Goal: Task Accomplishment & Management: Manage account settings

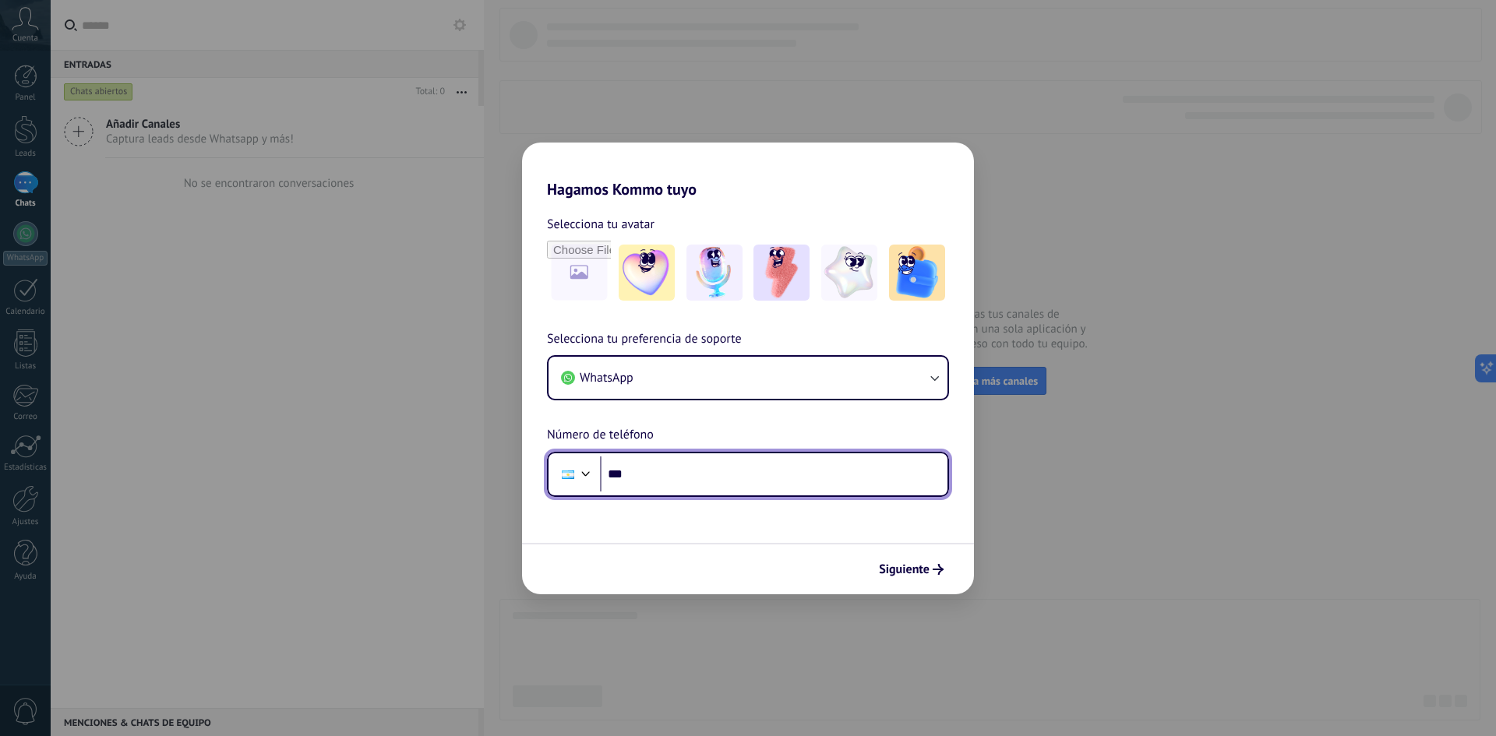
click at [683, 467] on input "***" at bounding box center [773, 474] width 347 height 36
type input "**********"
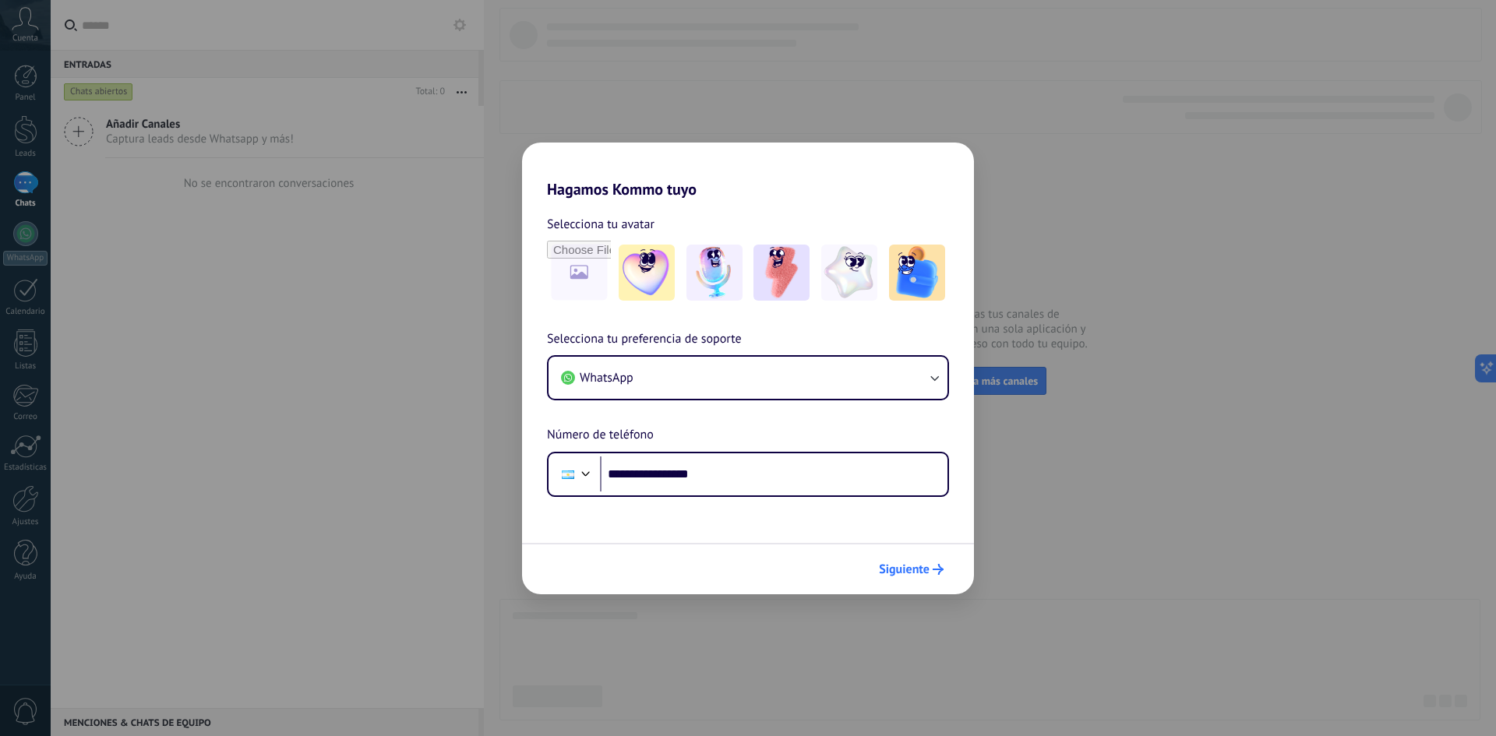
click at [900, 572] on span "Siguiente" at bounding box center [904, 569] width 51 height 11
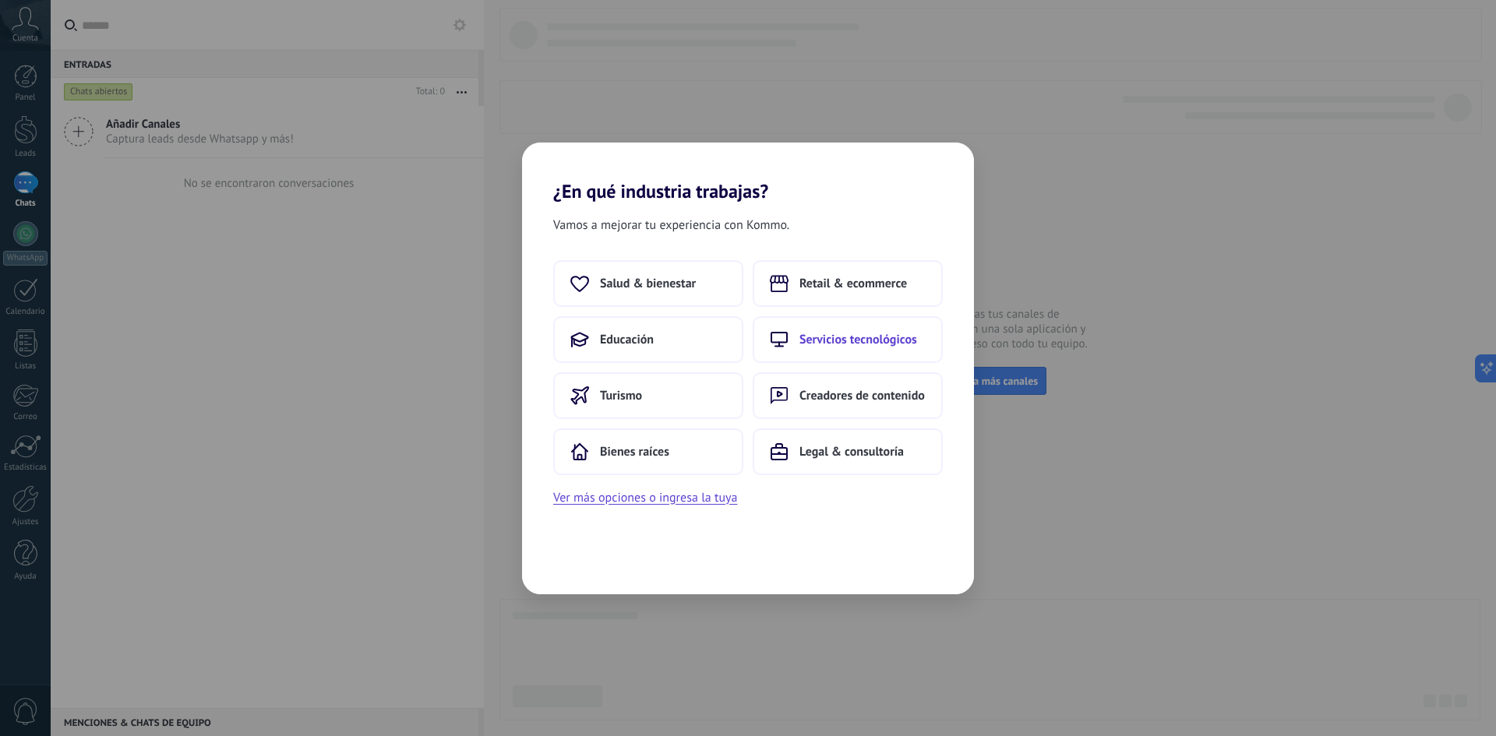
click at [854, 332] on span "Servicios tecnológicos" at bounding box center [858, 340] width 118 height 16
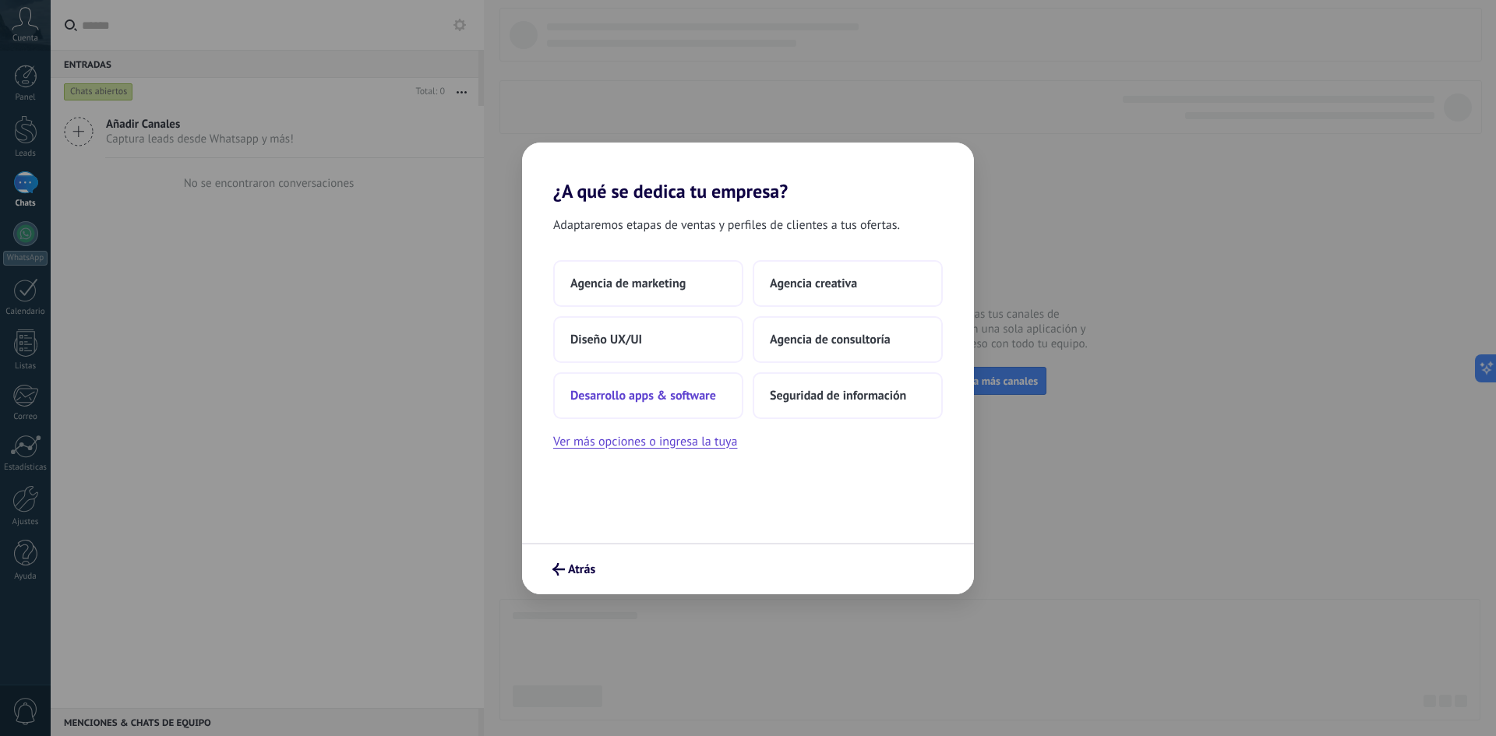
click at [710, 391] on span "Desarrollo apps & software" at bounding box center [643, 396] width 146 height 16
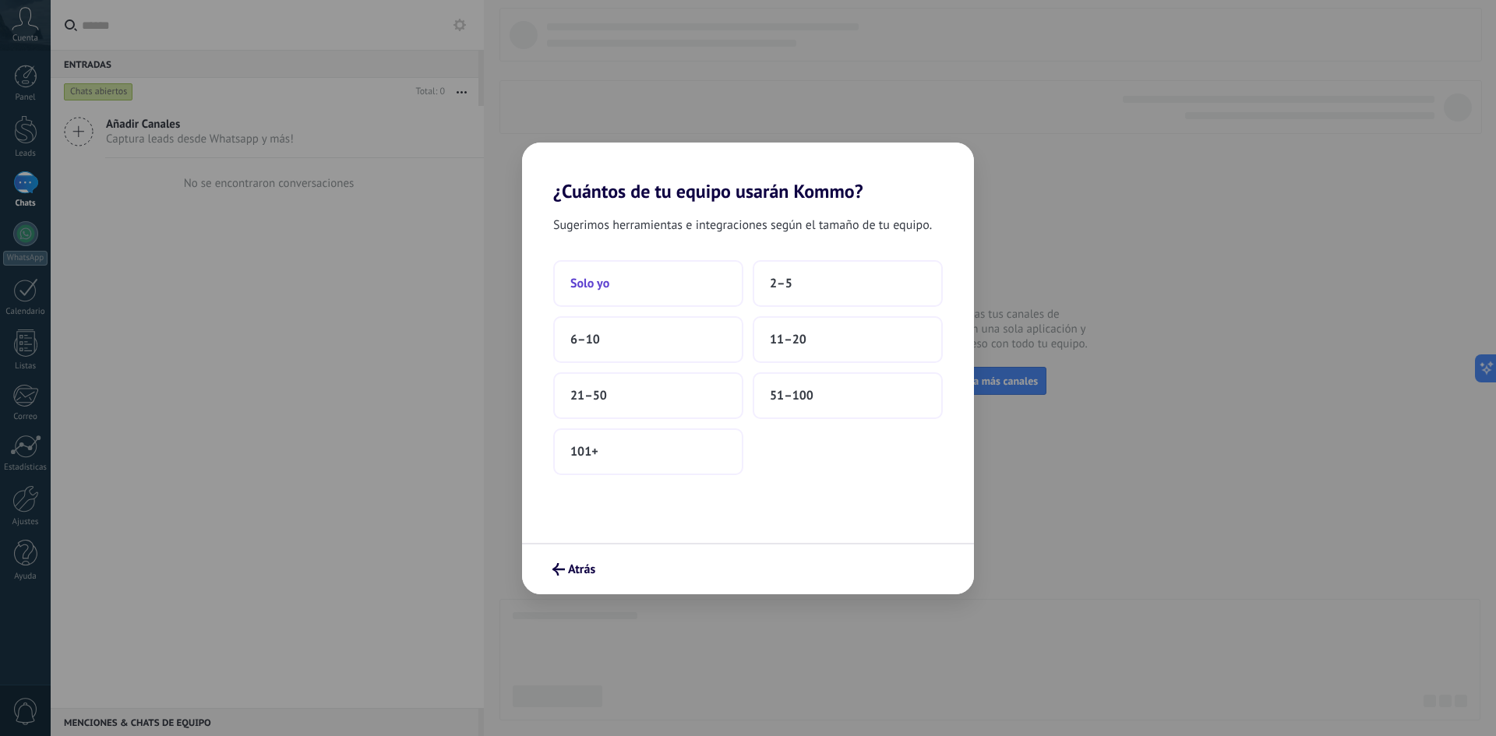
click at [712, 268] on button "Solo yo" at bounding box center [648, 283] width 190 height 47
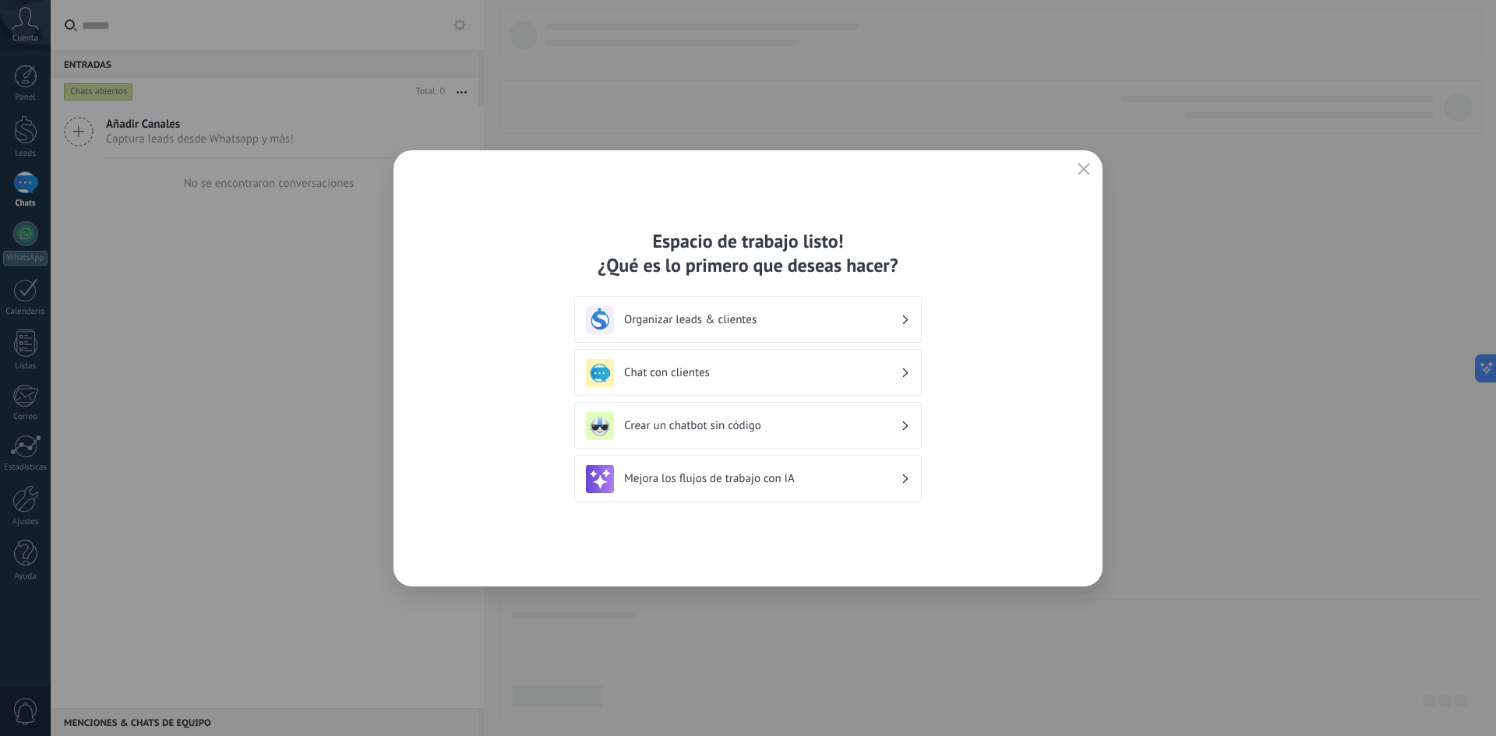
click at [749, 375] on h3 "Chat con clientes" at bounding box center [762, 372] width 277 height 15
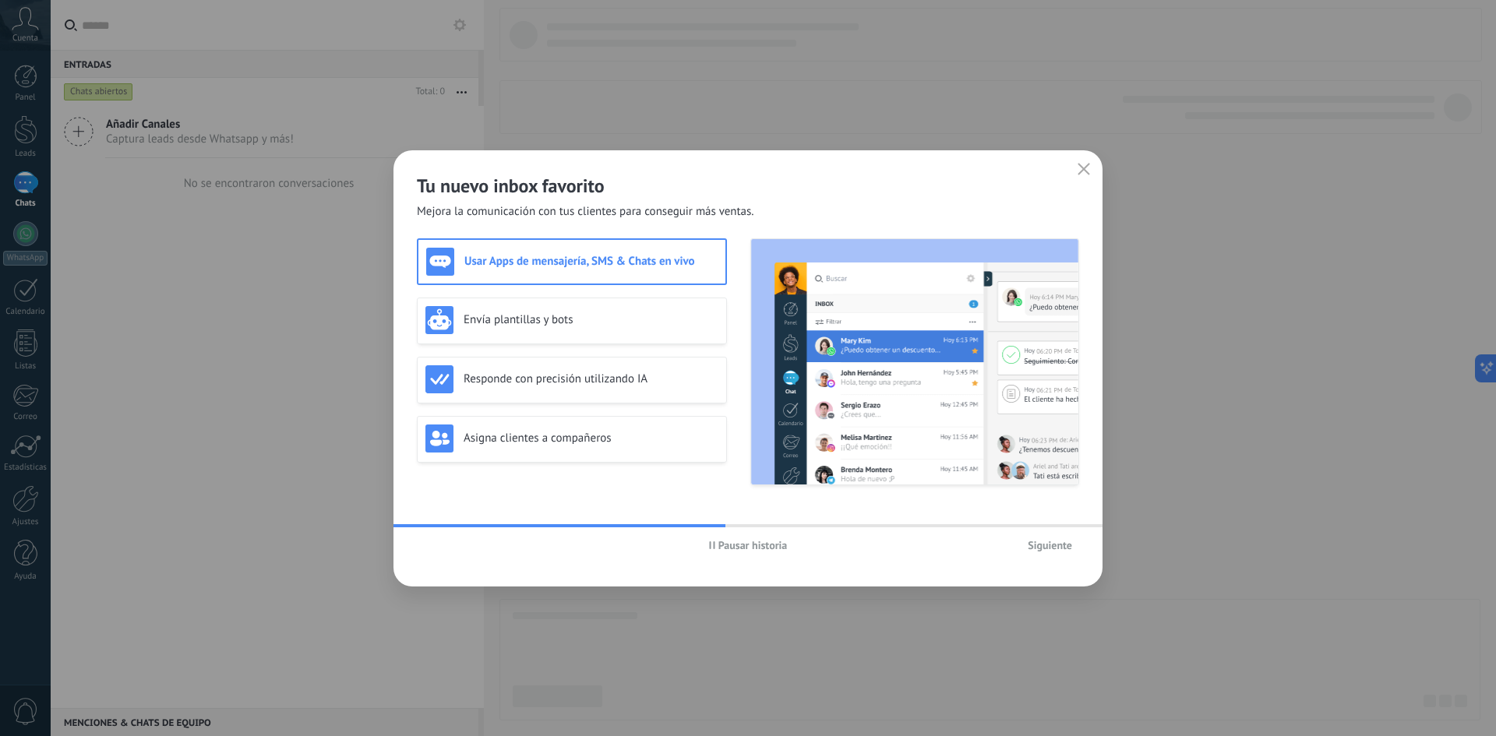
click at [675, 263] on h3 "Usar Apps de mensajería, SMS & Chats en vivo" at bounding box center [590, 261] width 253 height 15
click at [655, 319] on h3 "Envía plantillas y bots" at bounding box center [590, 319] width 255 height 15
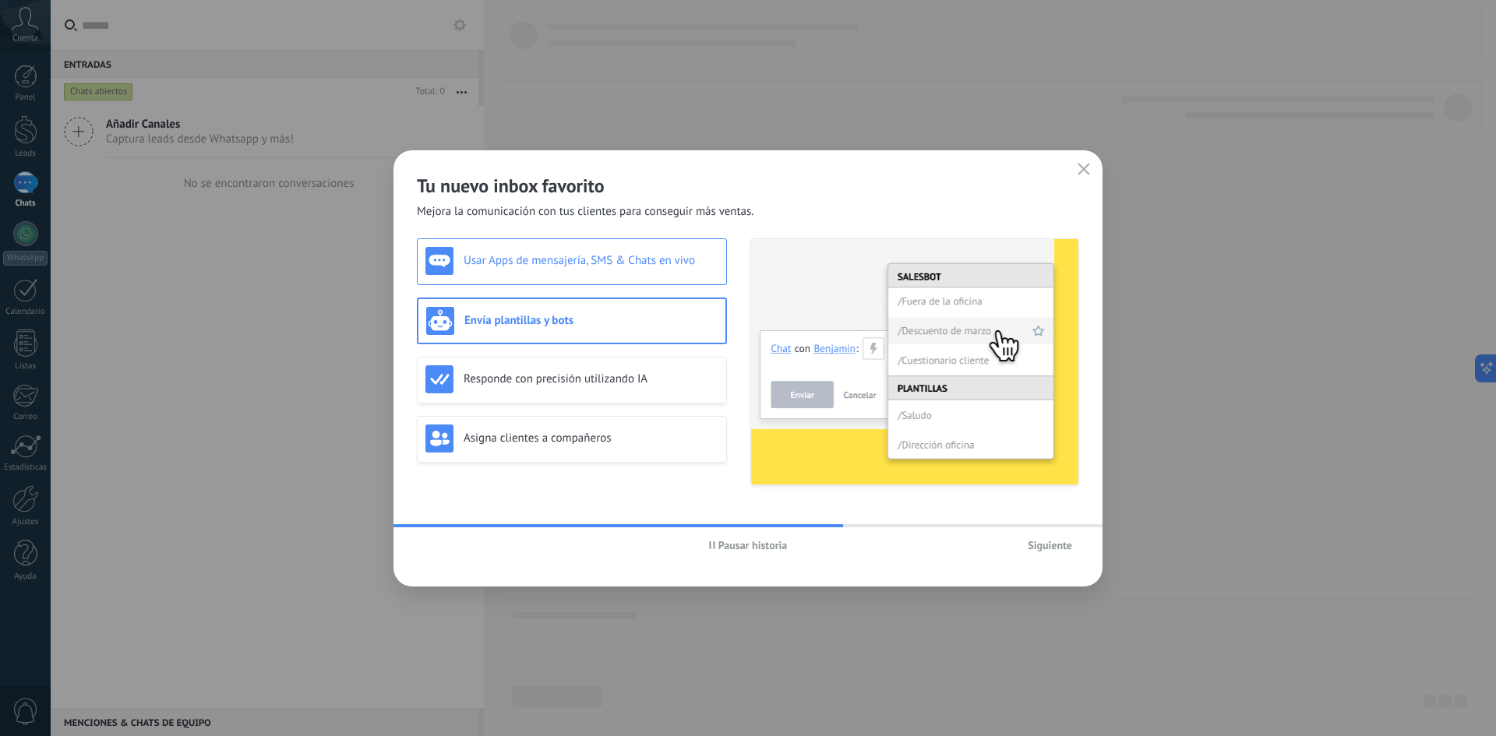
click at [647, 275] on div "Usar Apps de mensajería, SMS & Chats en vivo" at bounding box center [572, 261] width 310 height 47
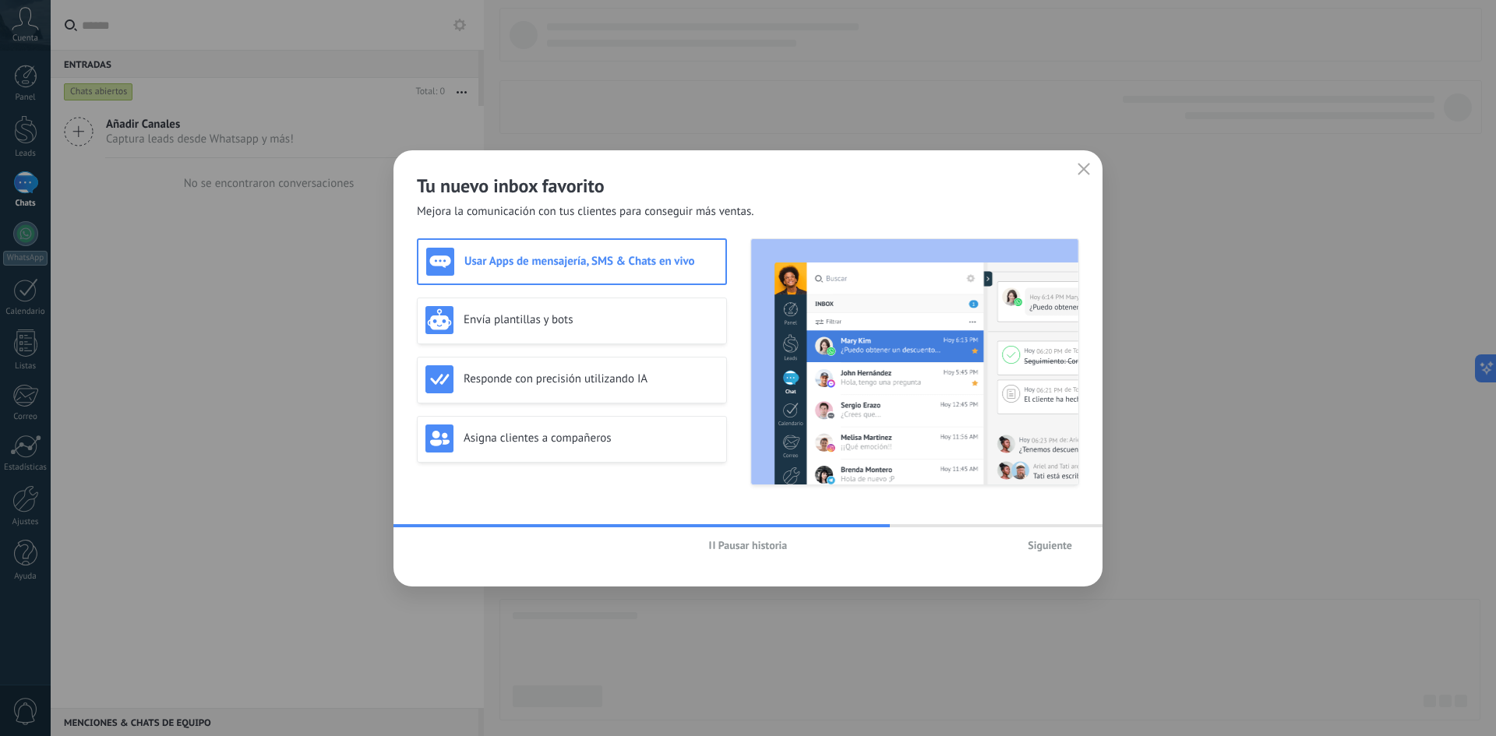
click at [1051, 541] on span "Siguiente" at bounding box center [1049, 545] width 44 height 11
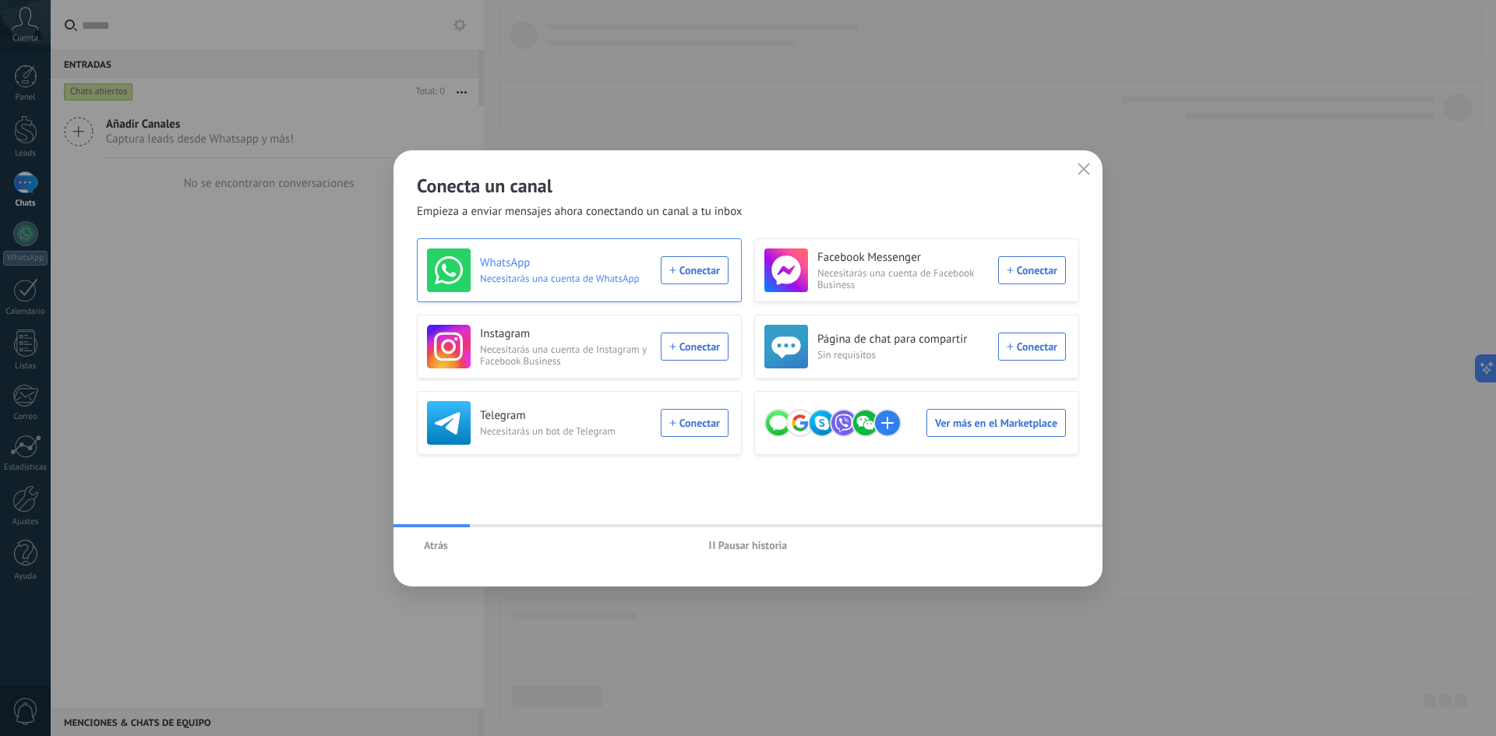
click at [688, 274] on div "WhatsApp Necesitarás una cuenta de WhatsApp Conectar" at bounding box center [577, 270] width 301 height 44
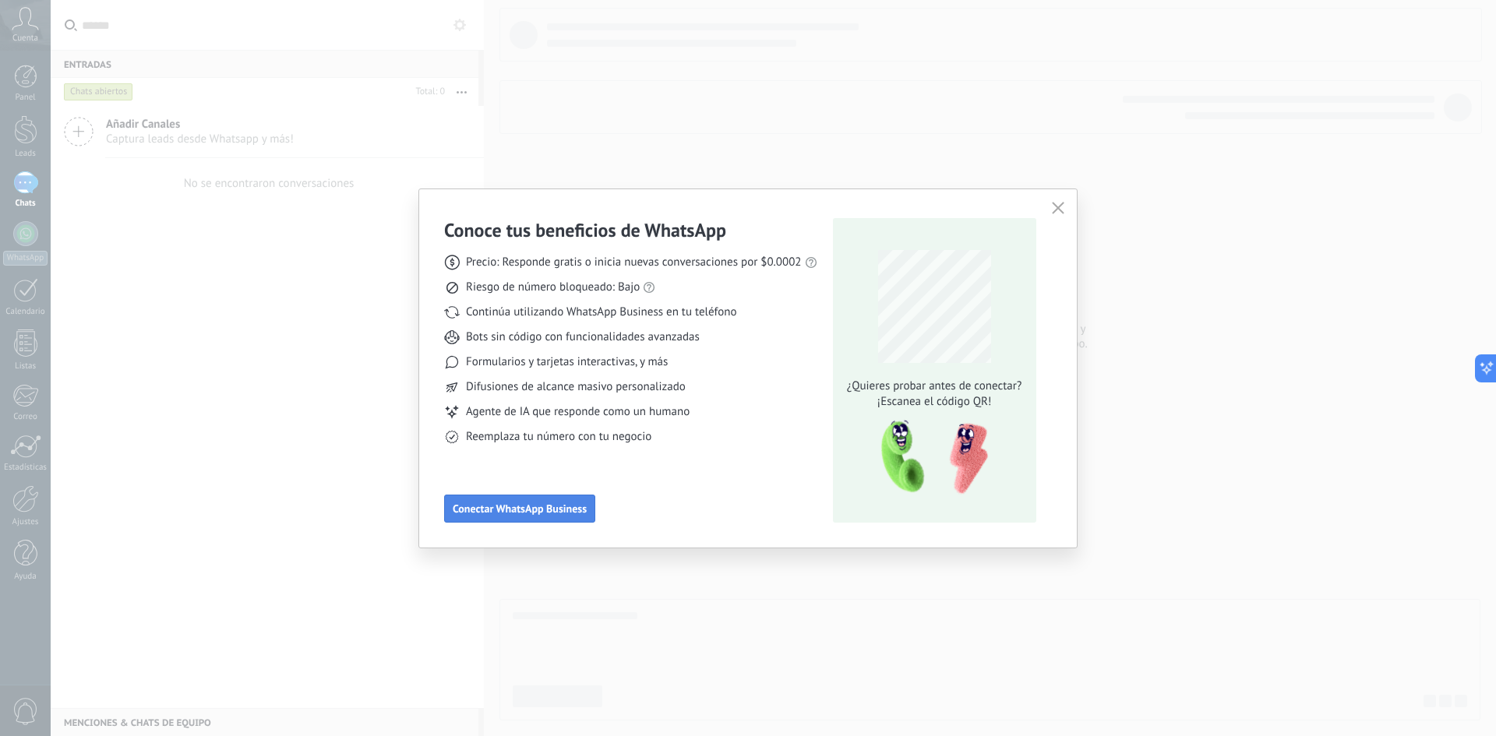
click at [568, 513] on span "Conectar WhatsApp Business" at bounding box center [520, 508] width 134 height 11
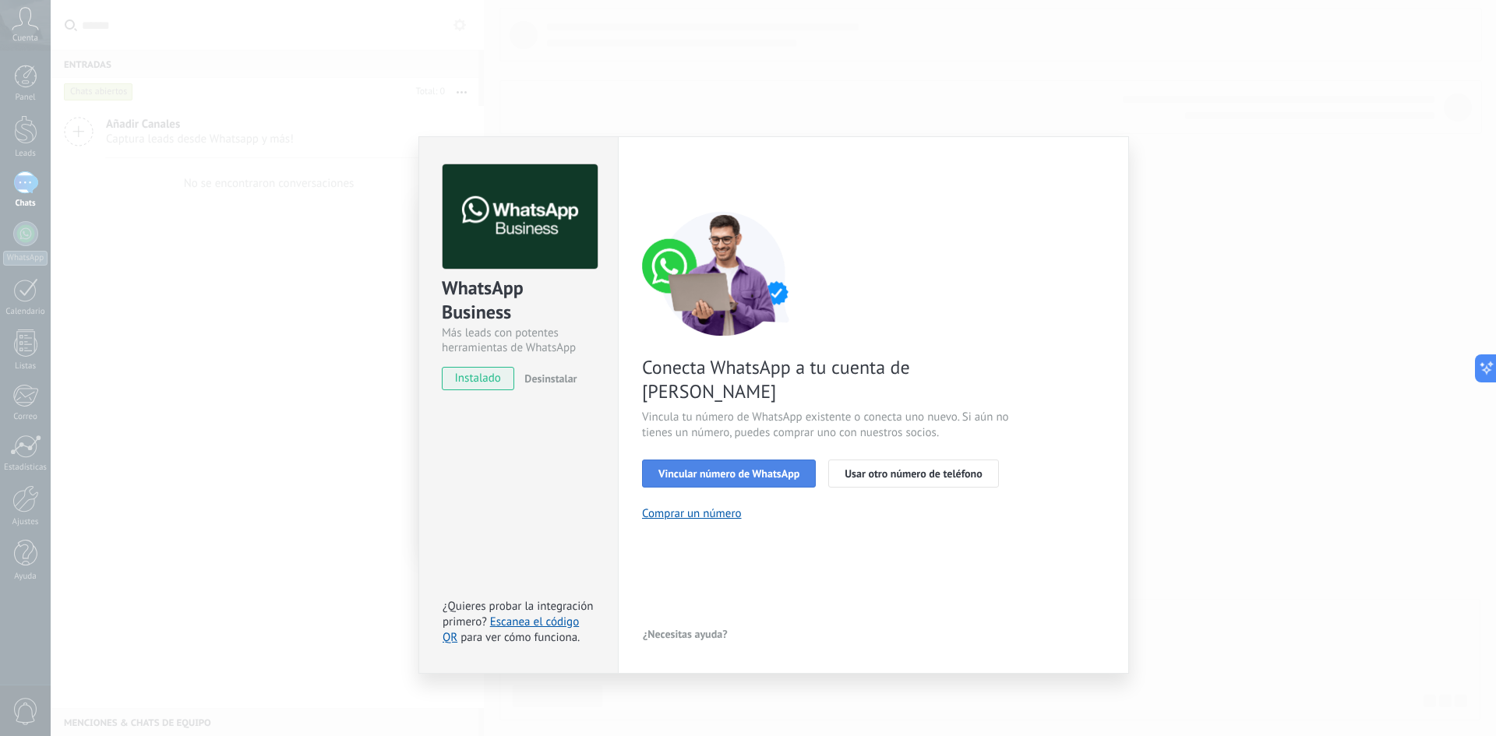
click at [756, 468] on span "Vincular número de WhatsApp" at bounding box center [728, 473] width 141 height 11
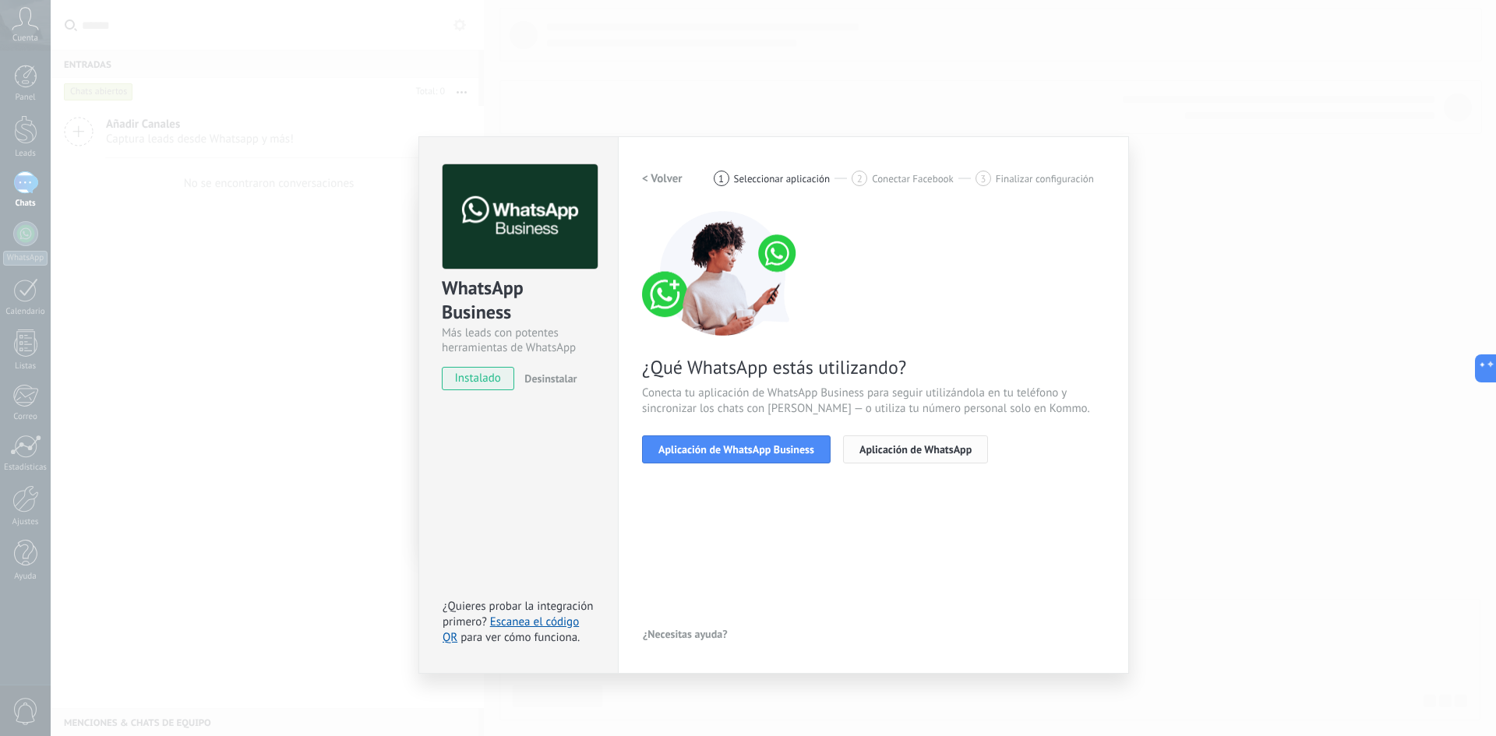
click at [895, 460] on button "Aplicación de WhatsApp" at bounding box center [915, 449] width 145 height 28
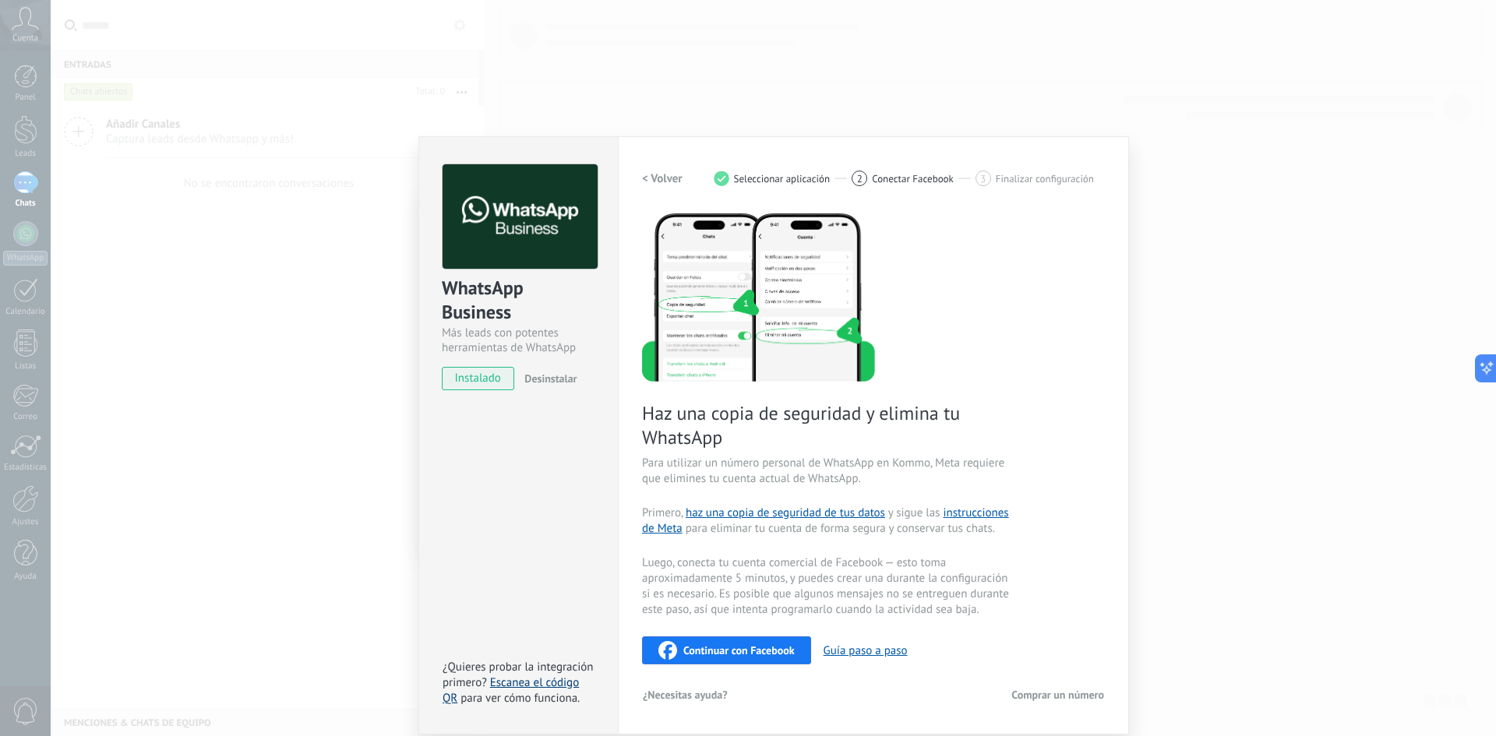
click at [547, 681] on link "Escanea el código QR" at bounding box center [510, 690] width 136 height 30
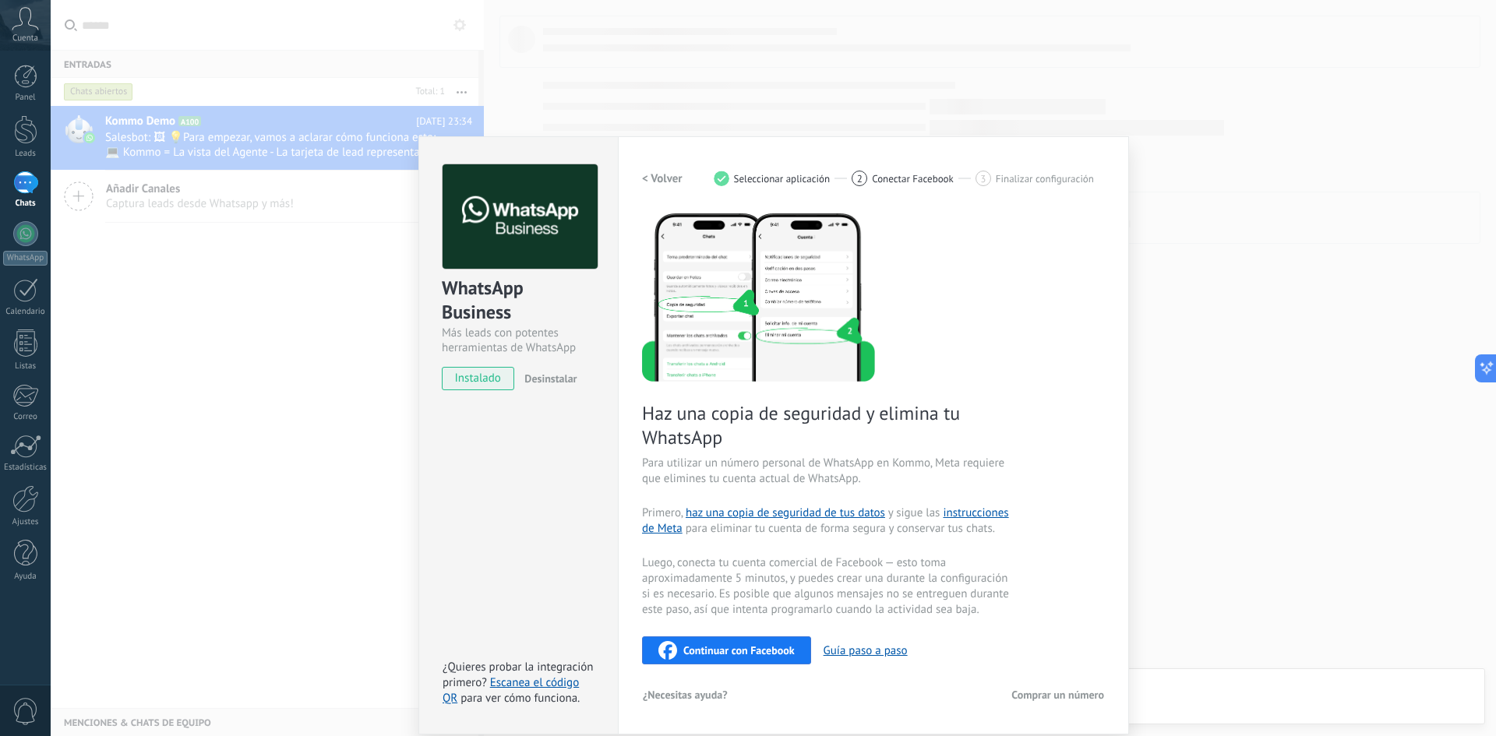
click at [27, 181] on div "1" at bounding box center [25, 182] width 25 height 23
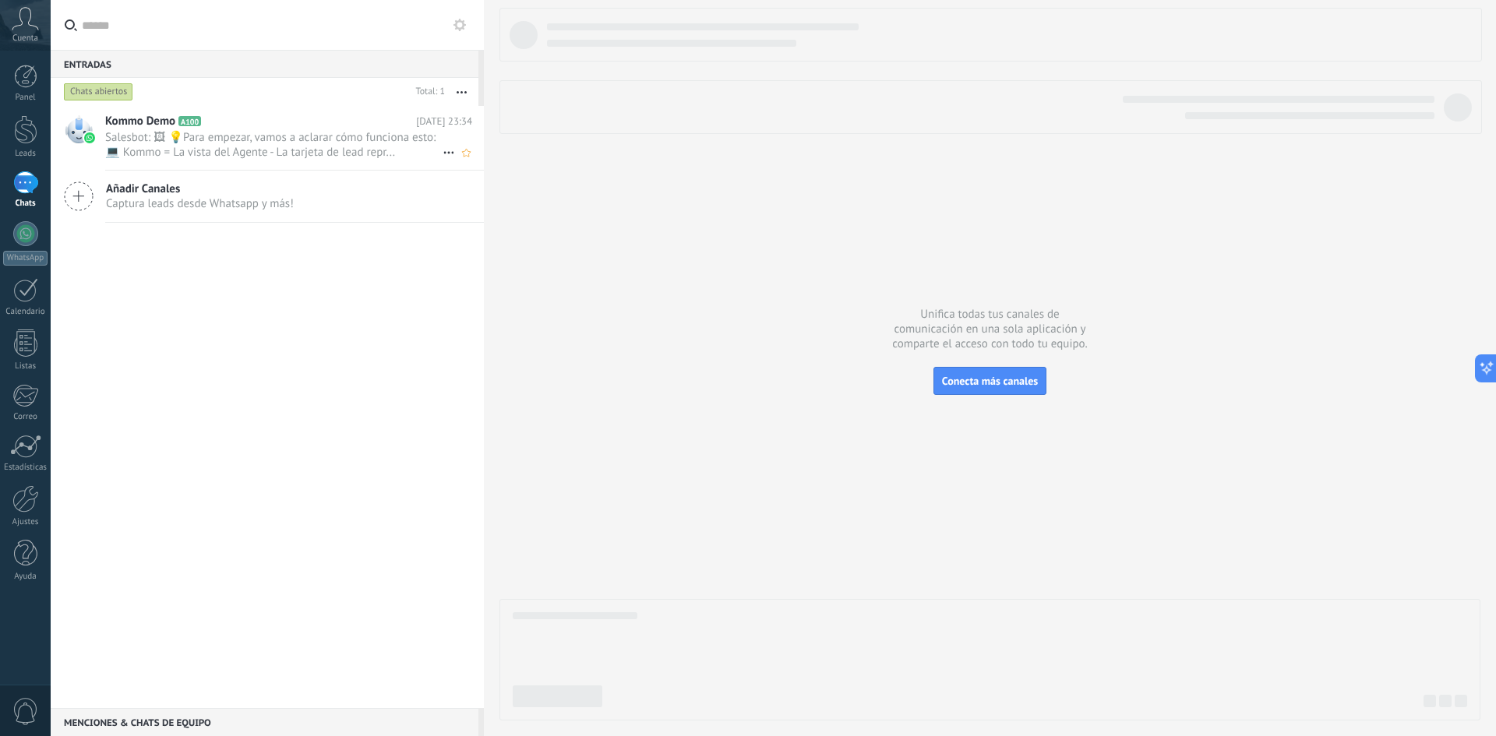
click at [181, 144] on span "Salesbot: 🖼 💡Para empezar, vamos a aclarar cómo funciona esto: 💻 Kommo = La vis…" at bounding box center [273, 145] width 337 height 30
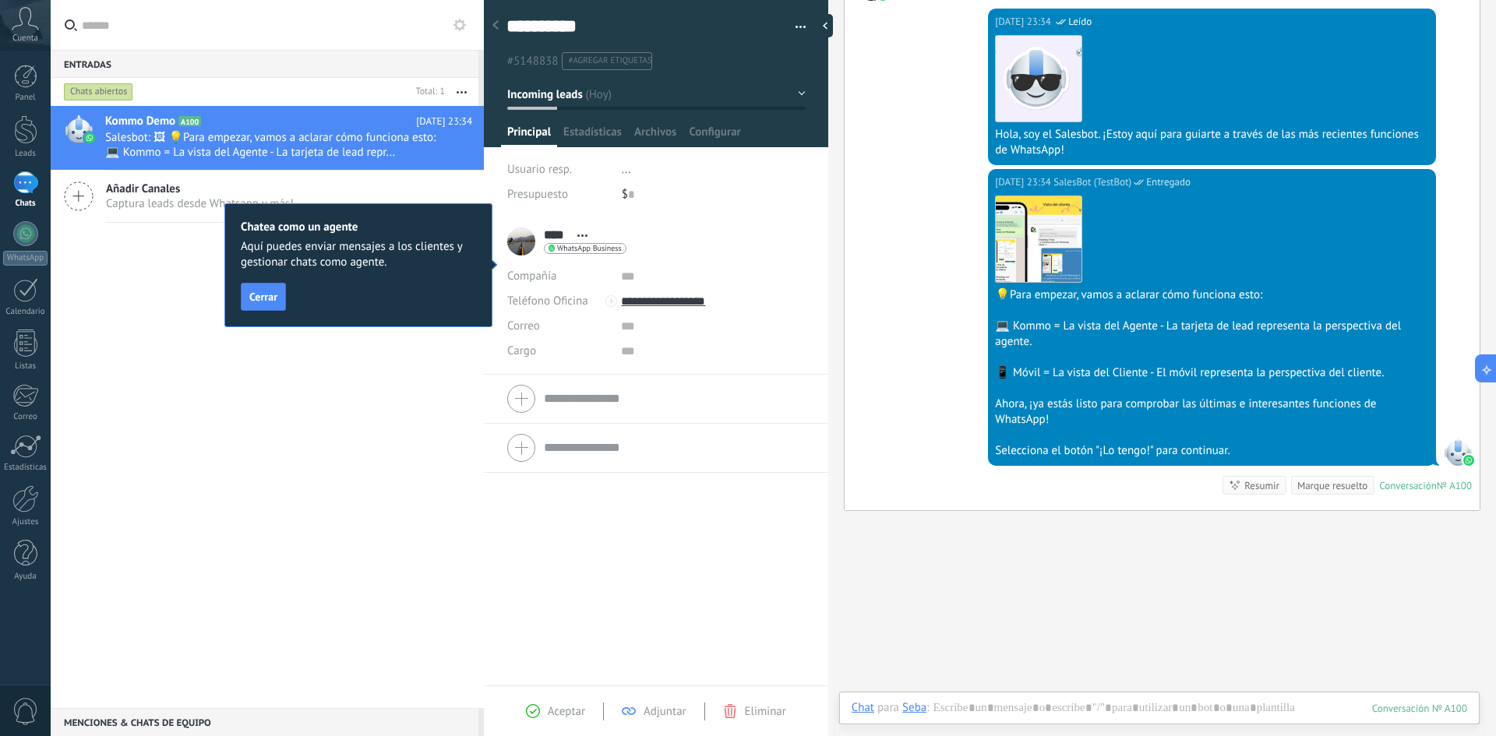
scroll to position [358, 0]
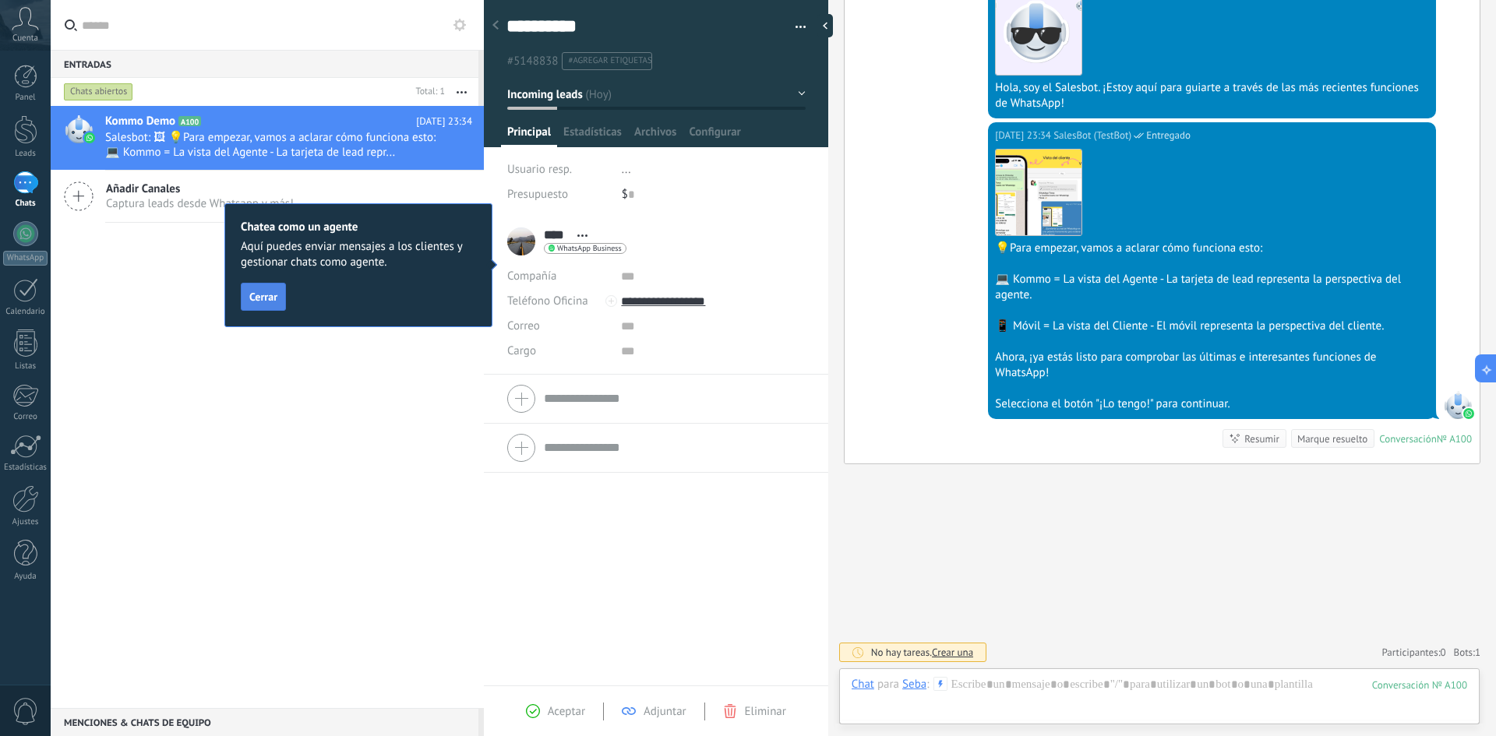
click at [255, 298] on span "Cerrar" at bounding box center [263, 296] width 28 height 11
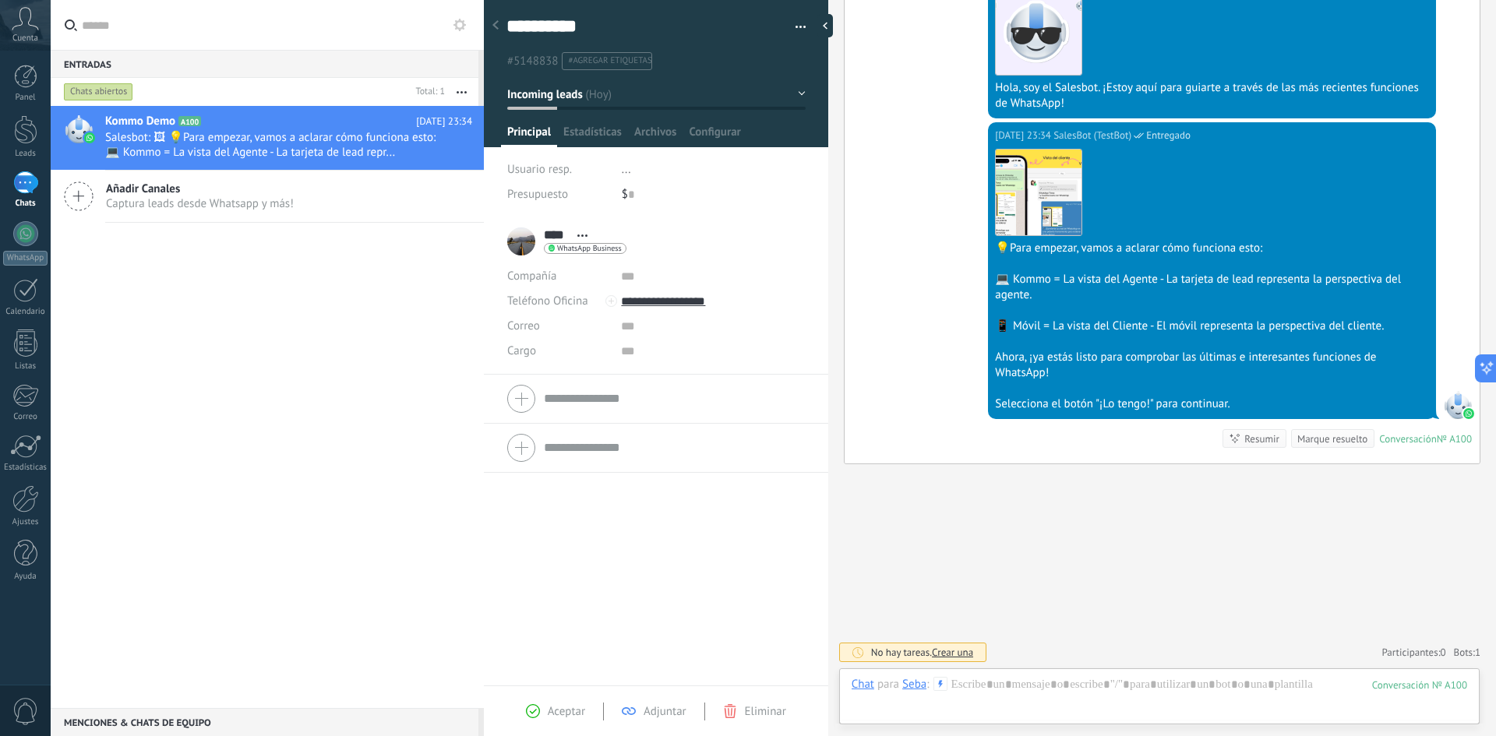
click at [559, 284] on div "Compañía" at bounding box center [558, 276] width 102 height 25
click at [969, 690] on div at bounding box center [1158, 700] width 615 height 47
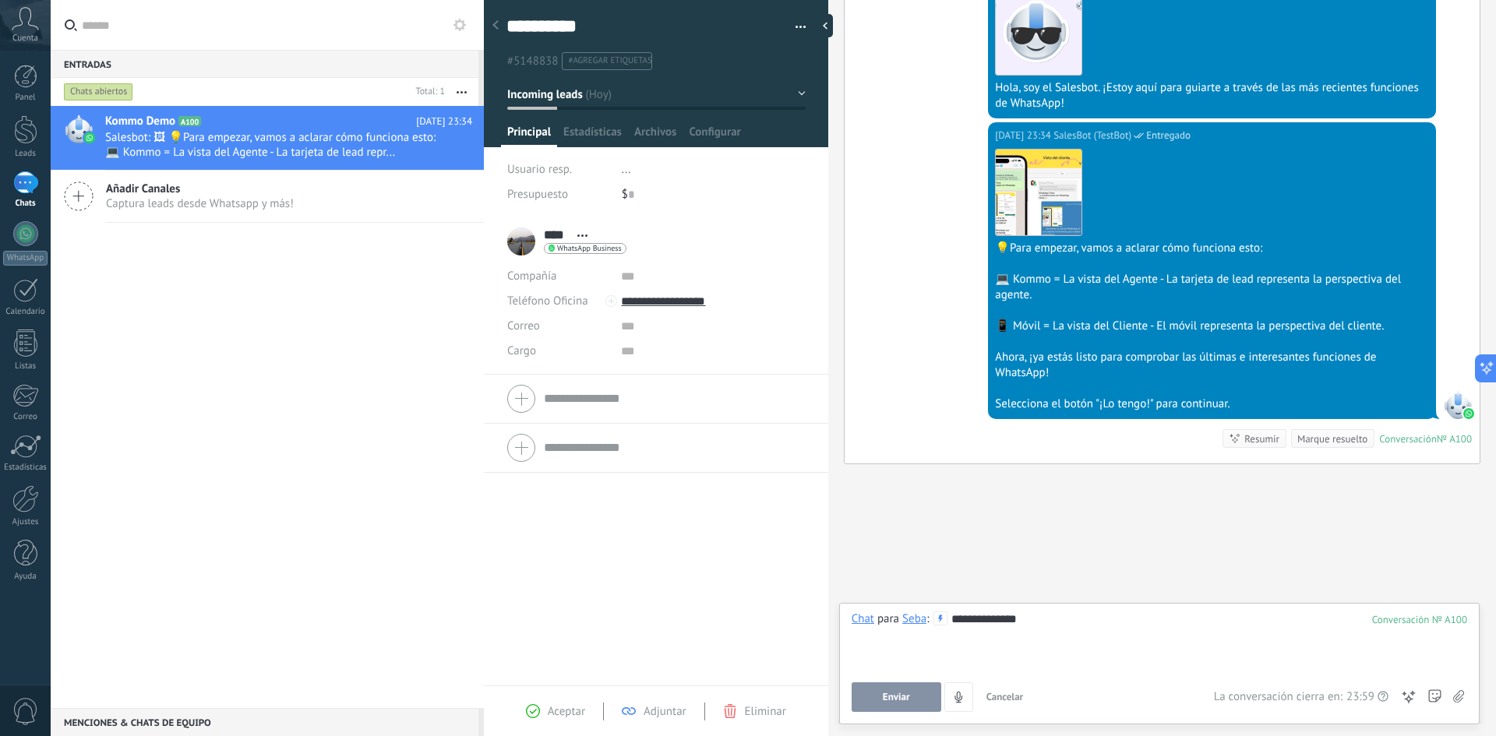
click at [916, 706] on button "Enviar" at bounding box center [896, 697] width 90 height 30
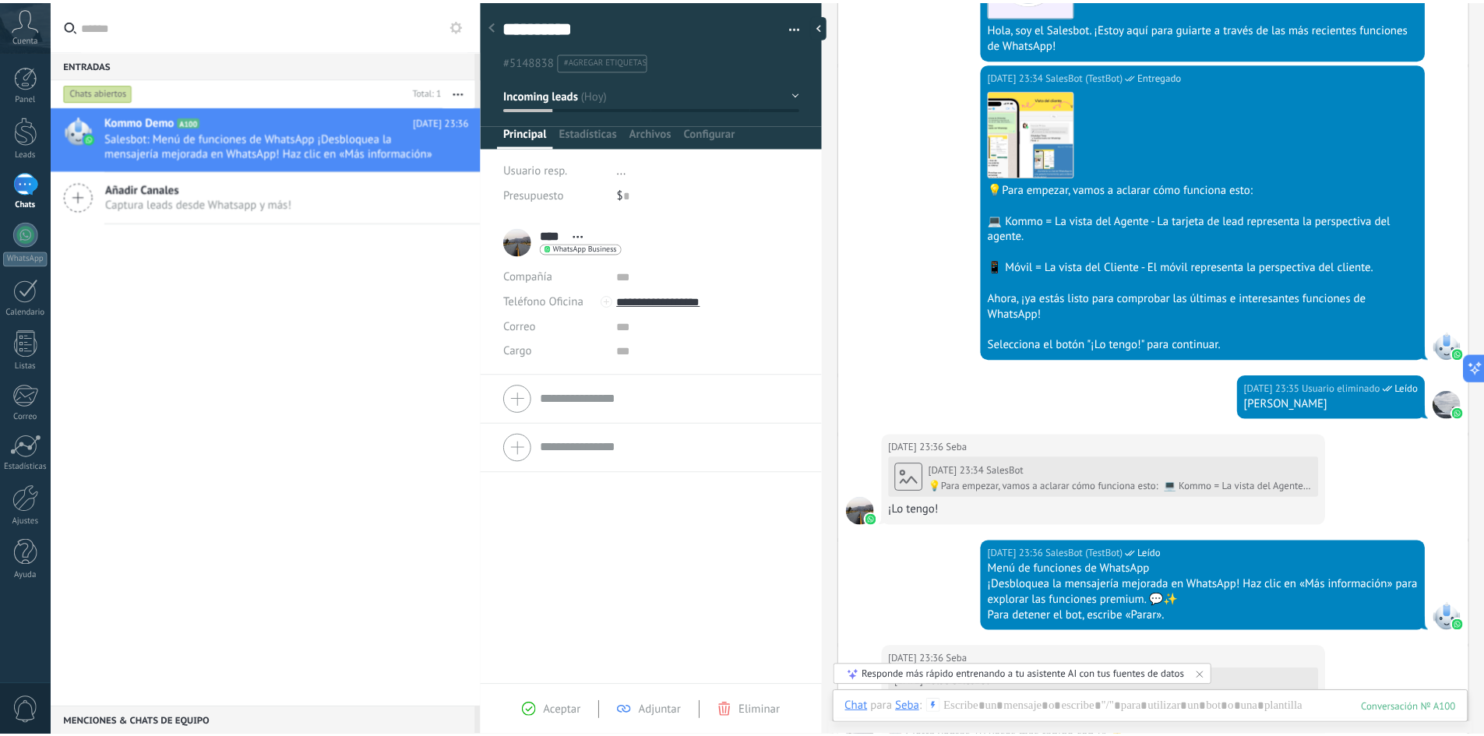
scroll to position [1183, 0]
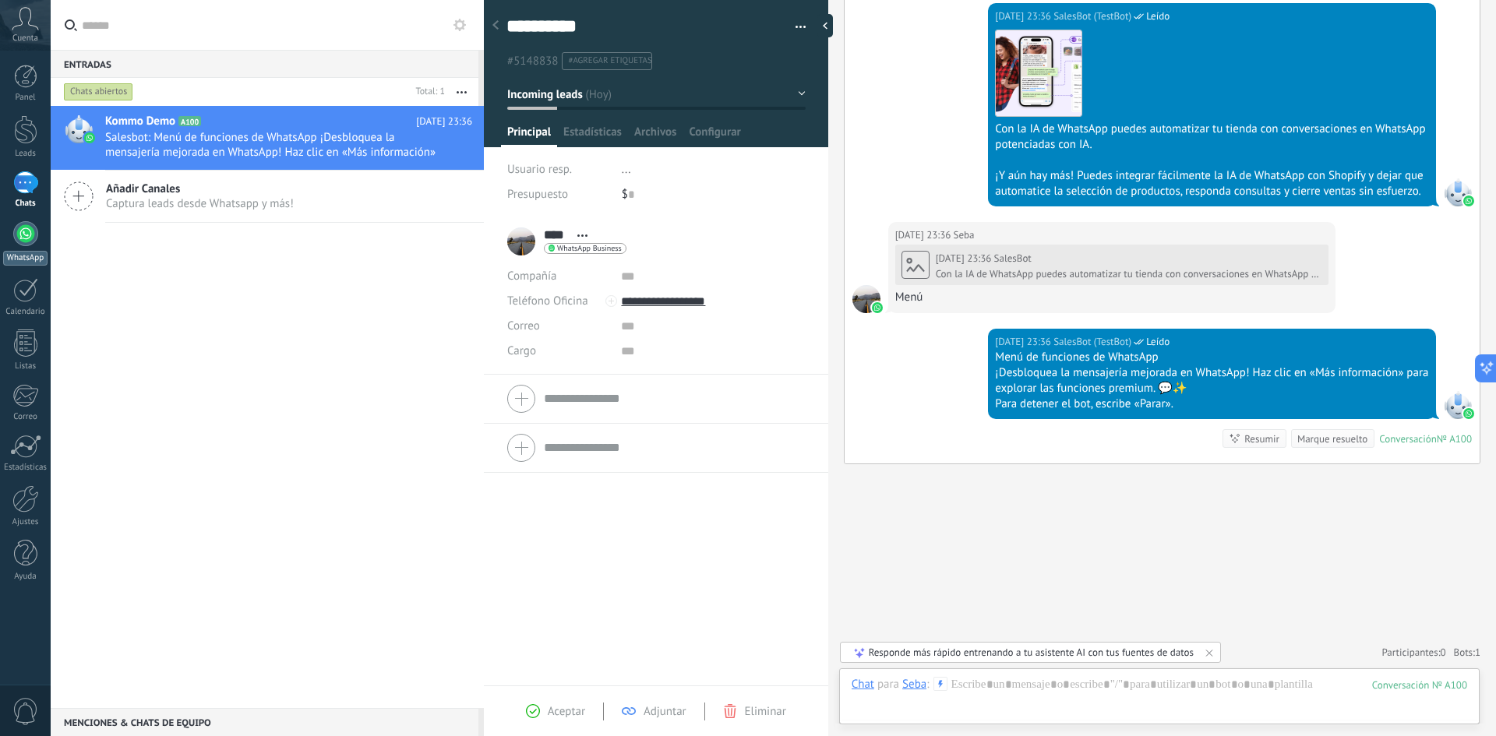
click at [20, 234] on div at bounding box center [25, 233] width 25 height 25
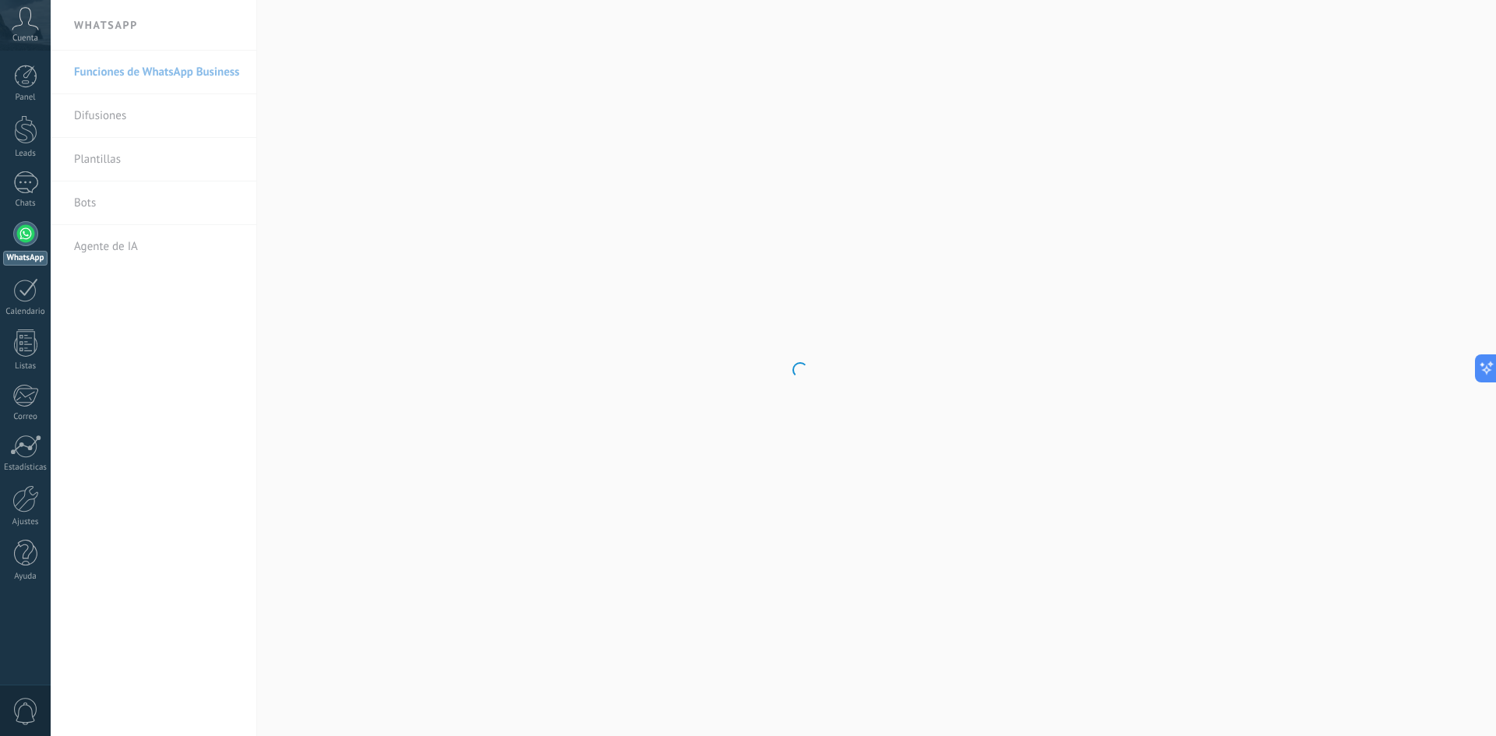
click at [118, 242] on body ".abccls-1,.abccls-2{fill-rule:evenodd}.abccls-2{fill:#fff} .abfcls-1{fill:none}…" at bounding box center [748, 368] width 1496 height 736
click at [111, 248] on link "Agente de IA" at bounding box center [157, 247] width 167 height 44
click at [418, 86] on body ".abccls-1,.abccls-2{fill-rule:evenodd}.abccls-2{fill:#fff} .abfcls-1{fill:none}…" at bounding box center [748, 368] width 1496 height 736
click at [78, 206] on body ".abccls-1,.abccls-2{fill-rule:evenodd}.abccls-2{fill:#fff} .abfcls-1{fill:none}…" at bounding box center [748, 368] width 1496 height 736
click at [16, 238] on div at bounding box center [25, 233] width 25 height 25
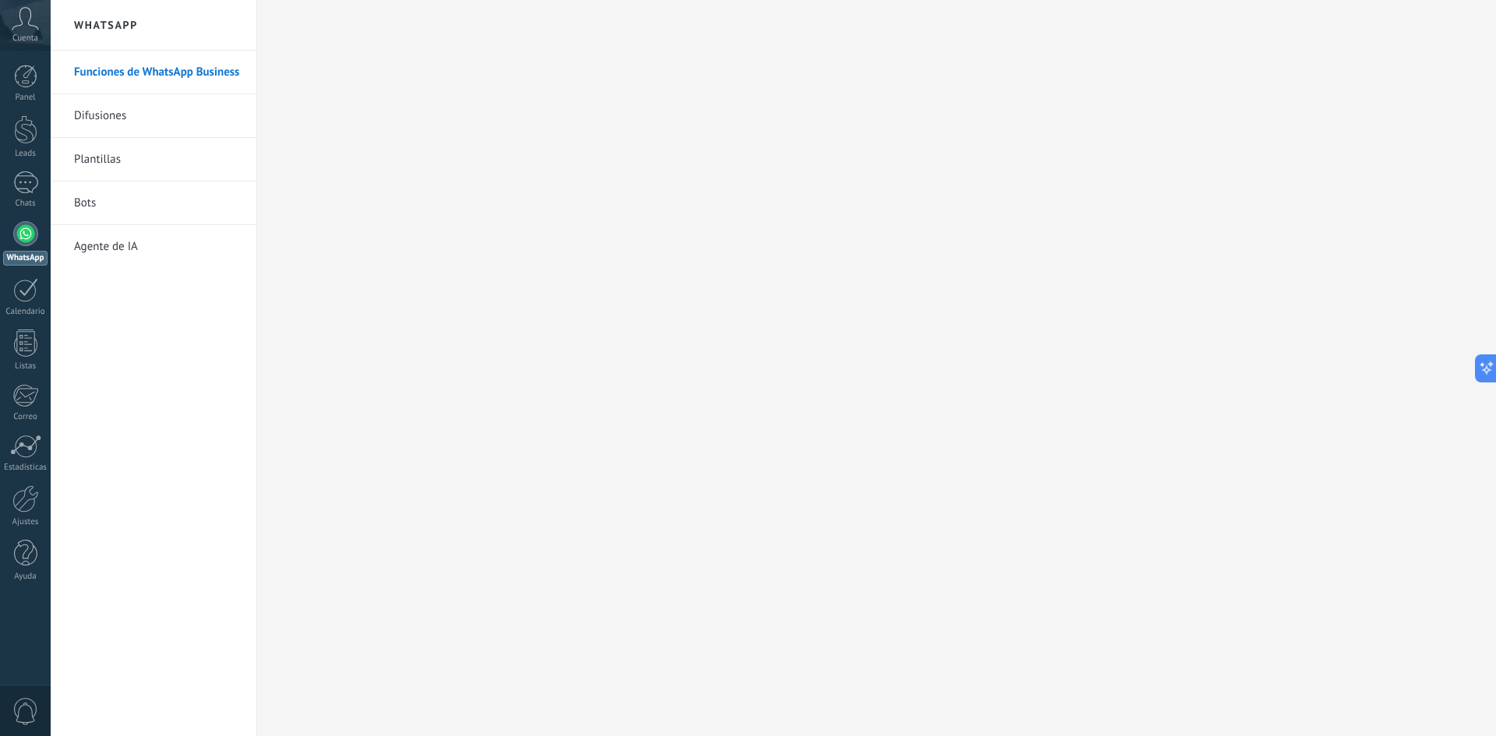
click at [97, 197] on link "Bots" at bounding box center [157, 203] width 167 height 44
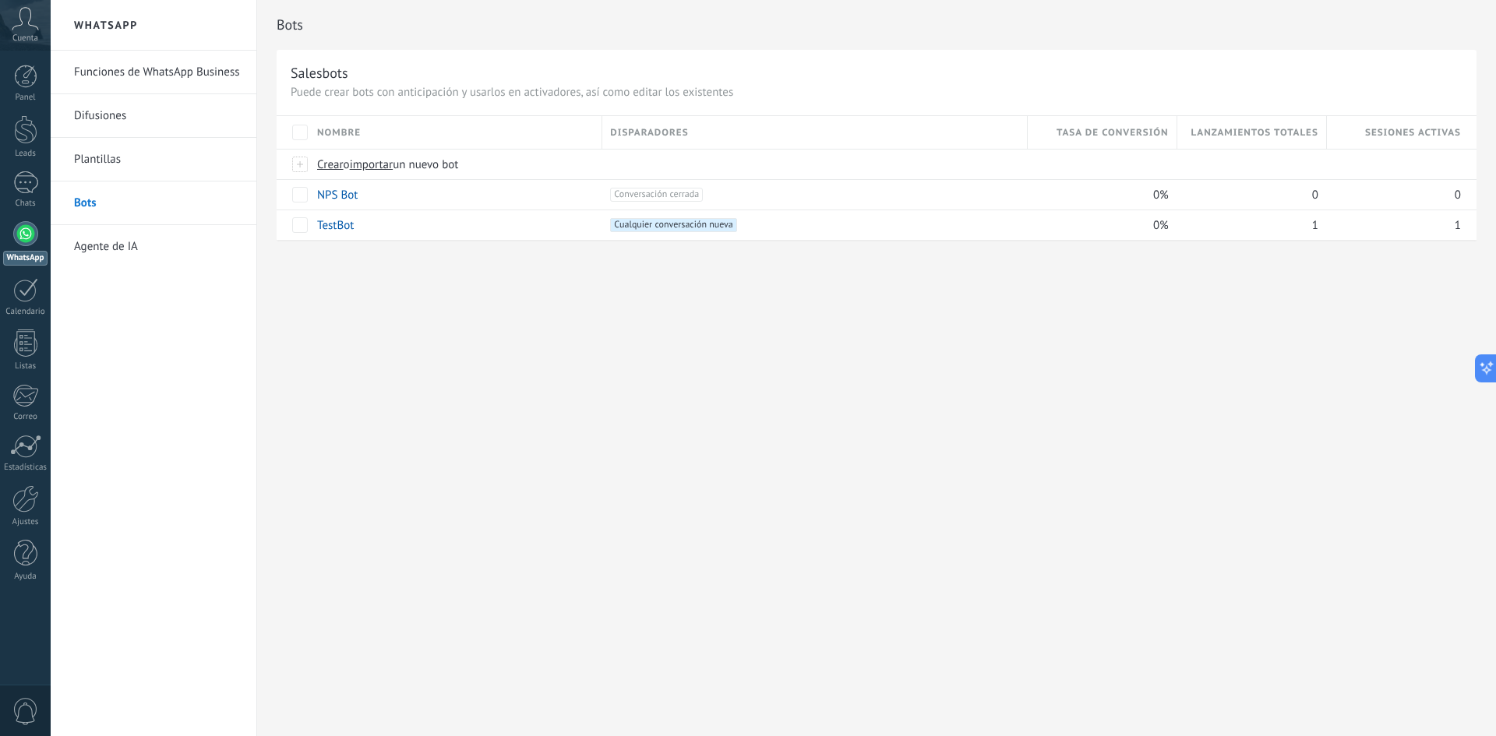
click at [118, 250] on link "Agente de IA" at bounding box center [157, 247] width 167 height 44
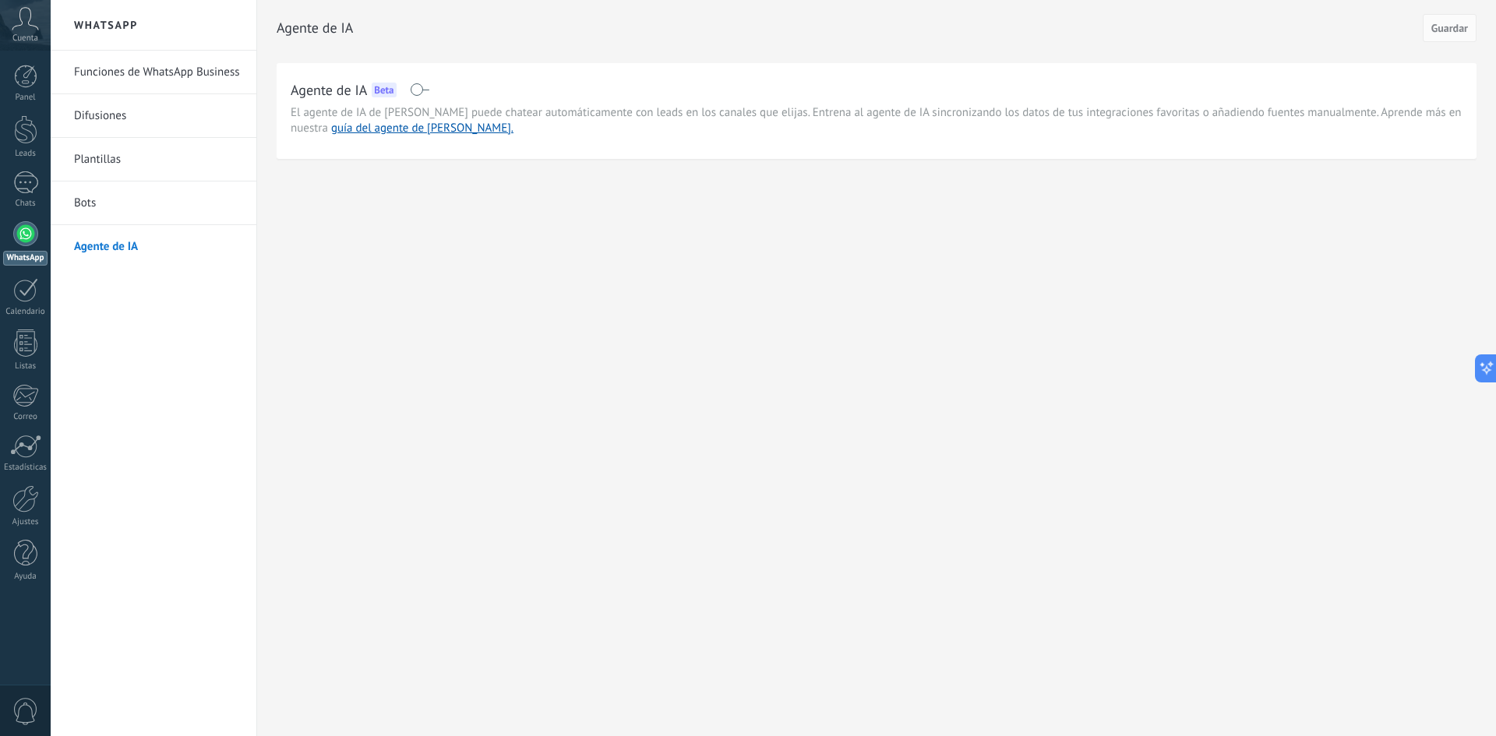
click at [418, 93] on span at bounding box center [419, 89] width 19 height 12
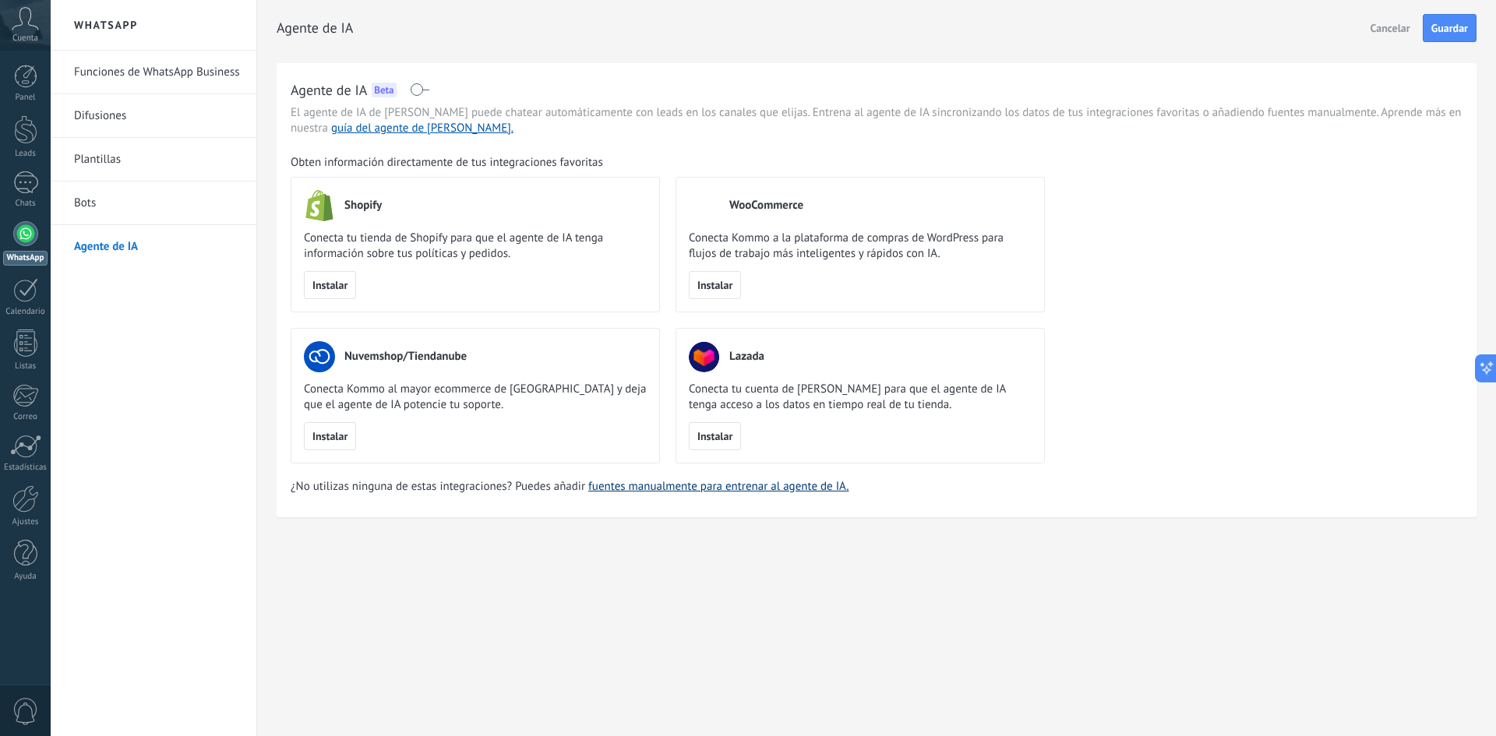
click at [637, 485] on link "fuentes manualmente para entrenar al agente de IA." at bounding box center [718, 486] width 260 height 15
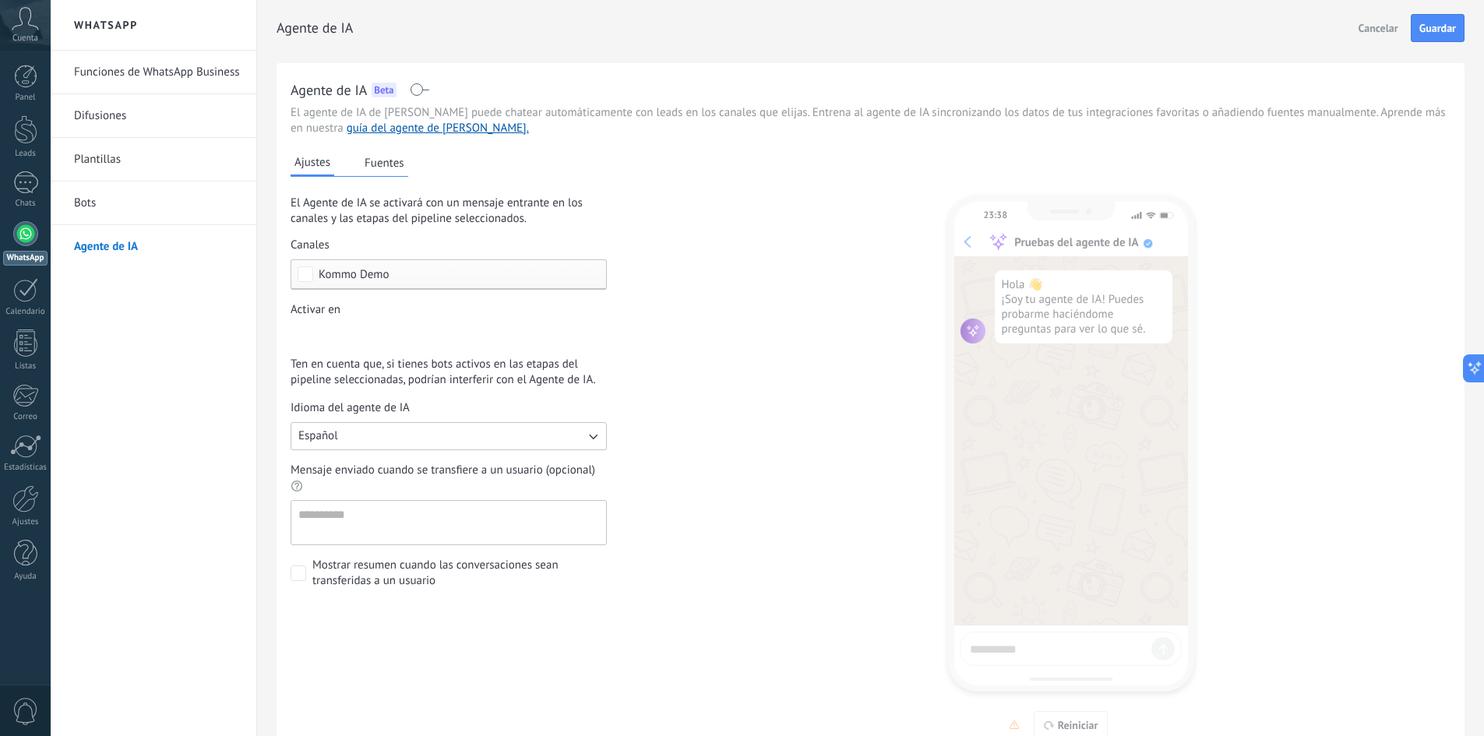
click at [367, 167] on button "Fuentes" at bounding box center [385, 162] width 48 height 23
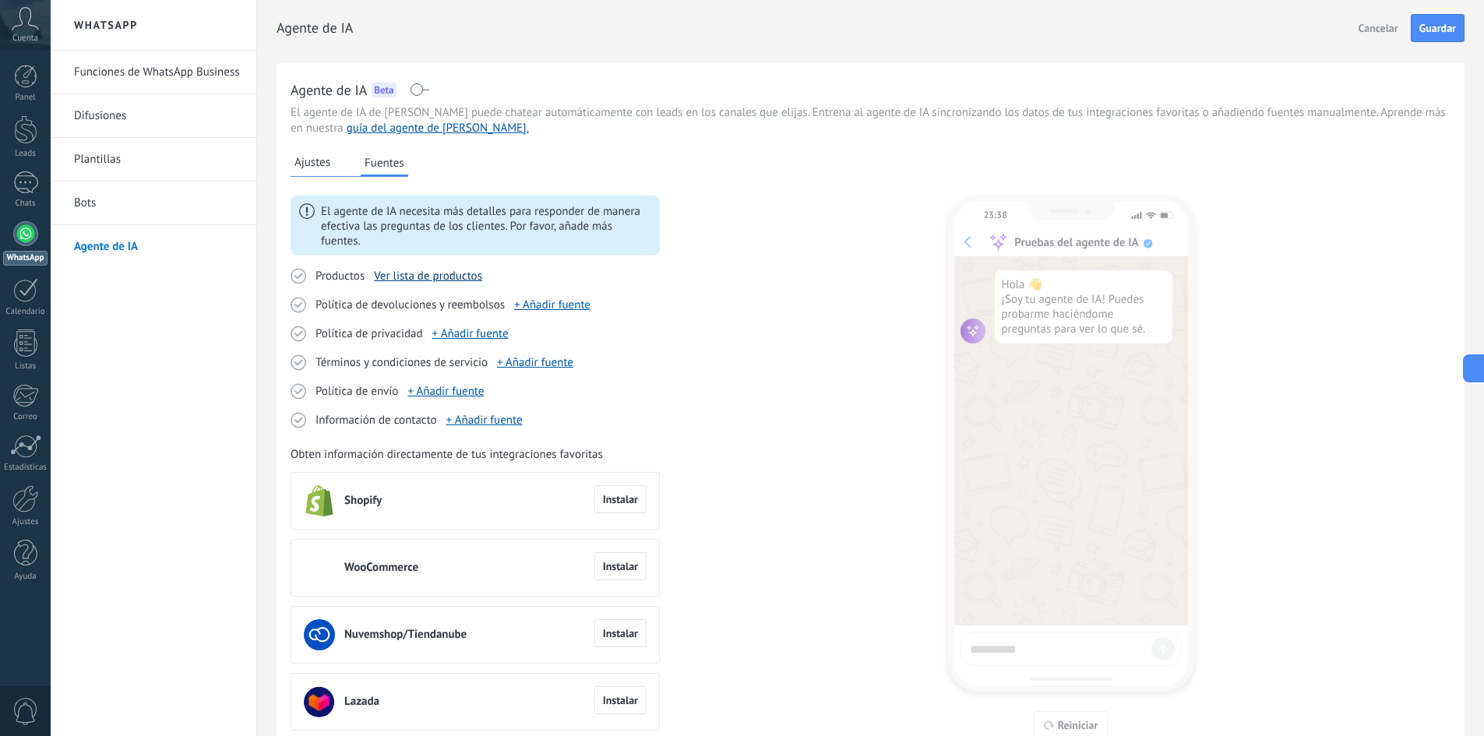
click at [451, 271] on link "Ver lista de productos" at bounding box center [428, 276] width 108 height 15
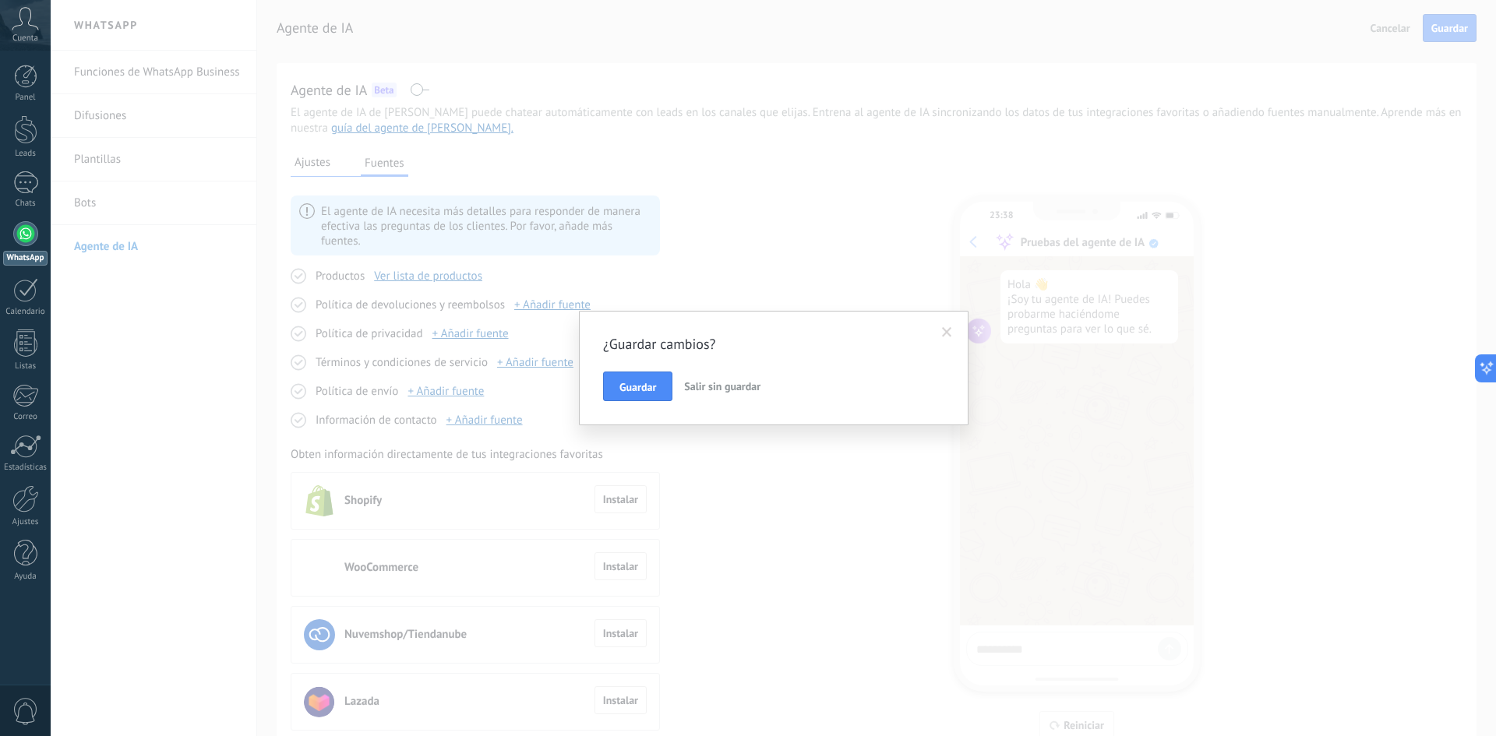
click at [951, 326] on span at bounding box center [947, 332] width 26 height 26
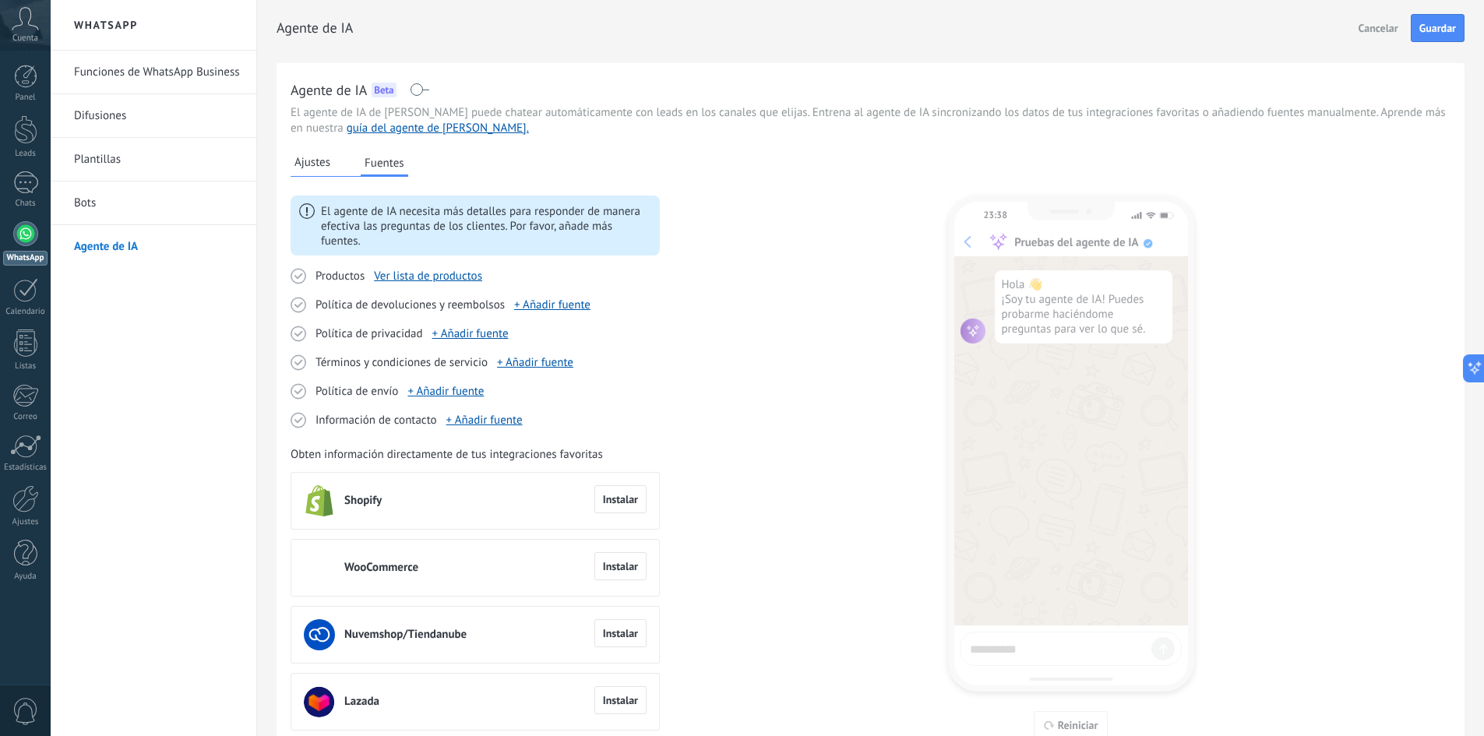
click at [308, 159] on span "Ajustes" at bounding box center [312, 163] width 36 height 16
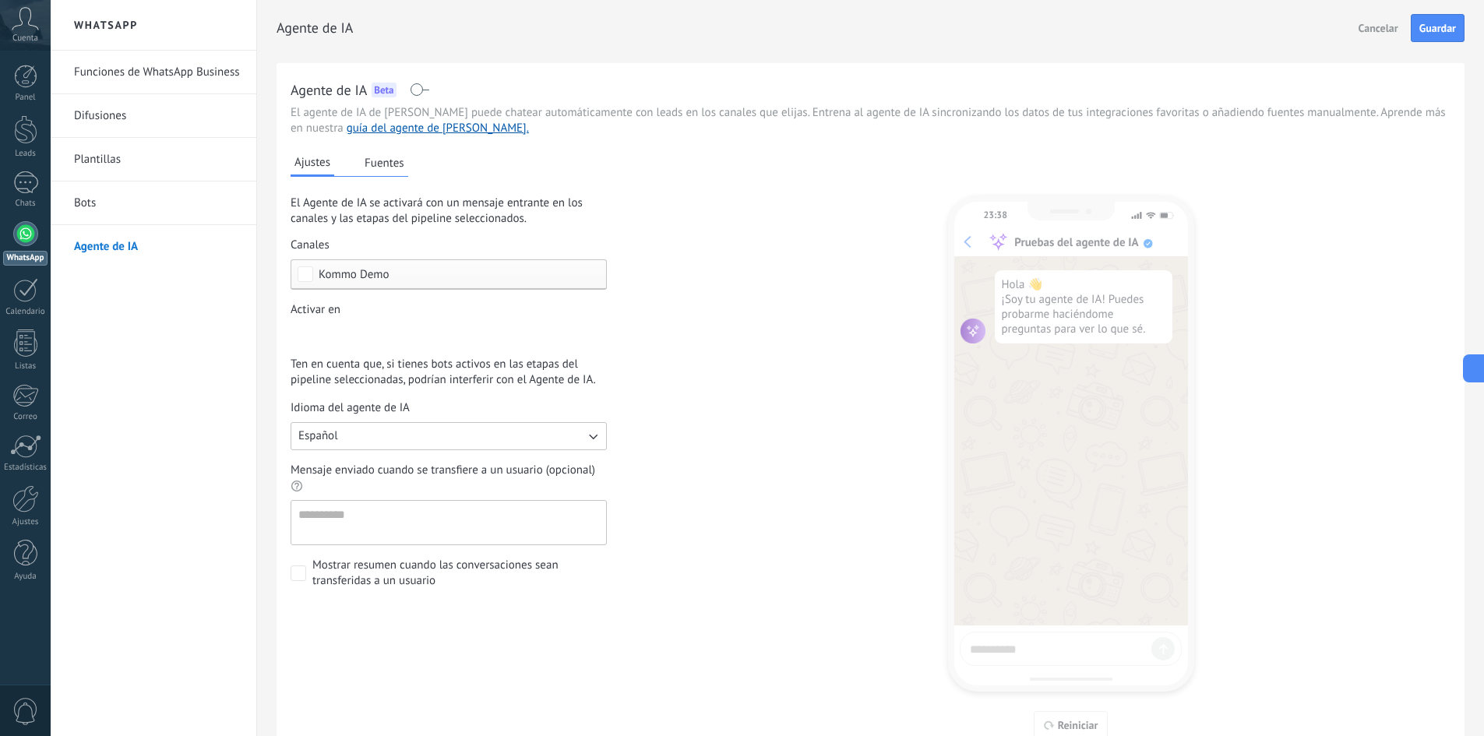
click at [0, 0] on div "Incoming leads Contacto inicial Negociación Debate contractual Discusión de con…" at bounding box center [0, 0] width 0 height 0
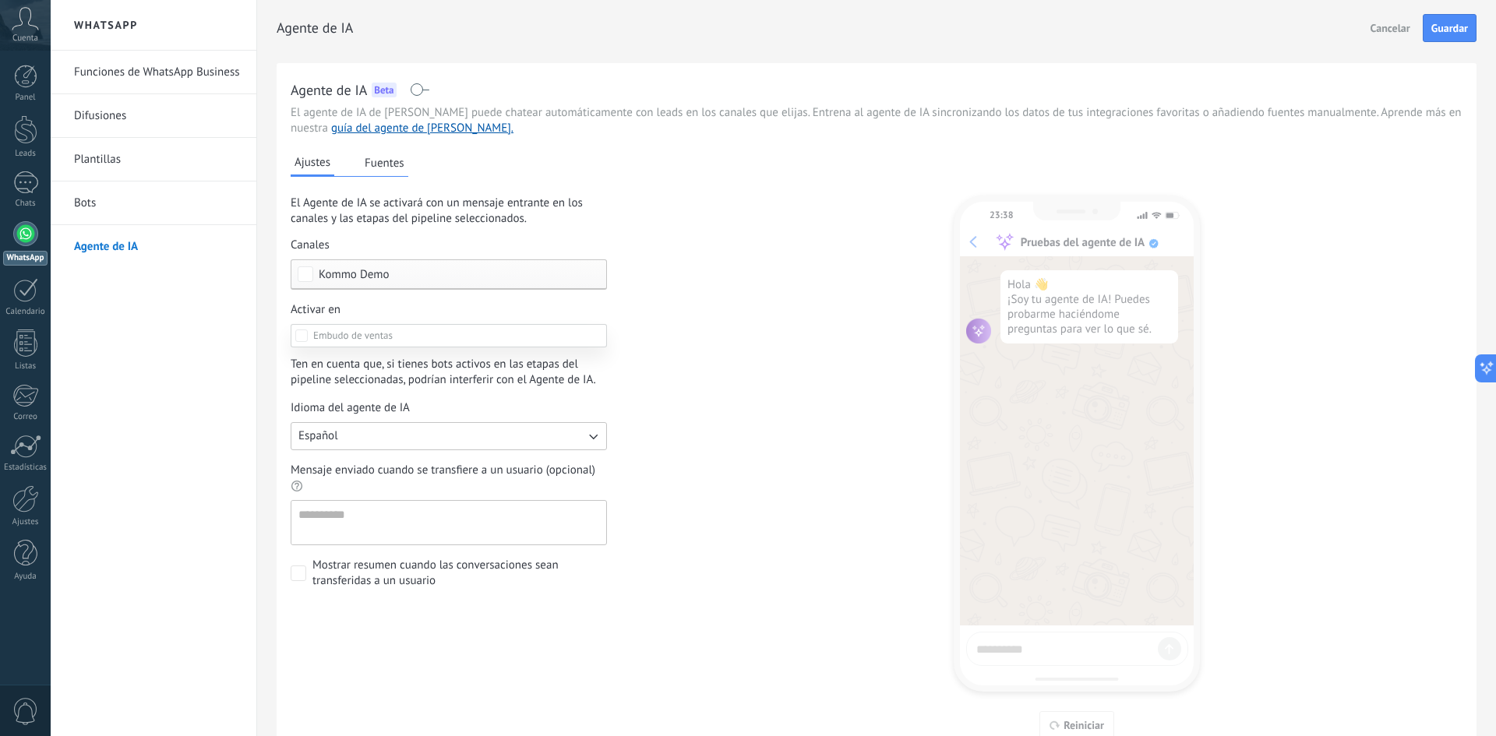
click at [372, 333] on span at bounding box center [352, 335] width 79 height 13
click at [366, 314] on div at bounding box center [773, 368] width 1445 height 736
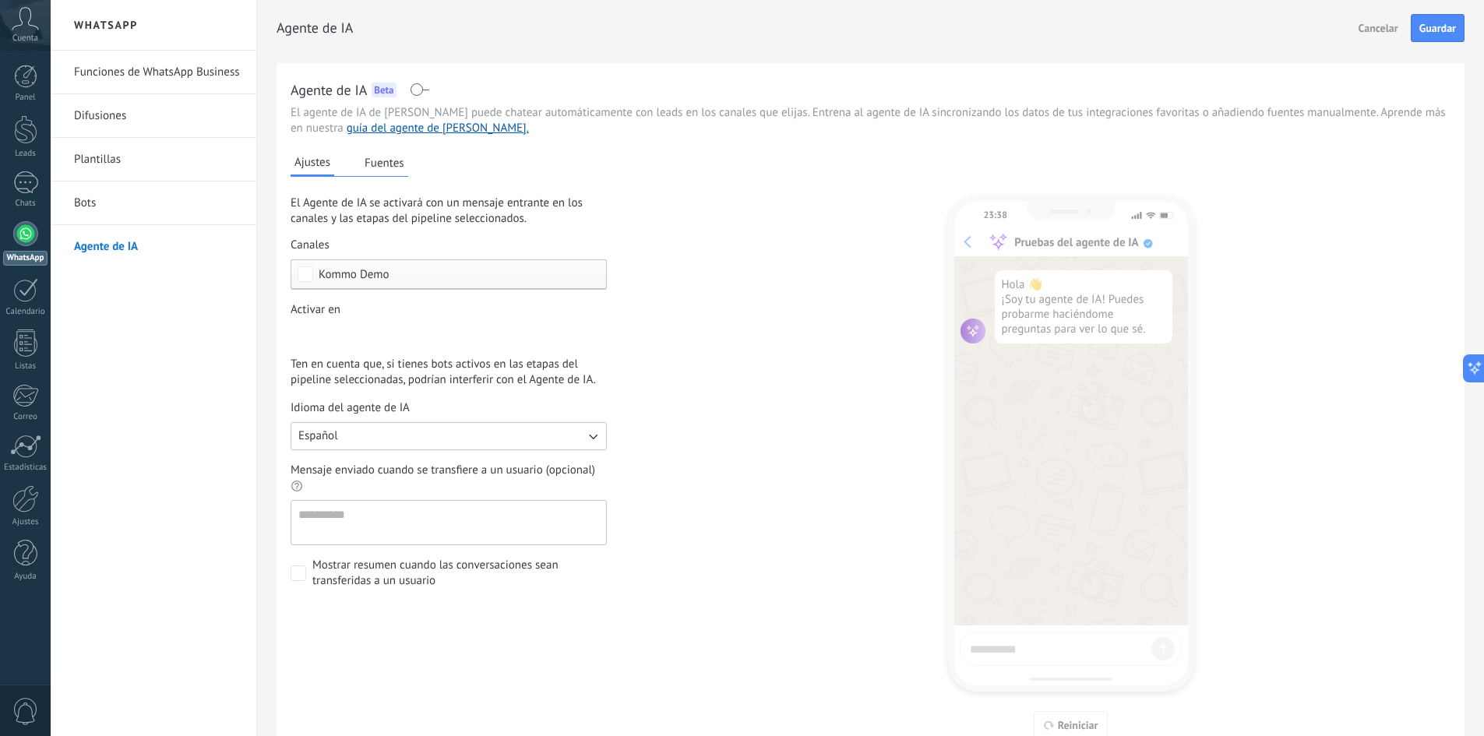
click at [0, 0] on div "Incoming leads Contacto inicial Negociación Debate contractual Discusión de con…" at bounding box center [0, 0] width 0 height 0
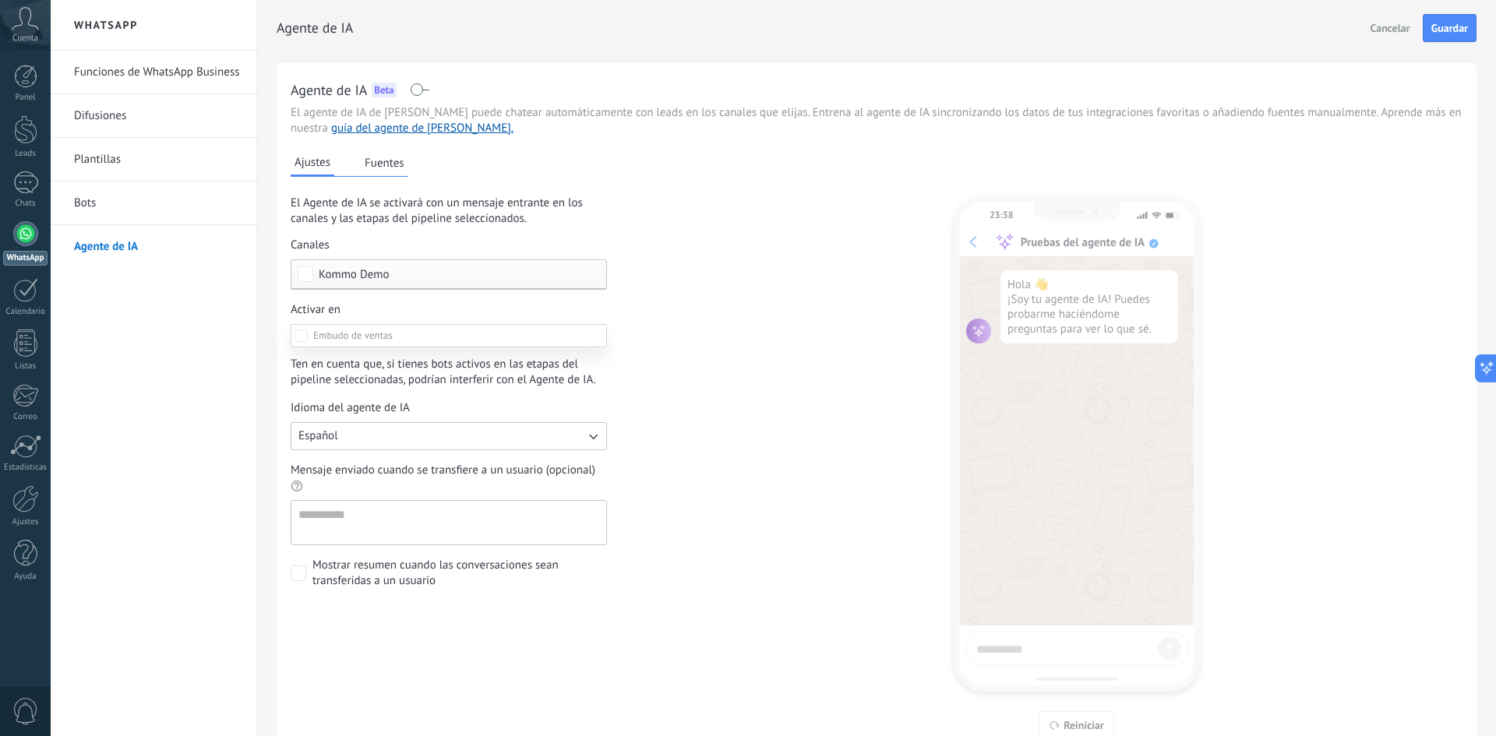
click at [755, 315] on div at bounding box center [773, 368] width 1445 height 736
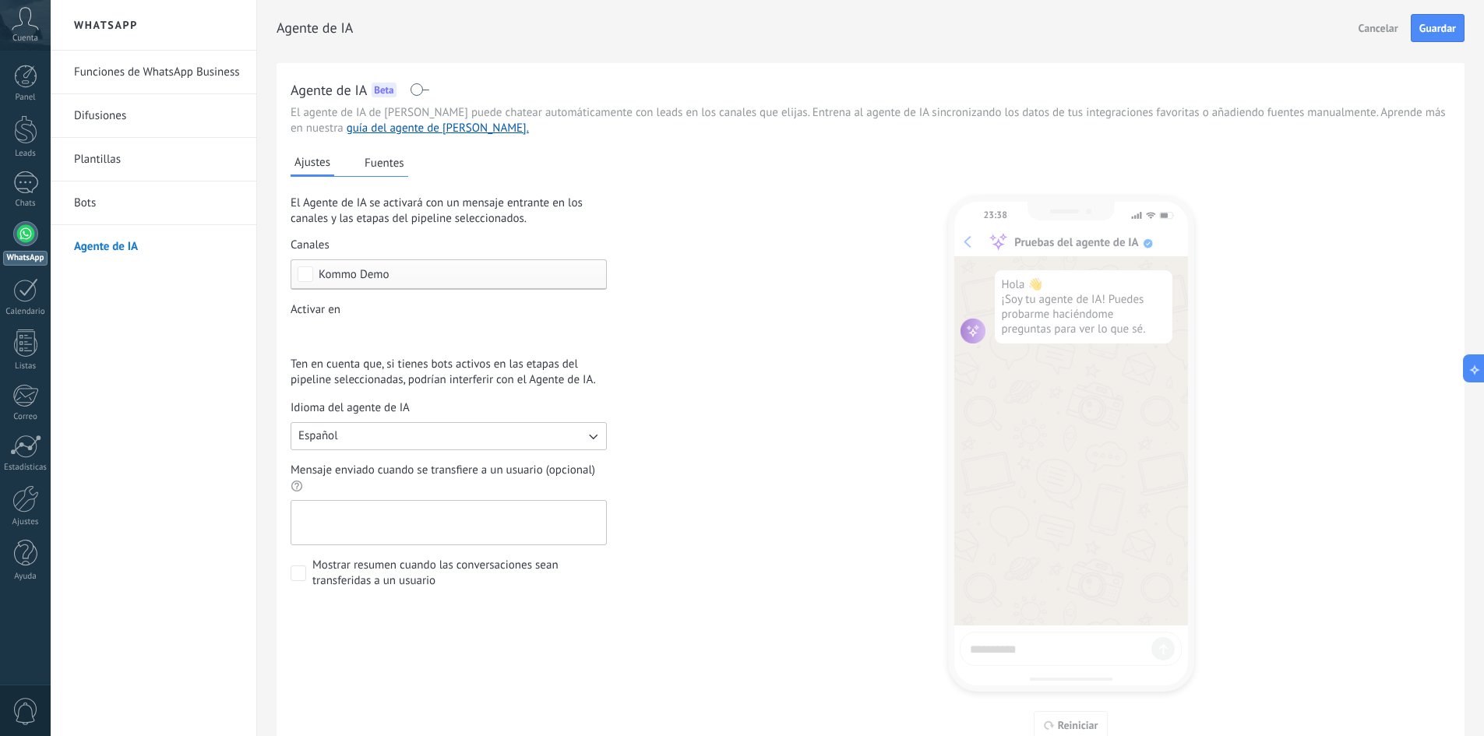
click at [366, 520] on textarea "Mensaje enviado cuando se transfiere a un usuario (opcional)" at bounding box center [447, 523] width 312 height 44
type textarea "**********"
click at [311, 573] on label "Mostrar resumen cuando las conversaciones sean transferidas a un usuario" at bounding box center [449, 573] width 316 height 31
click at [1422, 30] on span "Guardar" at bounding box center [1437, 28] width 37 height 11
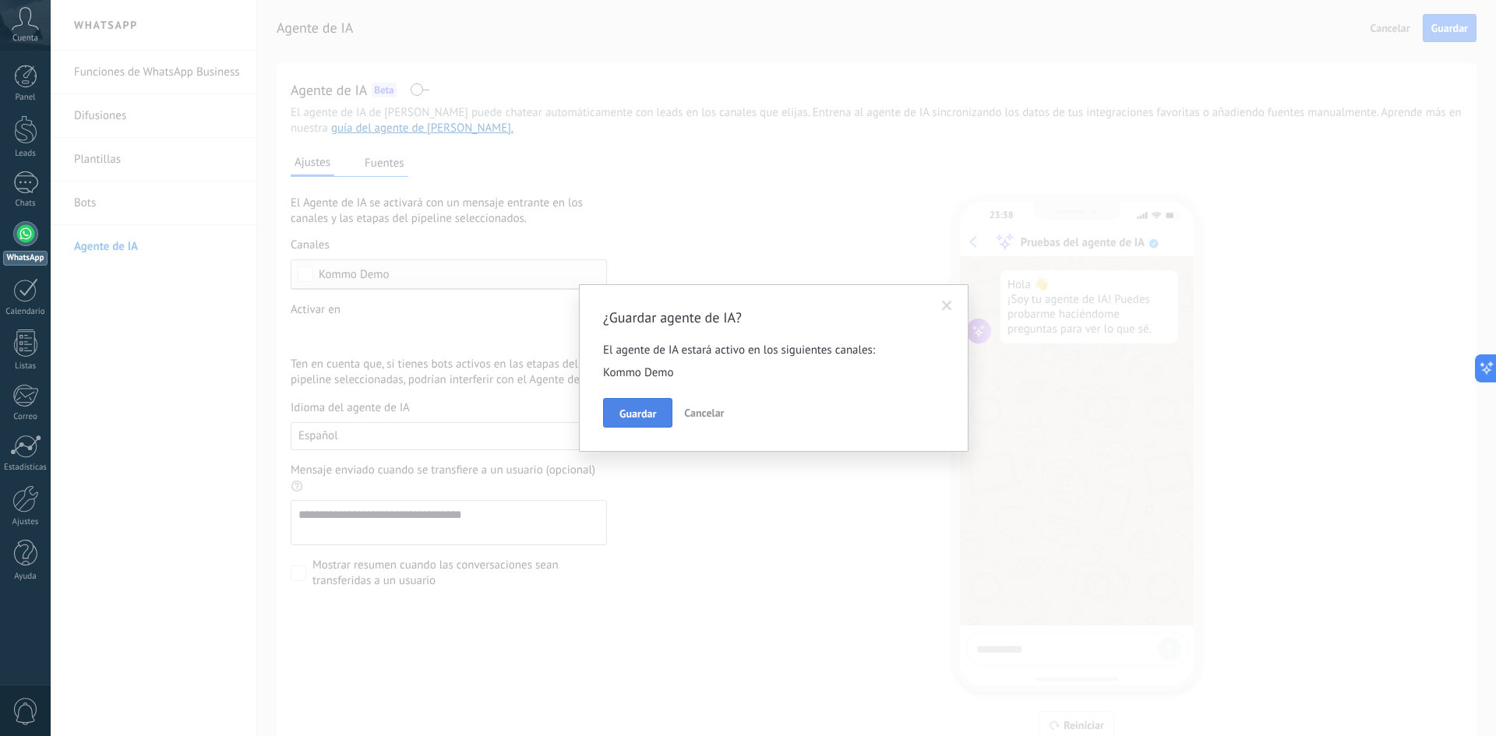
click at [643, 425] on button "Guardar" at bounding box center [637, 413] width 69 height 30
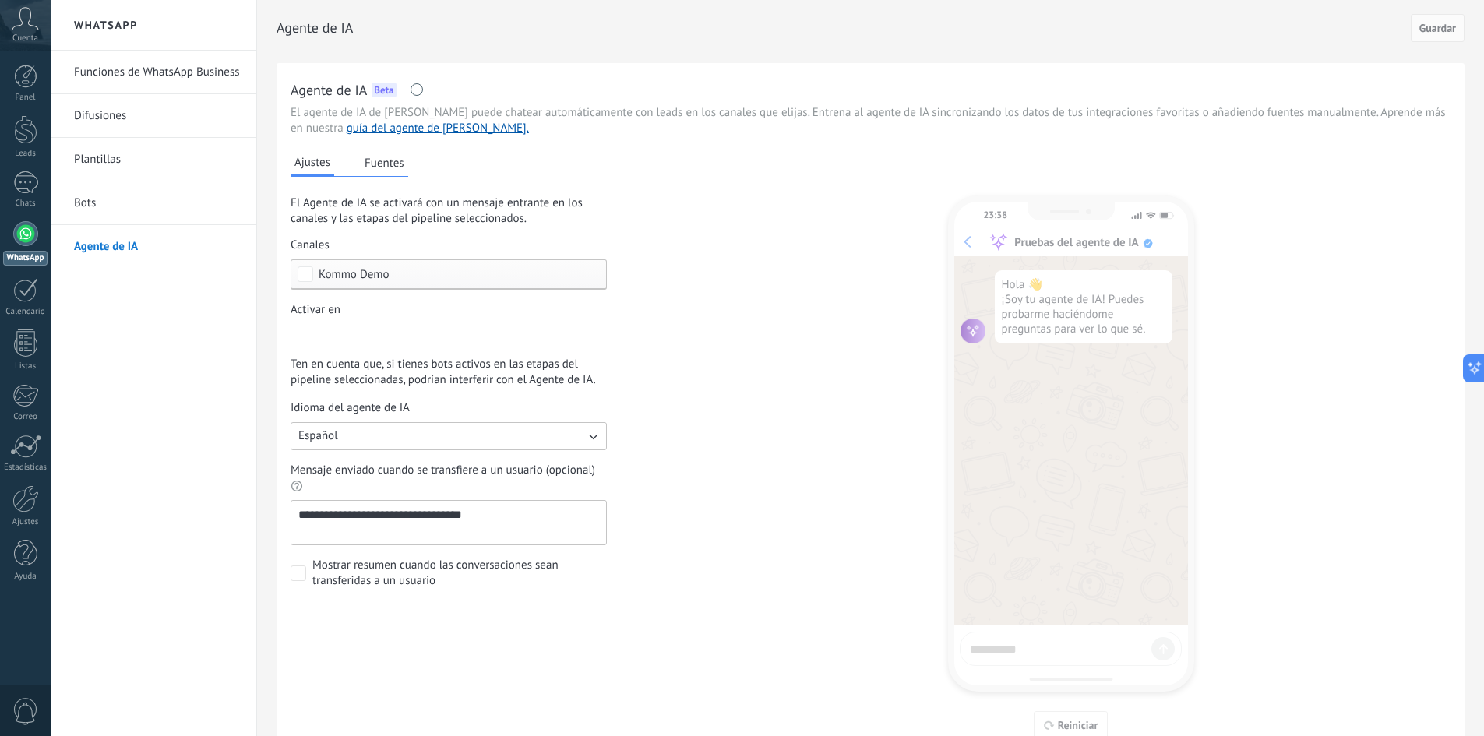
click at [375, 163] on button "Fuentes" at bounding box center [385, 162] width 48 height 23
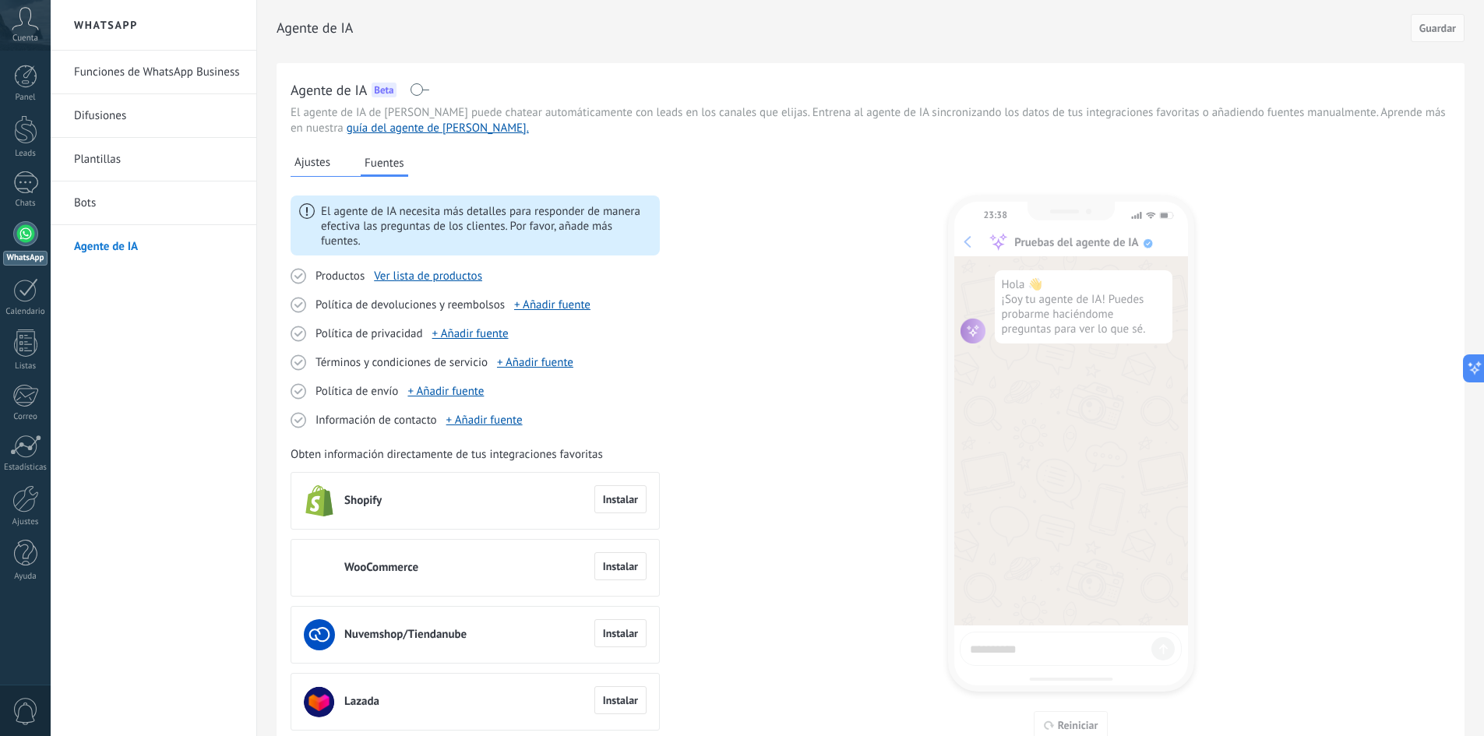
scroll to position [76, 0]
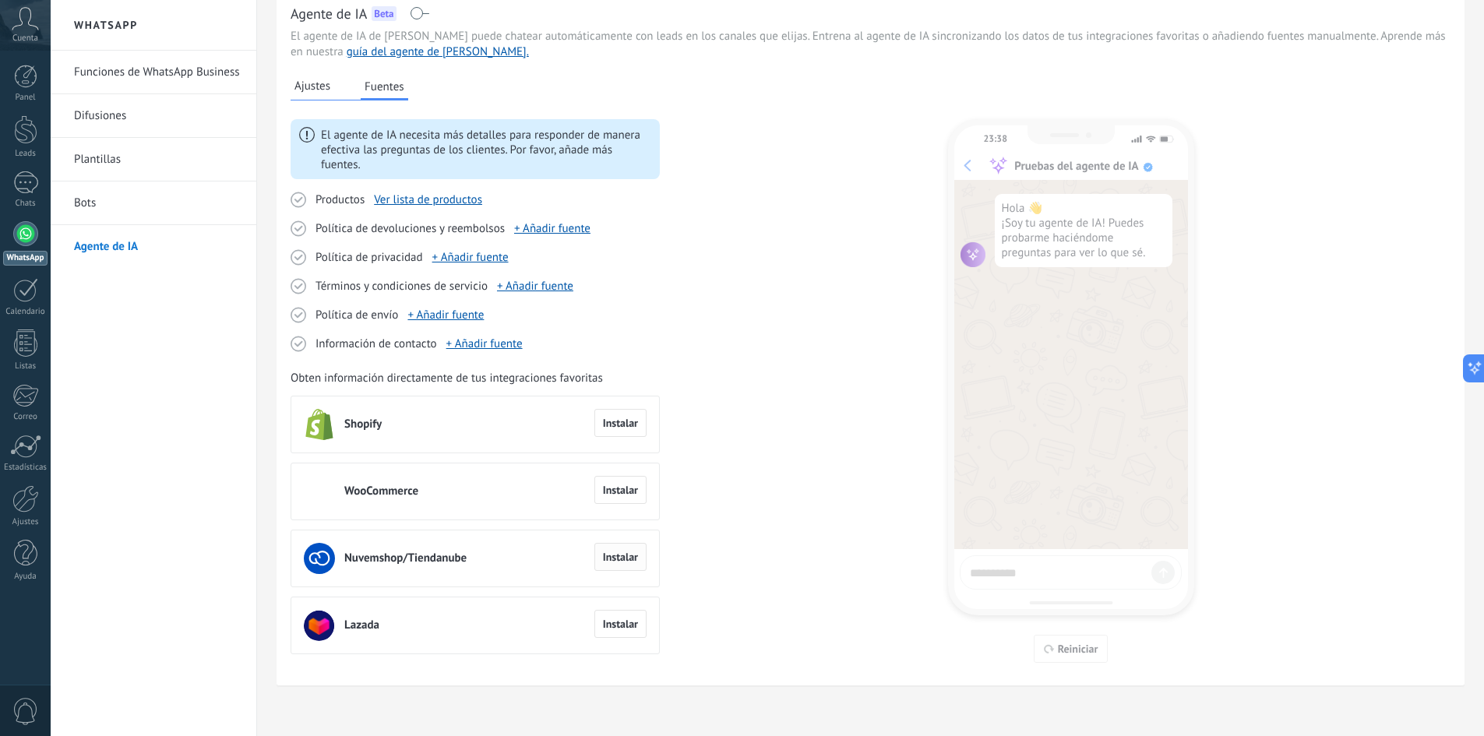
click at [615, 560] on span "Instalar" at bounding box center [620, 556] width 35 height 11
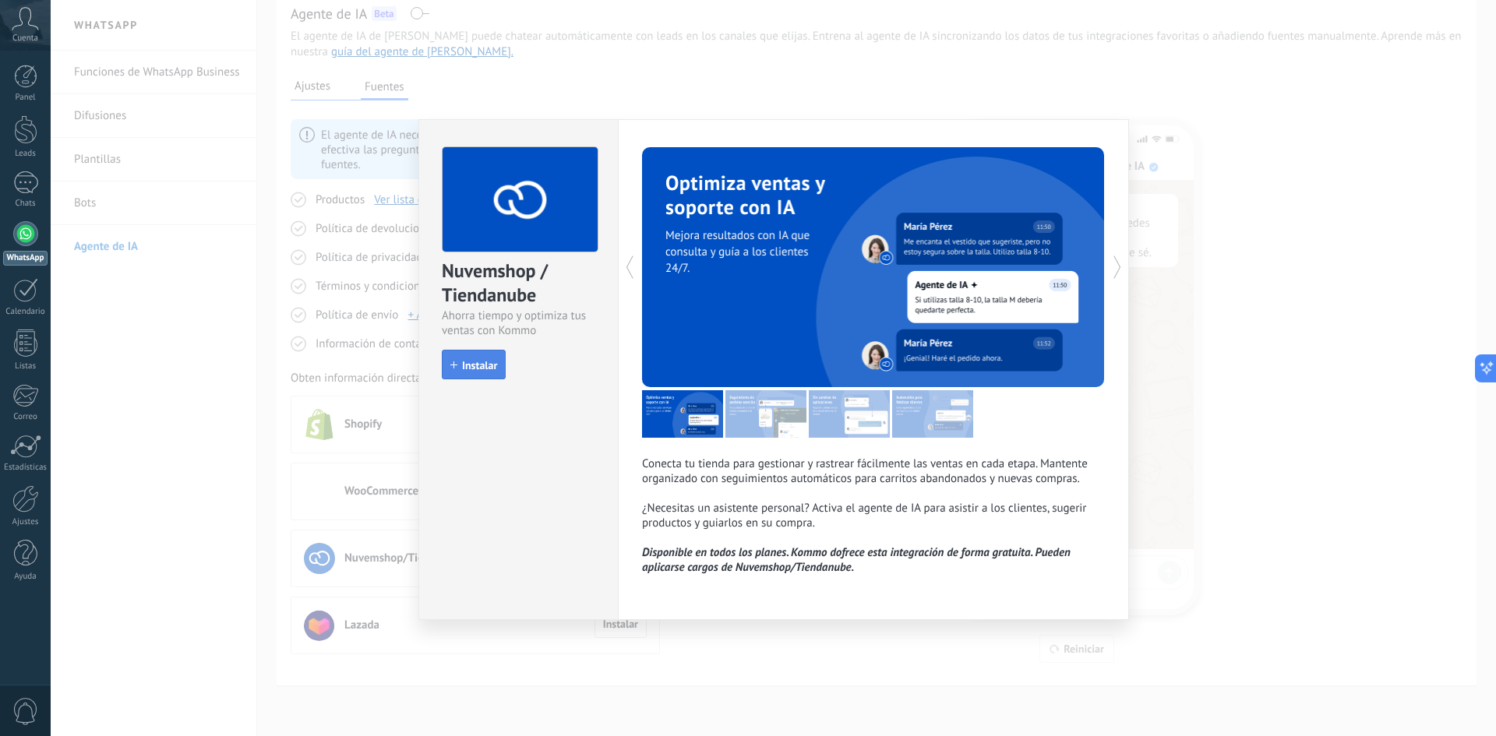
click at [485, 377] on button "Instalar" at bounding box center [474, 365] width 64 height 30
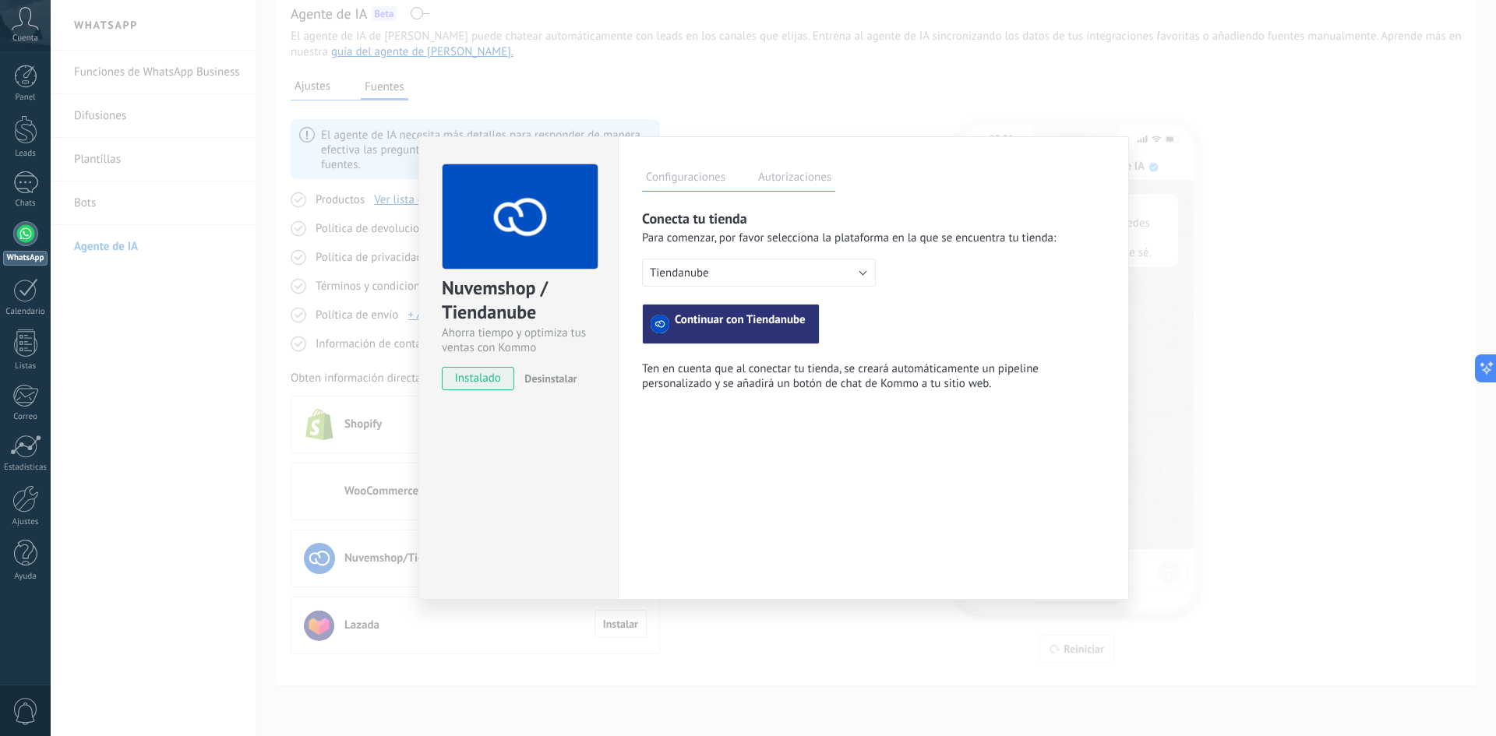
click at [781, 174] on label "Autorizaciones" at bounding box center [794, 179] width 81 height 23
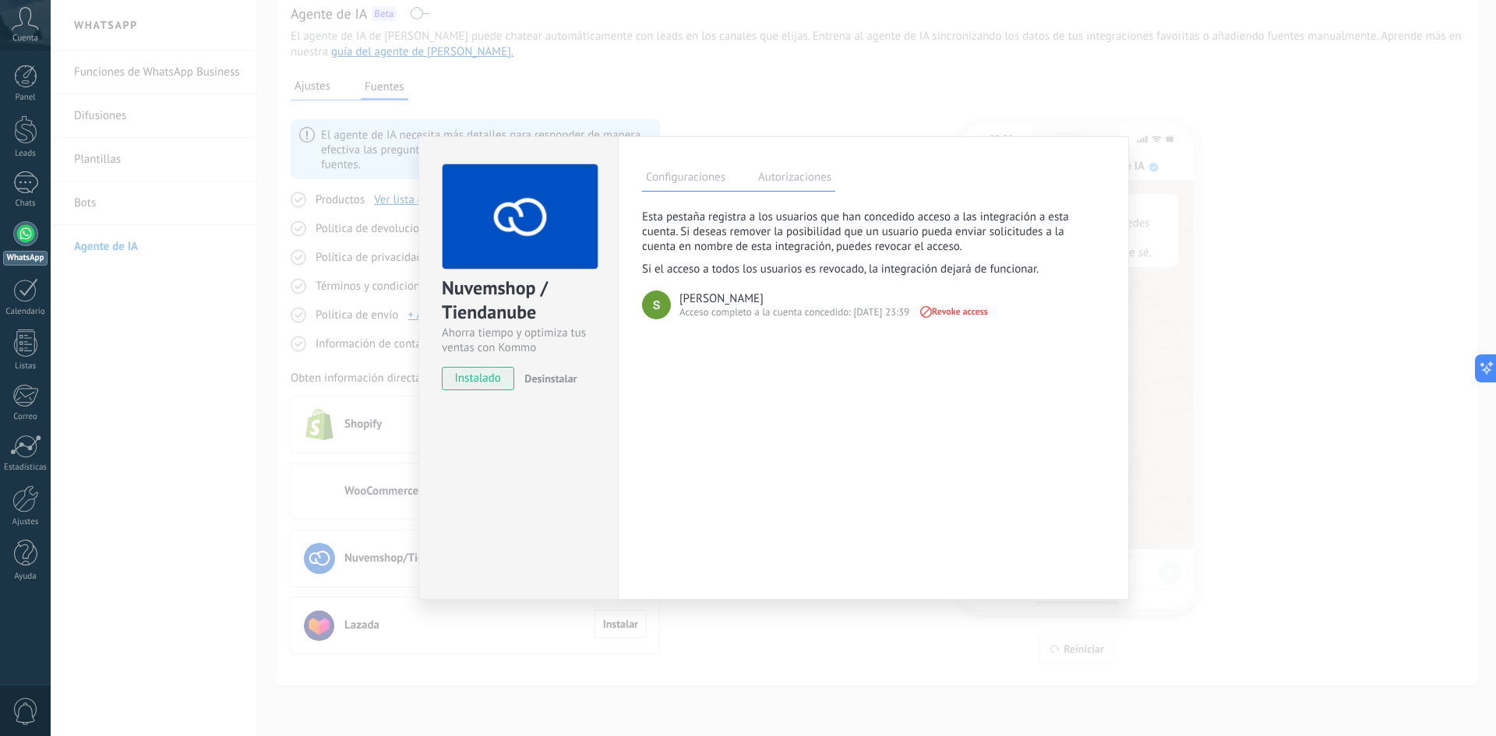
click at [1165, 143] on div "Nuvemshop / Tiendanube Ahorra tiempo y optimiza tus ventas con Kommo instalado …" at bounding box center [773, 368] width 1445 height 736
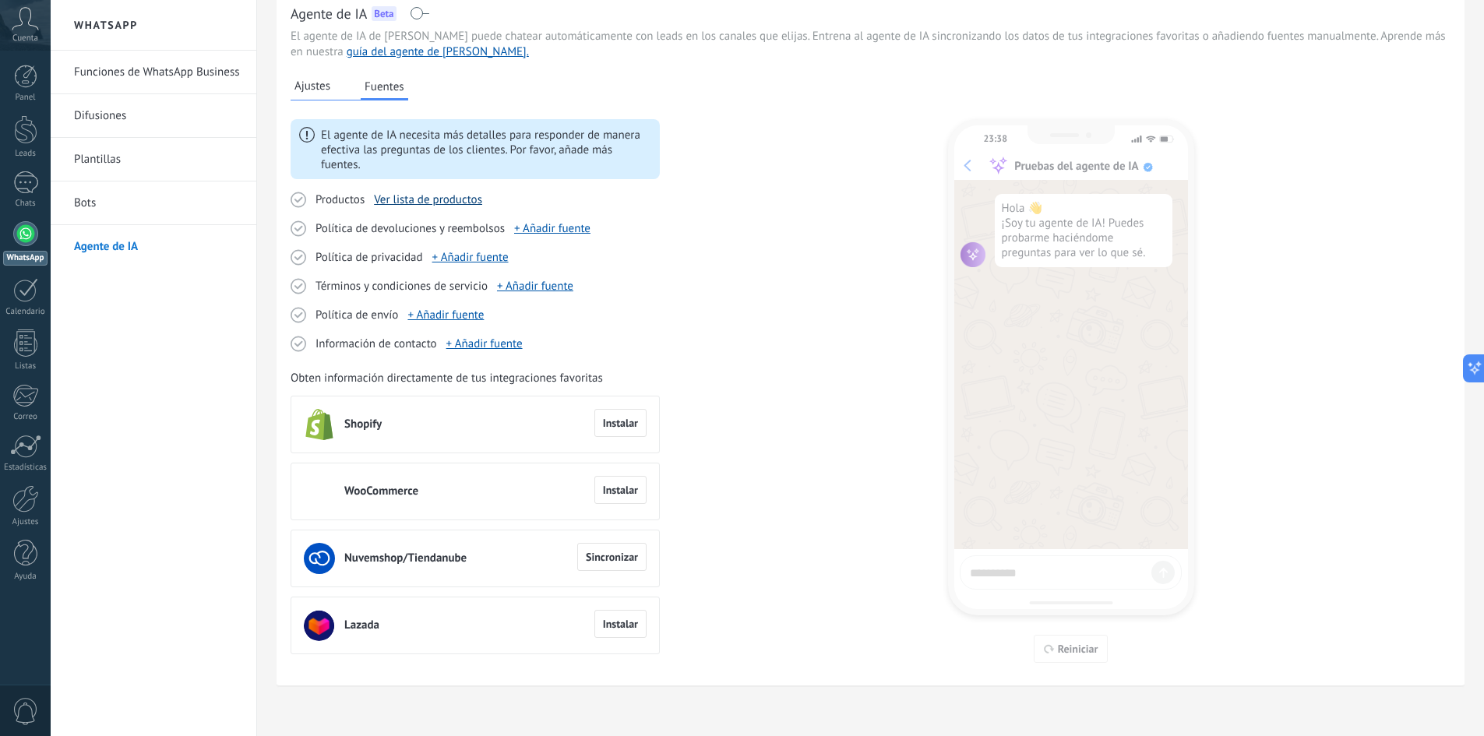
click at [423, 201] on link "Ver lista de productos" at bounding box center [428, 199] width 108 height 15
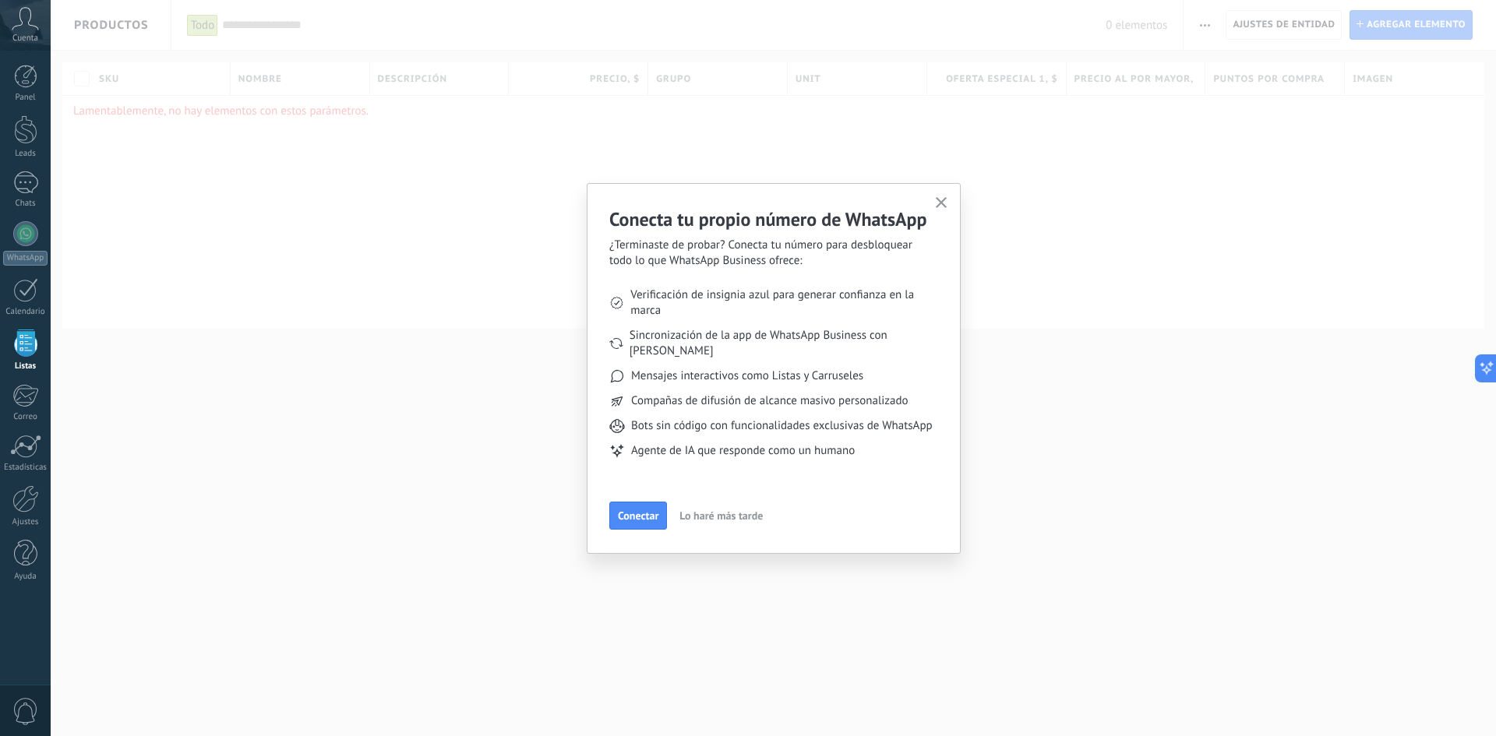
click at [701, 516] on span "Lo haré más tarde" at bounding box center [720, 515] width 83 height 11
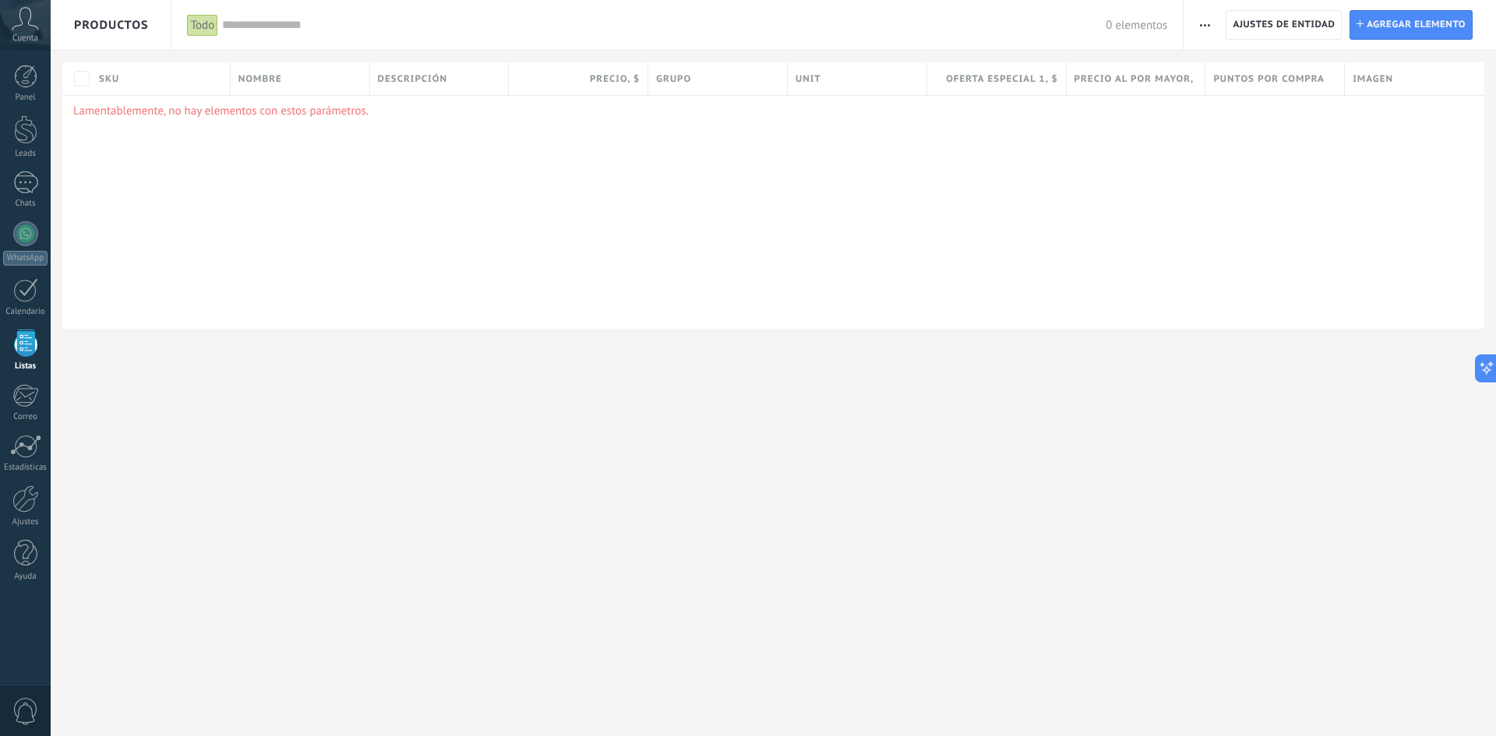
click at [221, 114] on p "Lamentablemente, no hay elementos con estos parámetros." at bounding box center [773, 111] width 1400 height 15
click at [1188, 29] on div "Importar Ajustes de entidad Categorías Ajuste de lista Ajustes de entidad Insta…" at bounding box center [1339, 25] width 312 height 50
click at [1191, 29] on div "Importar Ajustes de entidad Categorías Ajuste de lista Ajustes de entidad Insta…" at bounding box center [1339, 25] width 312 height 50
click at [1194, 29] on button "button" at bounding box center [1204, 25] width 23 height 30
click at [927, 160] on div "Lamentablemente, no hay elementos con estos parámetros." at bounding box center [773, 212] width 1422 height 234
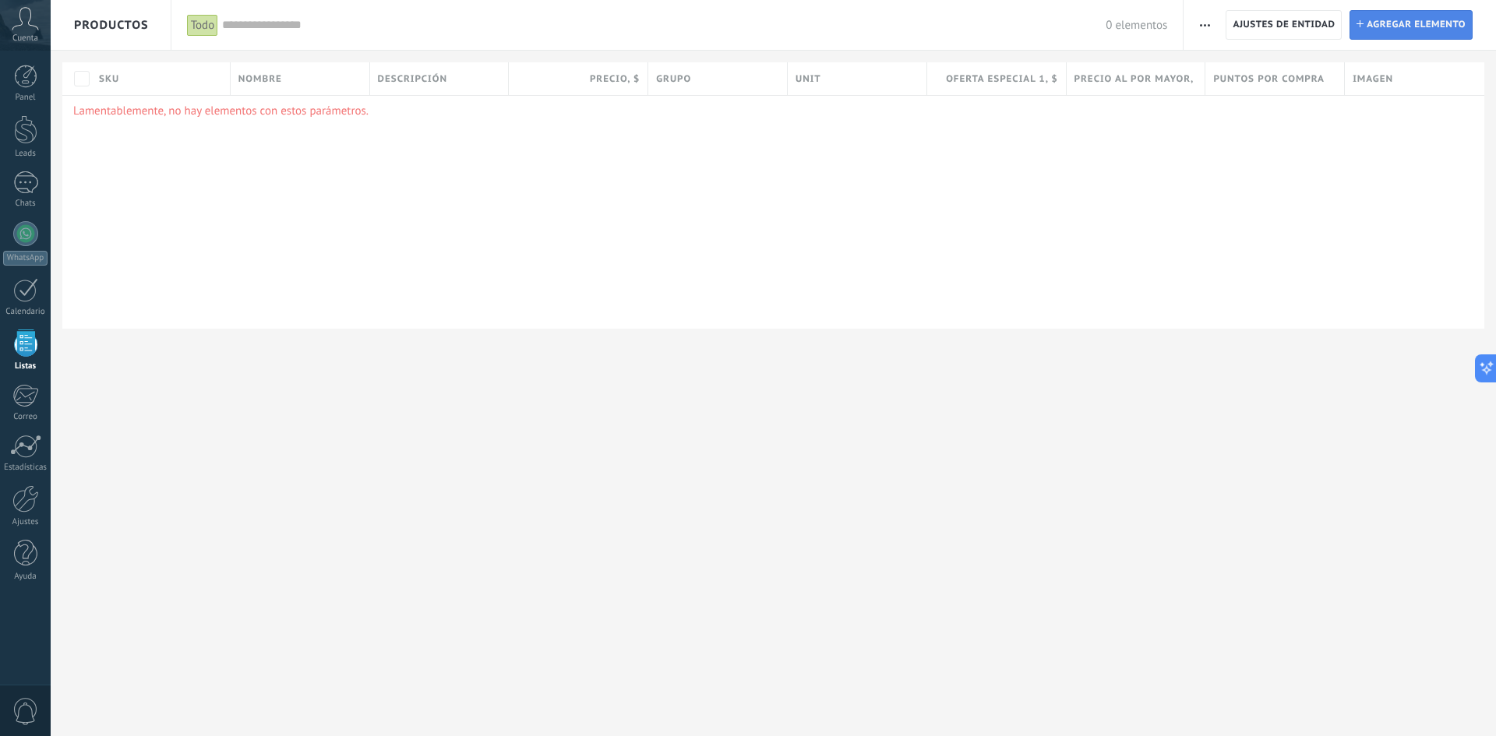
click at [1408, 33] on span "Agregar elemento" at bounding box center [1415, 25] width 99 height 28
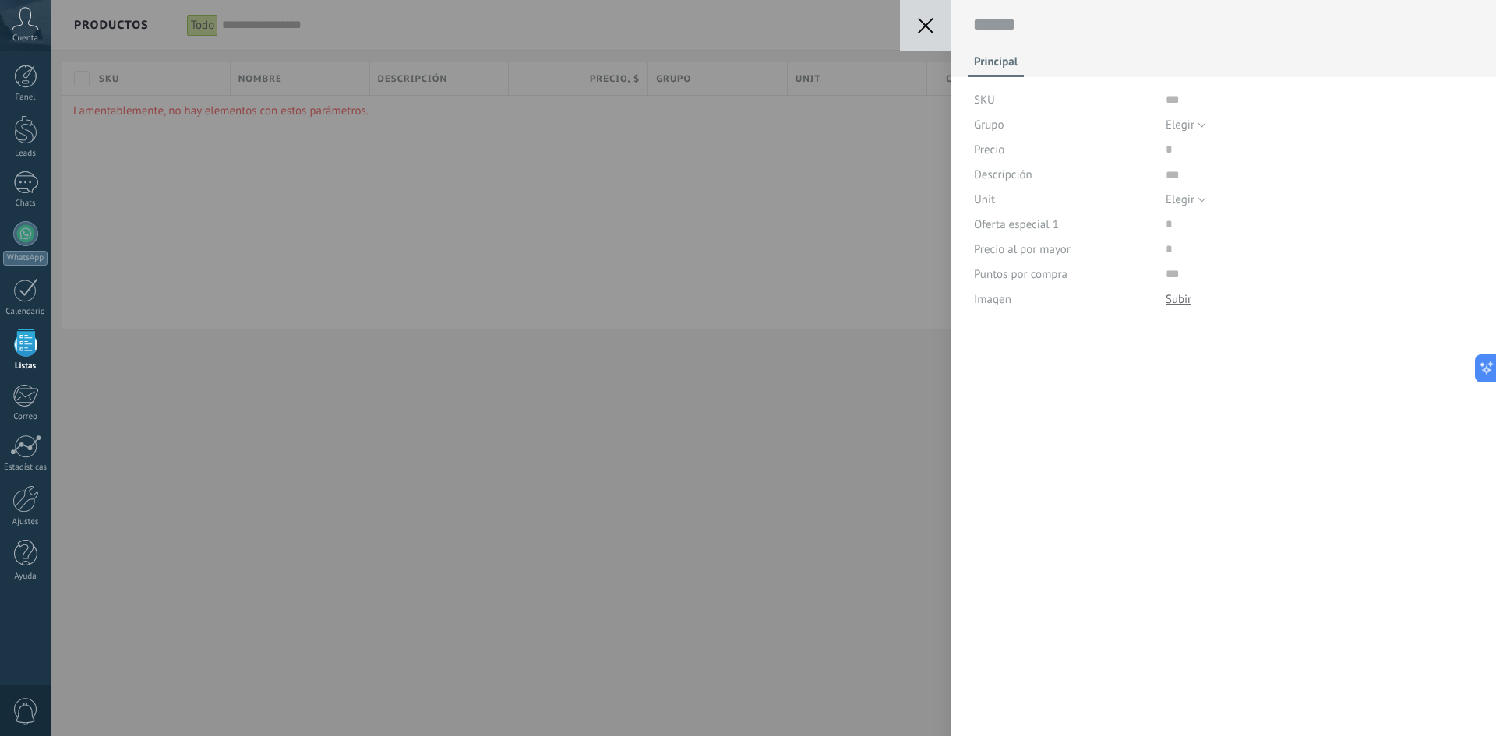
scroll to position [16, 0]
click at [620, 134] on div "Guardar Cancelar Principal SKU Grupo Elegir Todos los productos Elegir Precio D…" at bounding box center [773, 368] width 1445 height 736
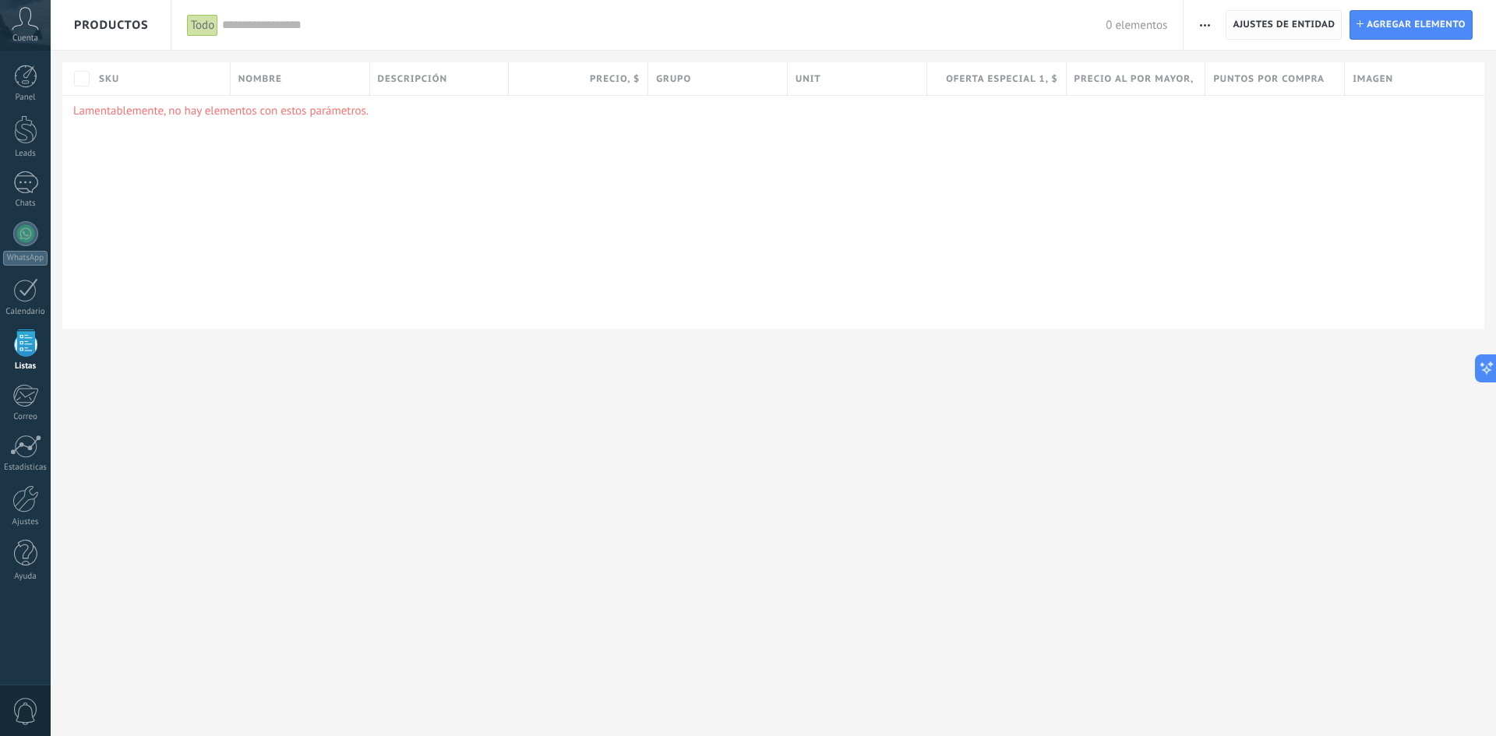
click at [1270, 30] on span "Ajustes de entidad" at bounding box center [1283, 25] width 102 height 28
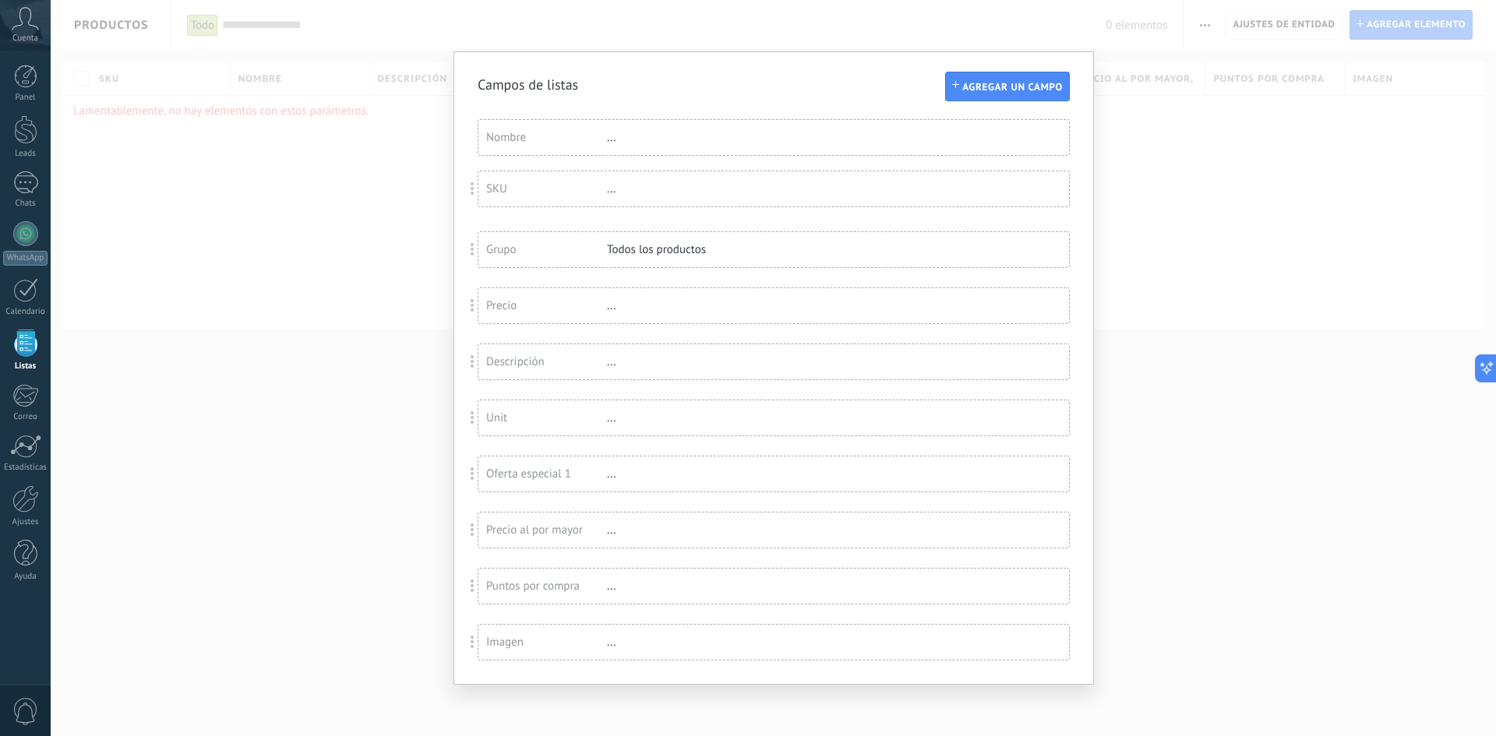
drag, startPoint x: 470, startPoint y: 192, endPoint x: 481, endPoint y: 187, distance: 11.2
drag, startPoint x: 487, startPoint y: 185, endPoint x: 614, endPoint y: 138, distance: 135.6
click at [614, 138] on div "..." at bounding box center [657, 137] width 101 height 15
click at [624, 137] on div "..." at bounding box center [657, 137] width 101 height 15
click at [609, 136] on div "..." at bounding box center [657, 137] width 101 height 15
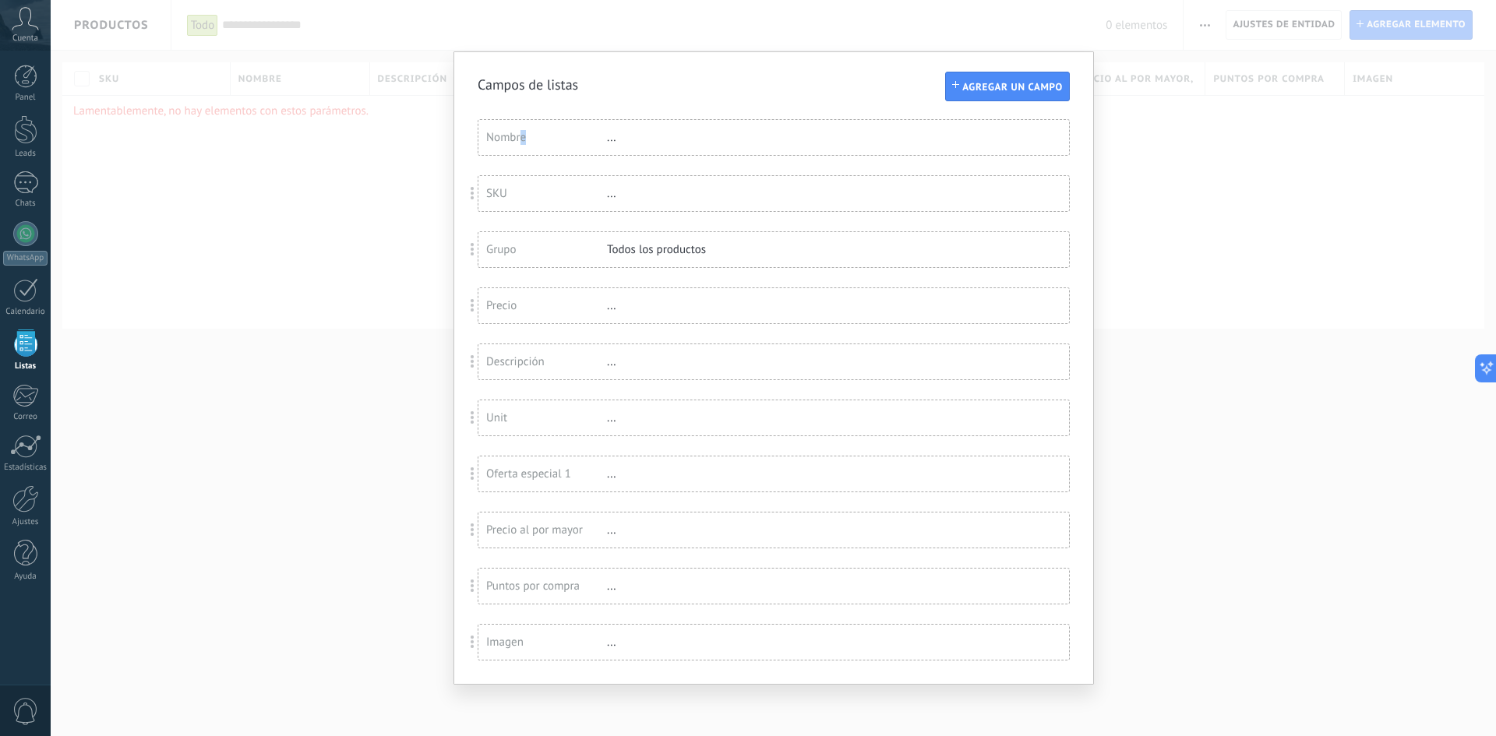
drag, startPoint x: 523, startPoint y: 141, endPoint x: 542, endPoint y: 144, distance: 19.7
click at [542, 144] on div "Nombre" at bounding box center [546, 137] width 121 height 15
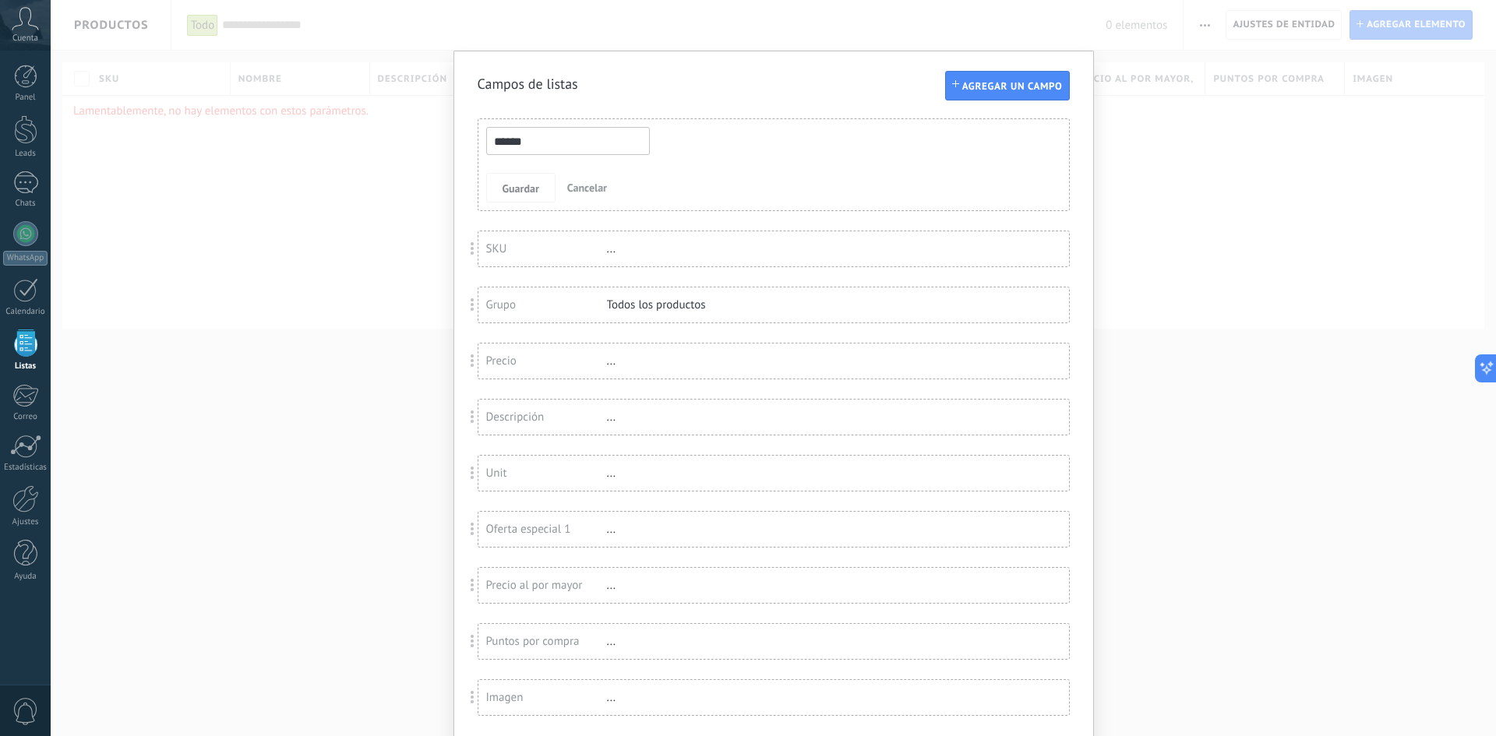
click at [1090, 125] on div "Campos de listas Agregar un campo Usted ha alcanzado la cantidad máxima de los …" at bounding box center [773, 395] width 640 height 689
click at [647, 302] on div "Todos los productos" at bounding box center [657, 305] width 101 height 15
click at [502, 189] on span "Guardar" at bounding box center [520, 188] width 37 height 11
click at [587, 189] on span "Cancelar" at bounding box center [587, 188] width 40 height 14
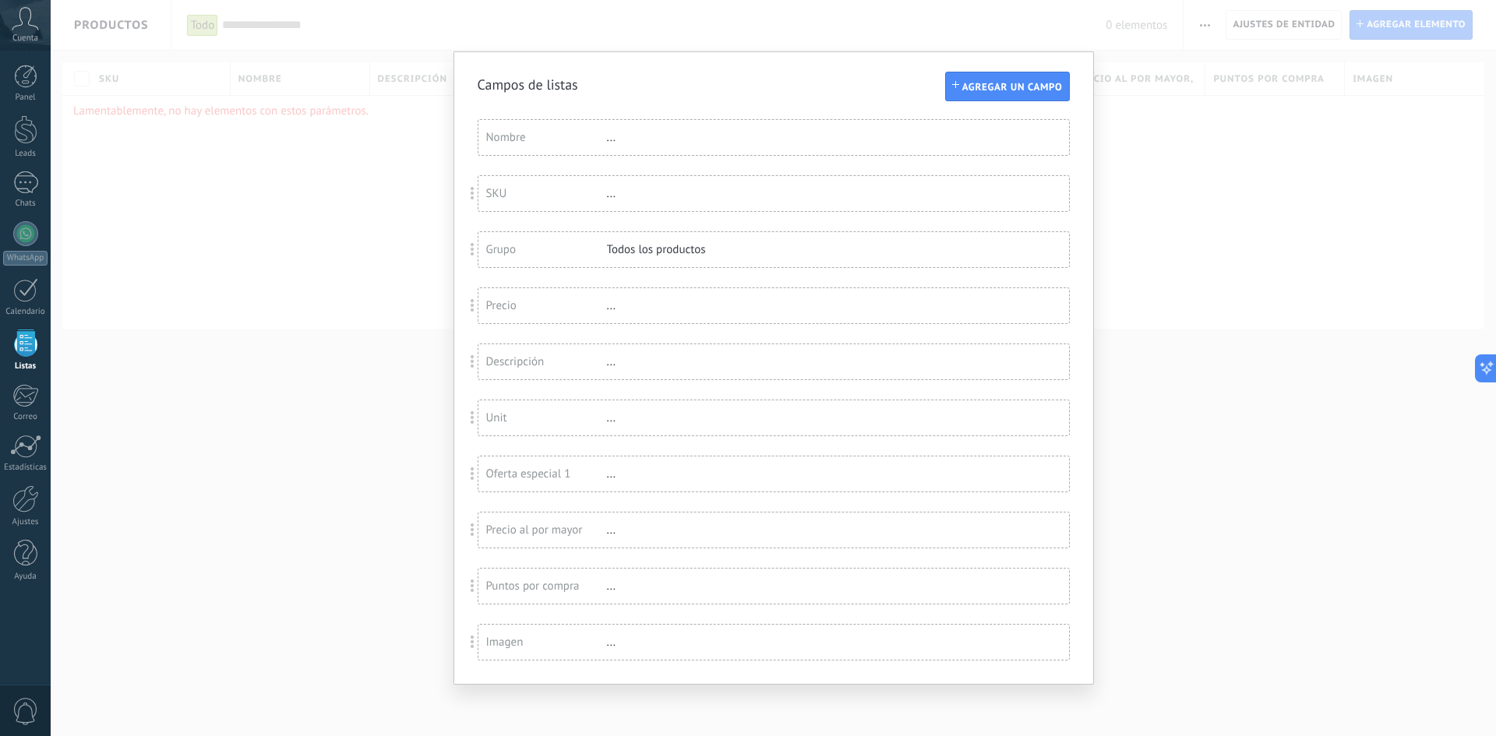
click at [1187, 75] on div "Campos de listas Agregar un campo Usted ha alcanzado la cantidad máxima de los …" at bounding box center [773, 368] width 1445 height 736
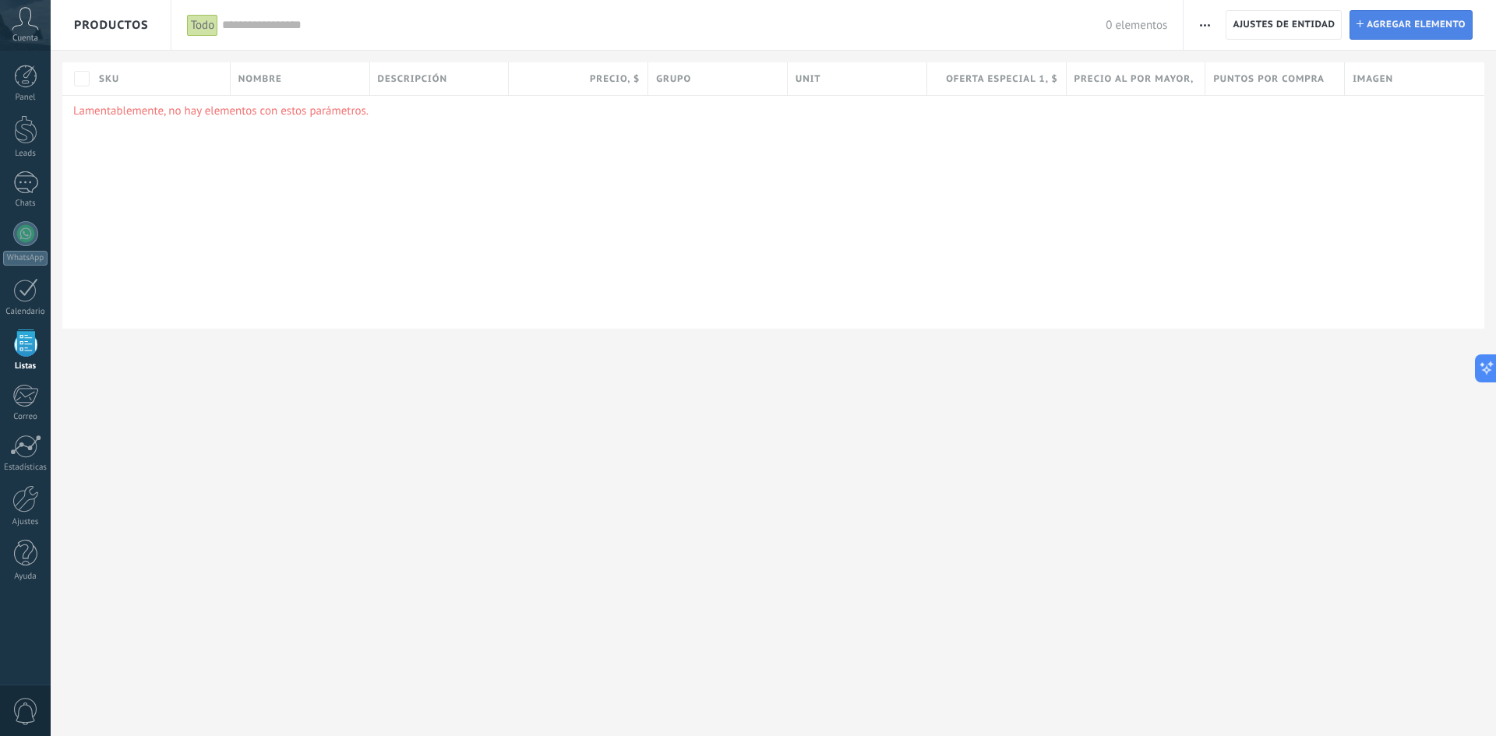
click at [1397, 24] on span "Agregar elemento" at bounding box center [1415, 25] width 99 height 28
type textarea "***"
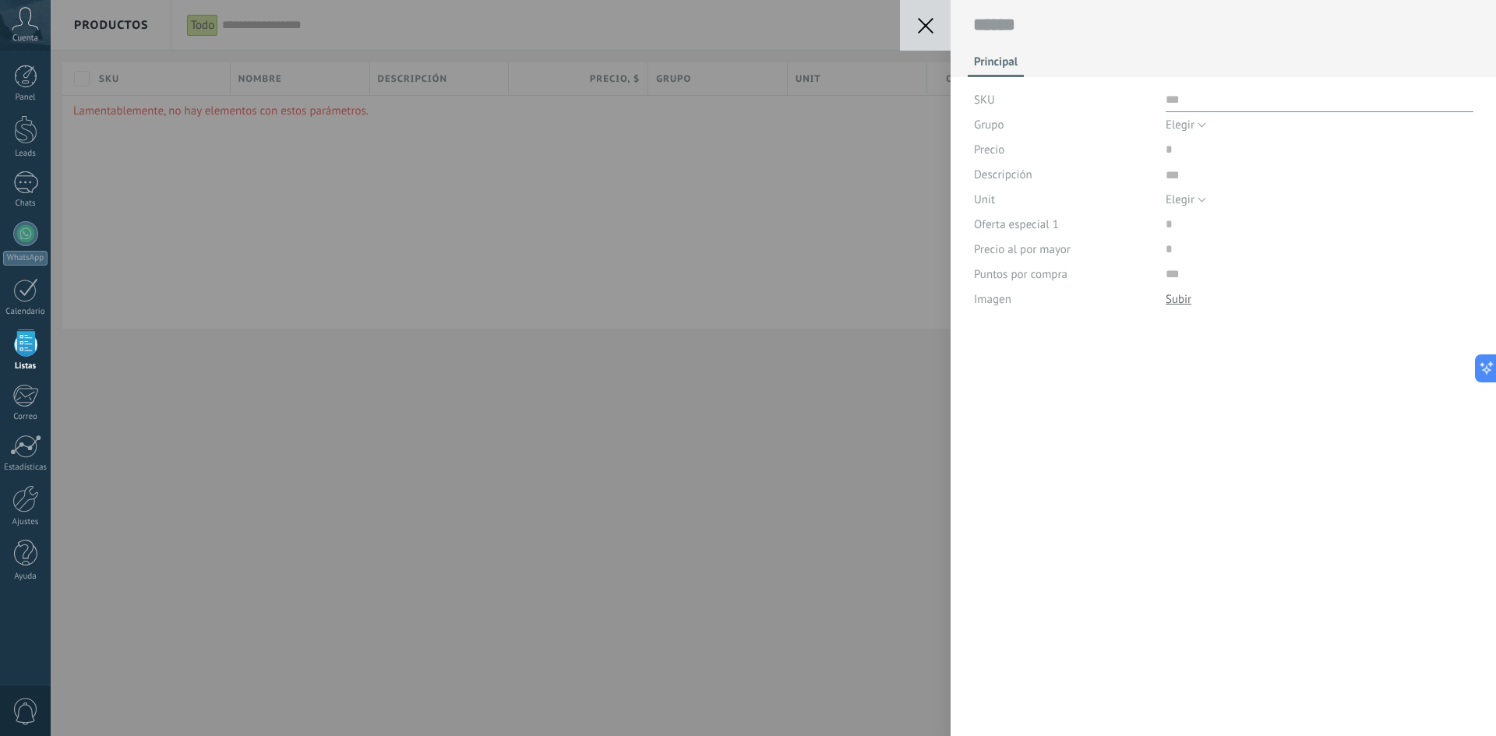
click at [1173, 102] on input "text" at bounding box center [1319, 99] width 308 height 25
type input "***"
click at [1192, 124] on span "Elegir" at bounding box center [1179, 125] width 29 height 15
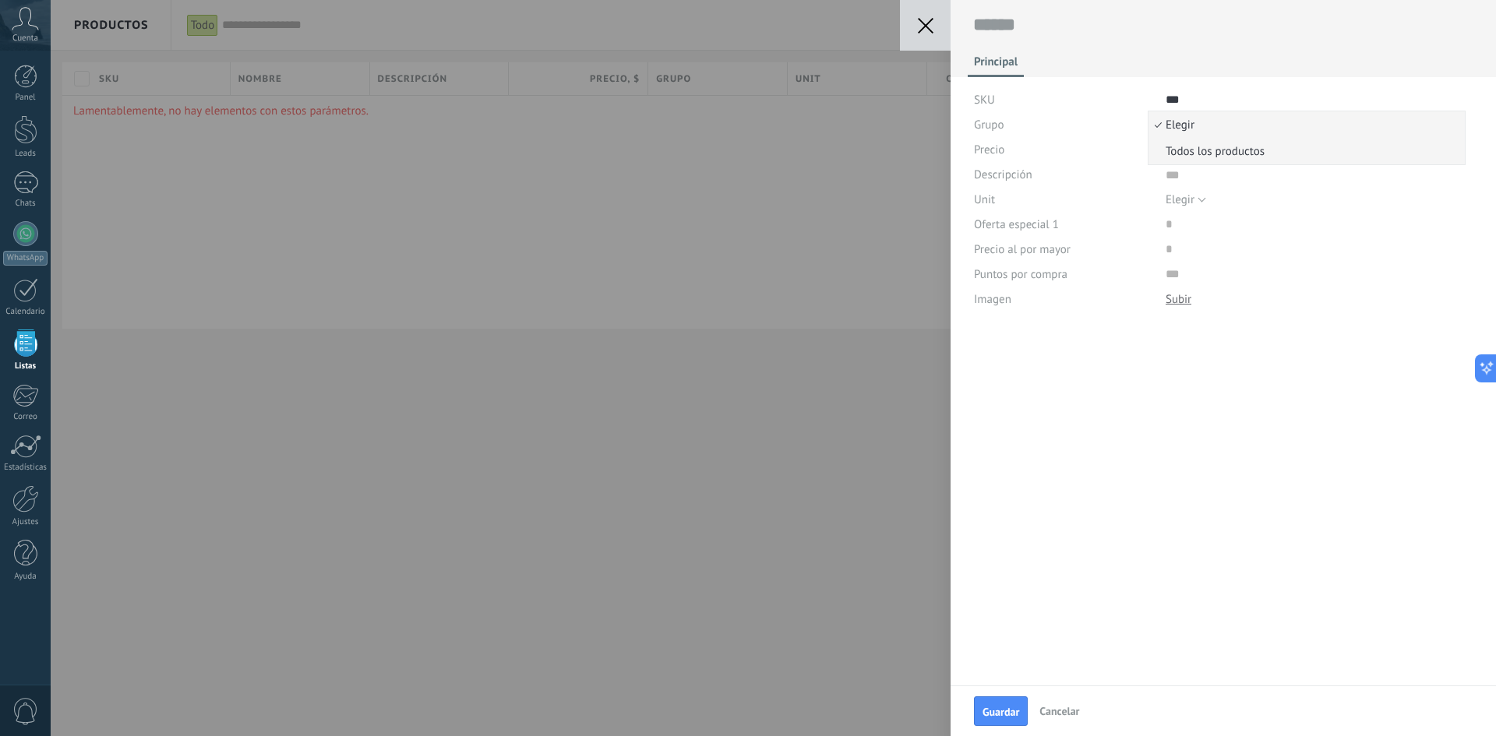
click at [1196, 148] on span "Todos los productos" at bounding box center [1304, 151] width 312 height 15
click at [1172, 150] on input "price" at bounding box center [1214, 149] width 99 height 25
type input "***"
click at [1172, 175] on textarea at bounding box center [1319, 173] width 308 height 23
type textarea "*"
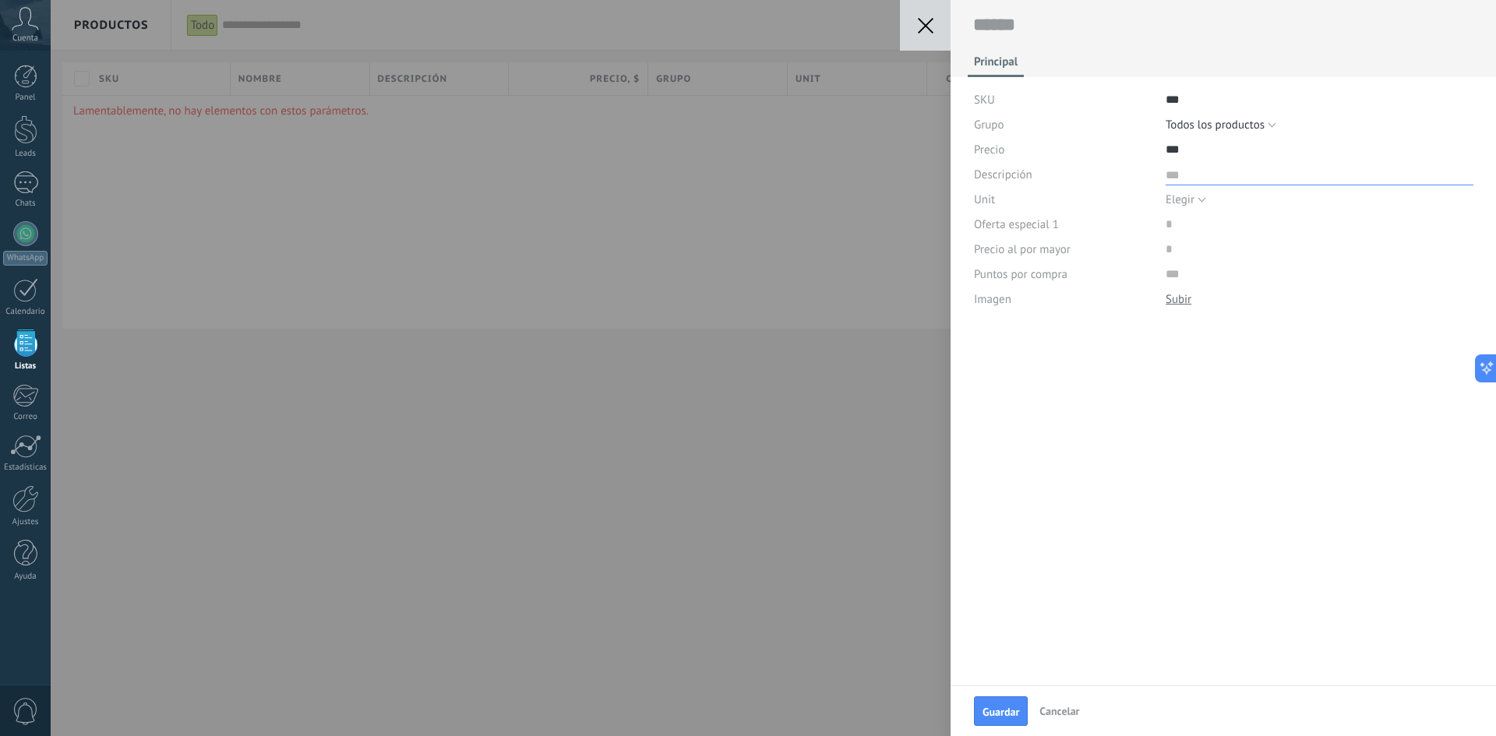
type textarea "*"
type textarea "**"
type textarea "***"
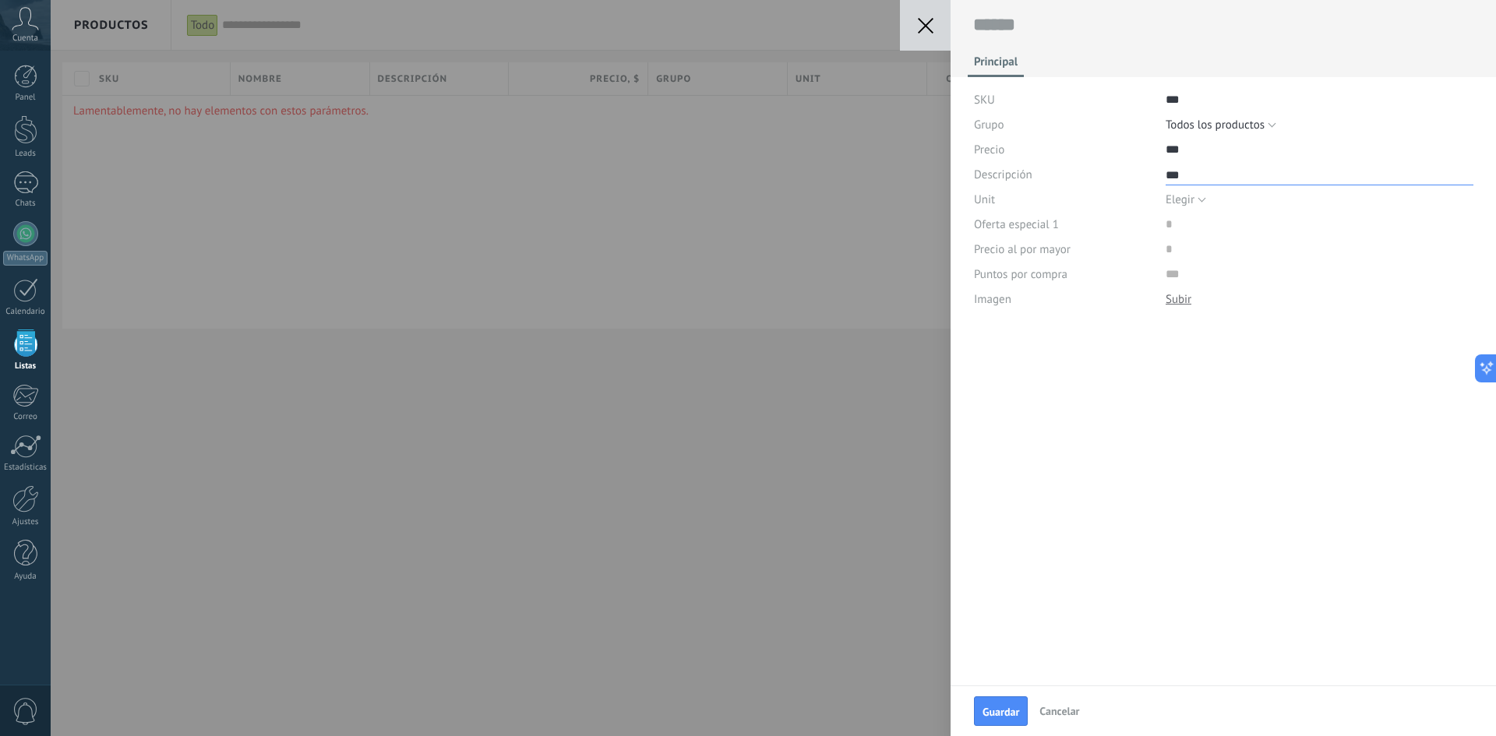
type textarea "****"
type textarea "*****"
type textarea "******"
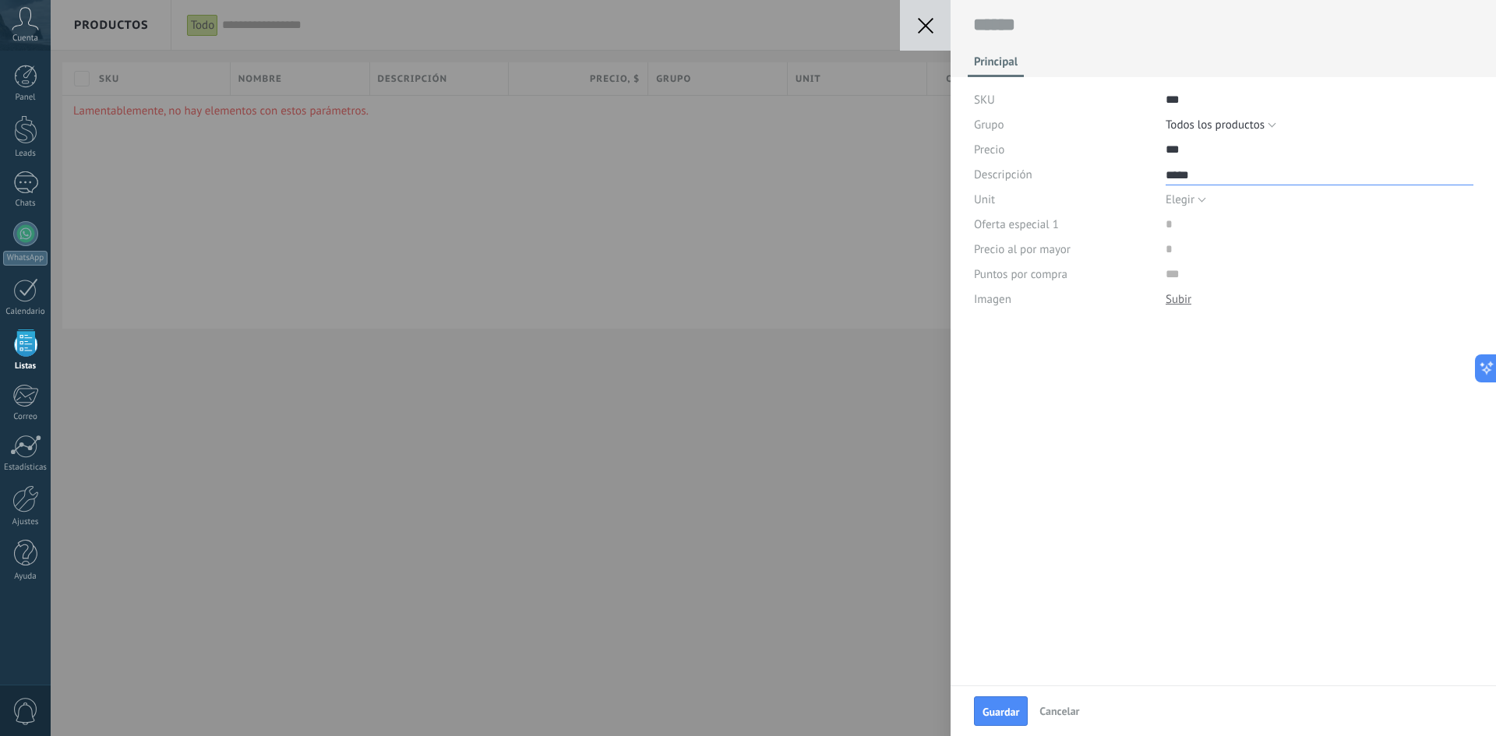
type textarea "******"
type textarea "********"
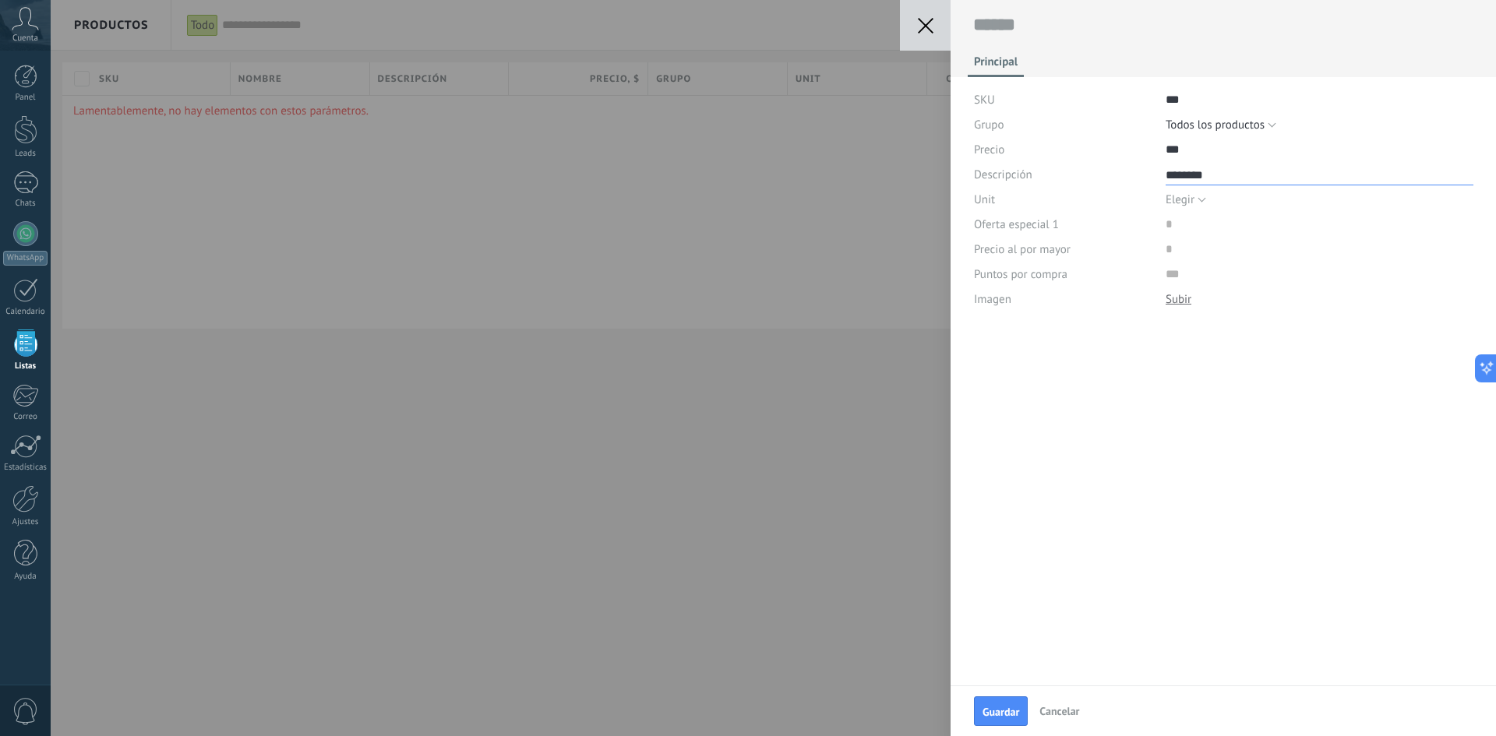
type textarea "*********"
type textarea "**********"
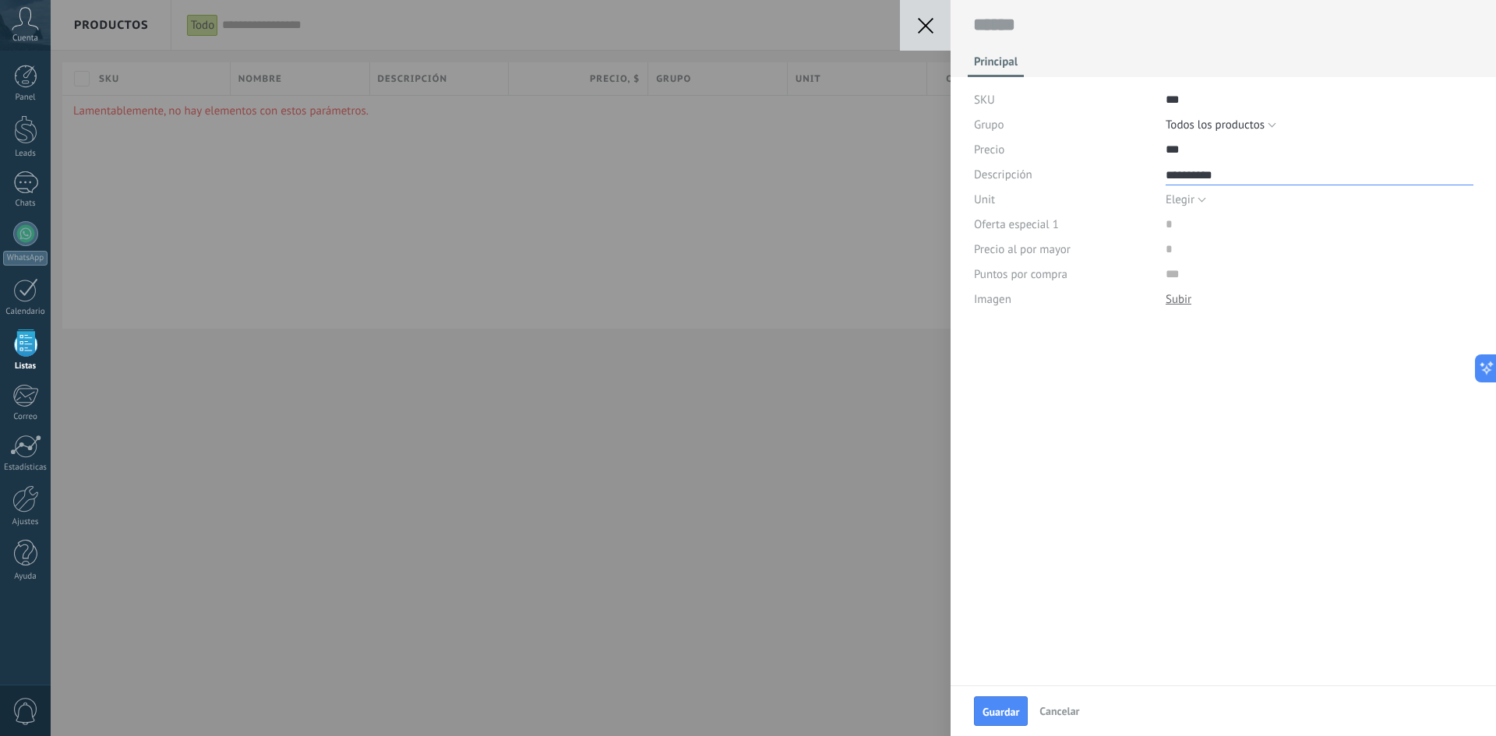
type textarea "**********"
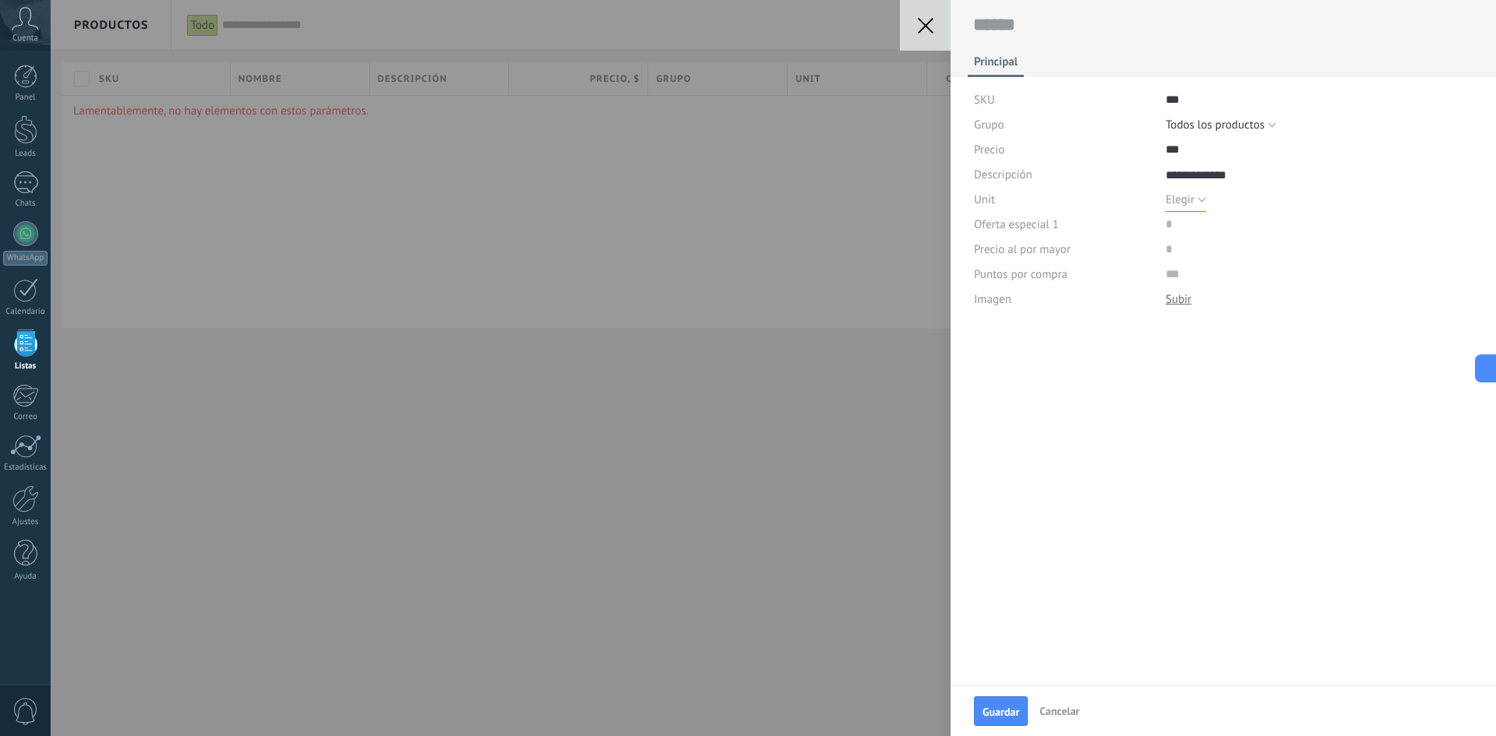
click at [1185, 196] on span "Elegir" at bounding box center [1179, 199] width 29 height 15
click at [1218, 228] on span "pc" at bounding box center [1304, 226] width 312 height 15
click at [1175, 225] on input "price" at bounding box center [1214, 224] width 99 height 25
click at [1186, 256] on input "price" at bounding box center [1214, 249] width 99 height 25
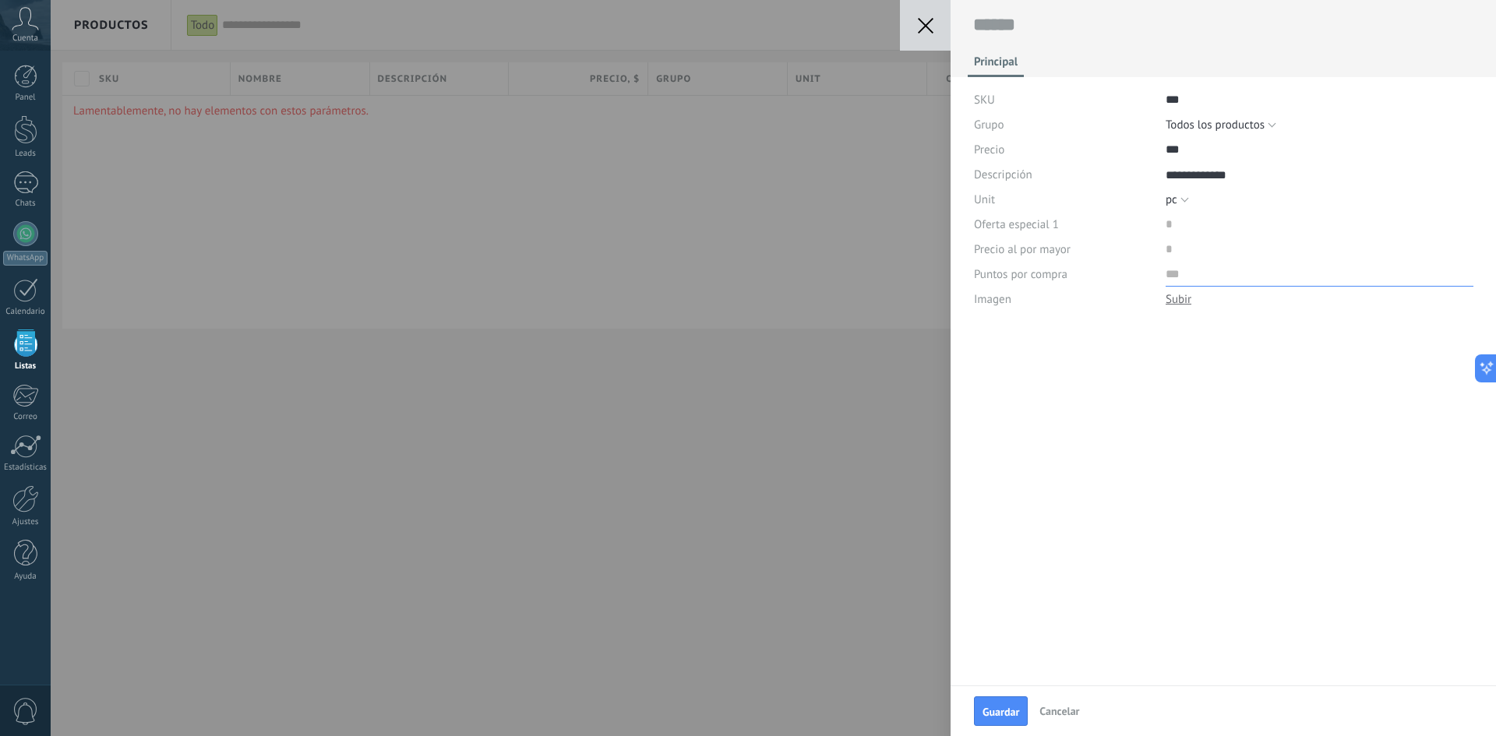
click at [1187, 277] on input "numeric" at bounding box center [1319, 274] width 308 height 25
click at [1008, 710] on span "Guardar" at bounding box center [1000, 712] width 37 height 11
click at [1024, 709] on button "Guardar" at bounding box center [1001, 711] width 54 height 30
click at [1179, 298] on div at bounding box center [1178, 299] width 26 height 15
click at [991, 714] on span "Guardar" at bounding box center [1000, 712] width 37 height 11
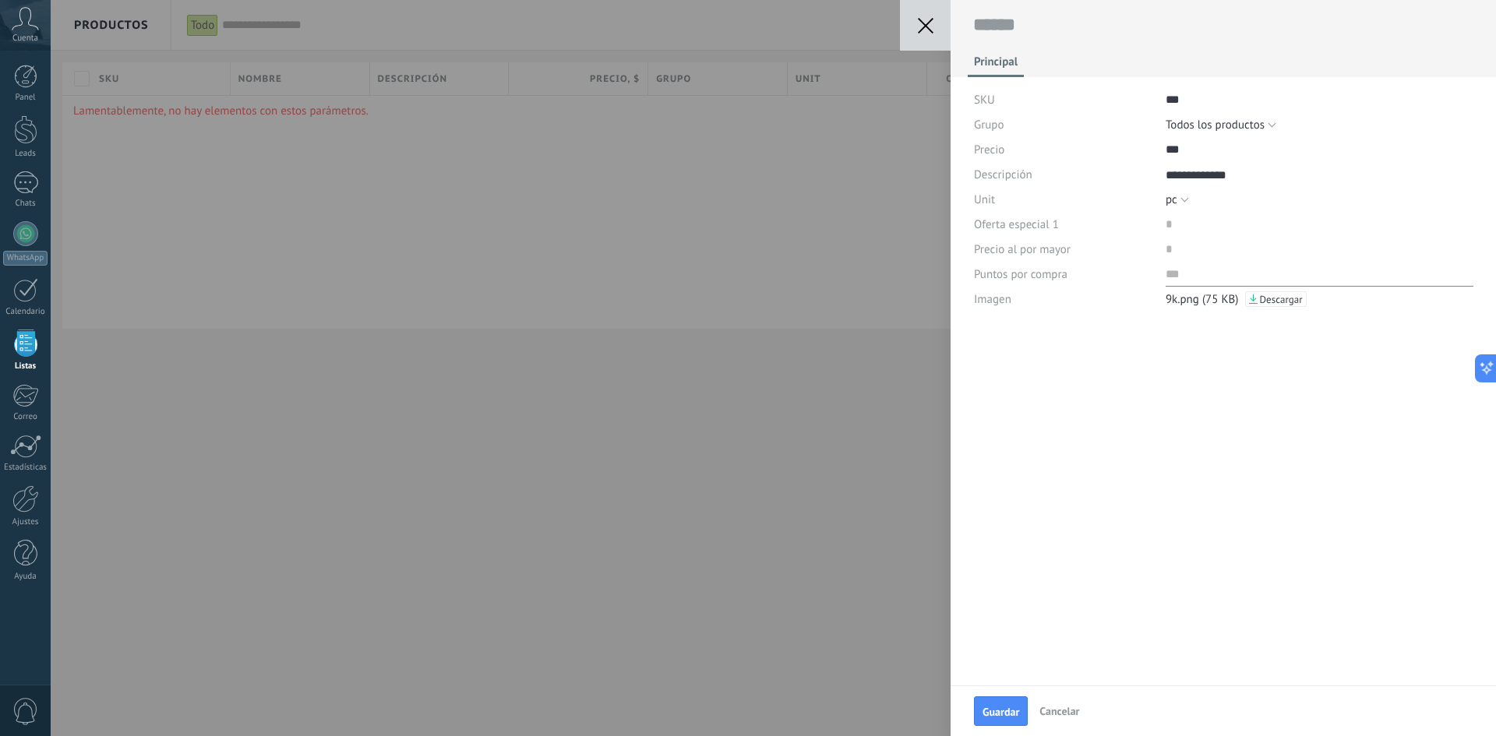
click at [1170, 275] on input "numeric" at bounding box center [1319, 274] width 308 height 25
click at [967, 714] on div "Guardar Cancelar" at bounding box center [1222, 710] width 545 height 51
click at [984, 710] on span "Guardar" at bounding box center [1000, 712] width 37 height 11
click at [1175, 273] on input "numeric" at bounding box center [1319, 274] width 308 height 25
type input "**"
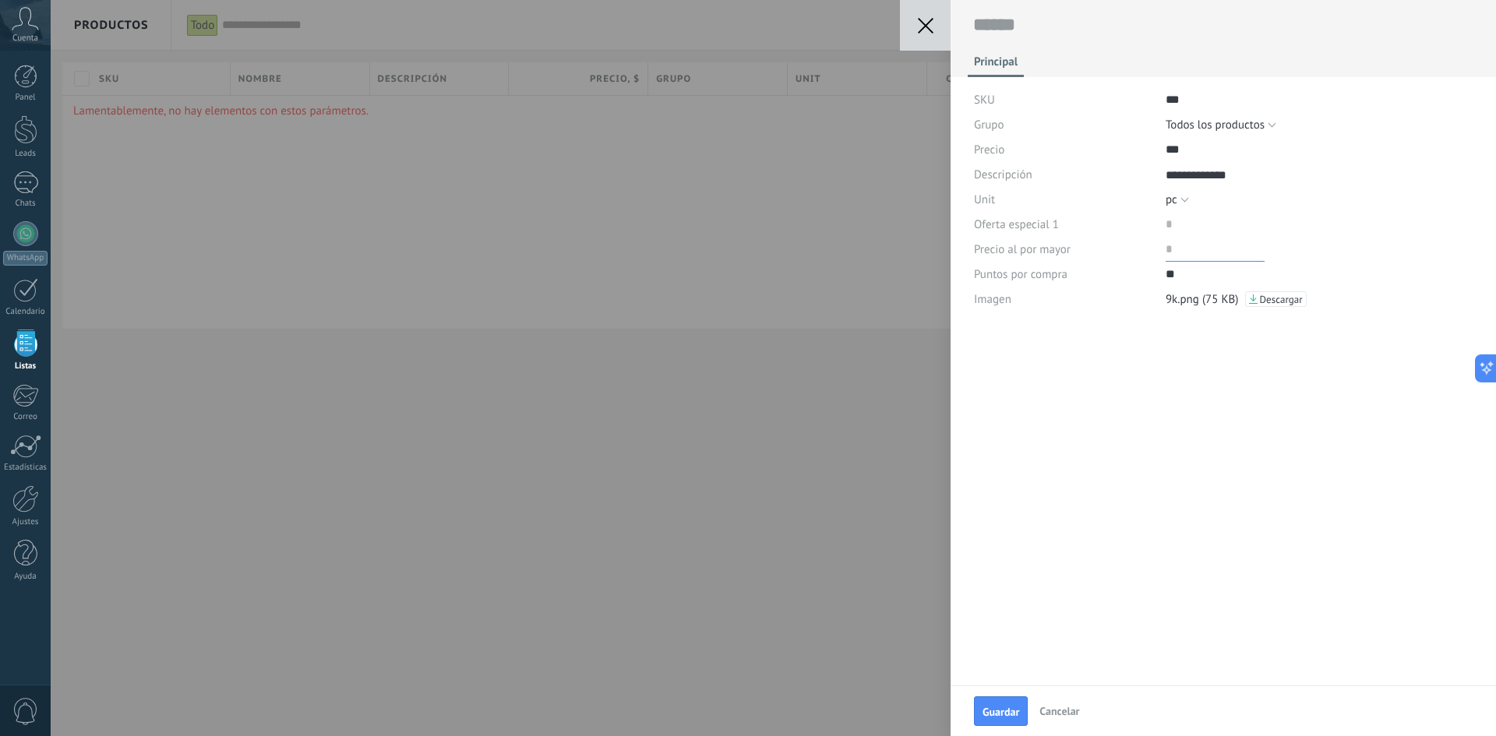
click at [1194, 247] on input "price" at bounding box center [1214, 249] width 99 height 25
type input "**"
click at [1183, 226] on input "price" at bounding box center [1214, 224] width 99 height 25
type input "***"
click at [1172, 153] on input "price" at bounding box center [1214, 149] width 99 height 25
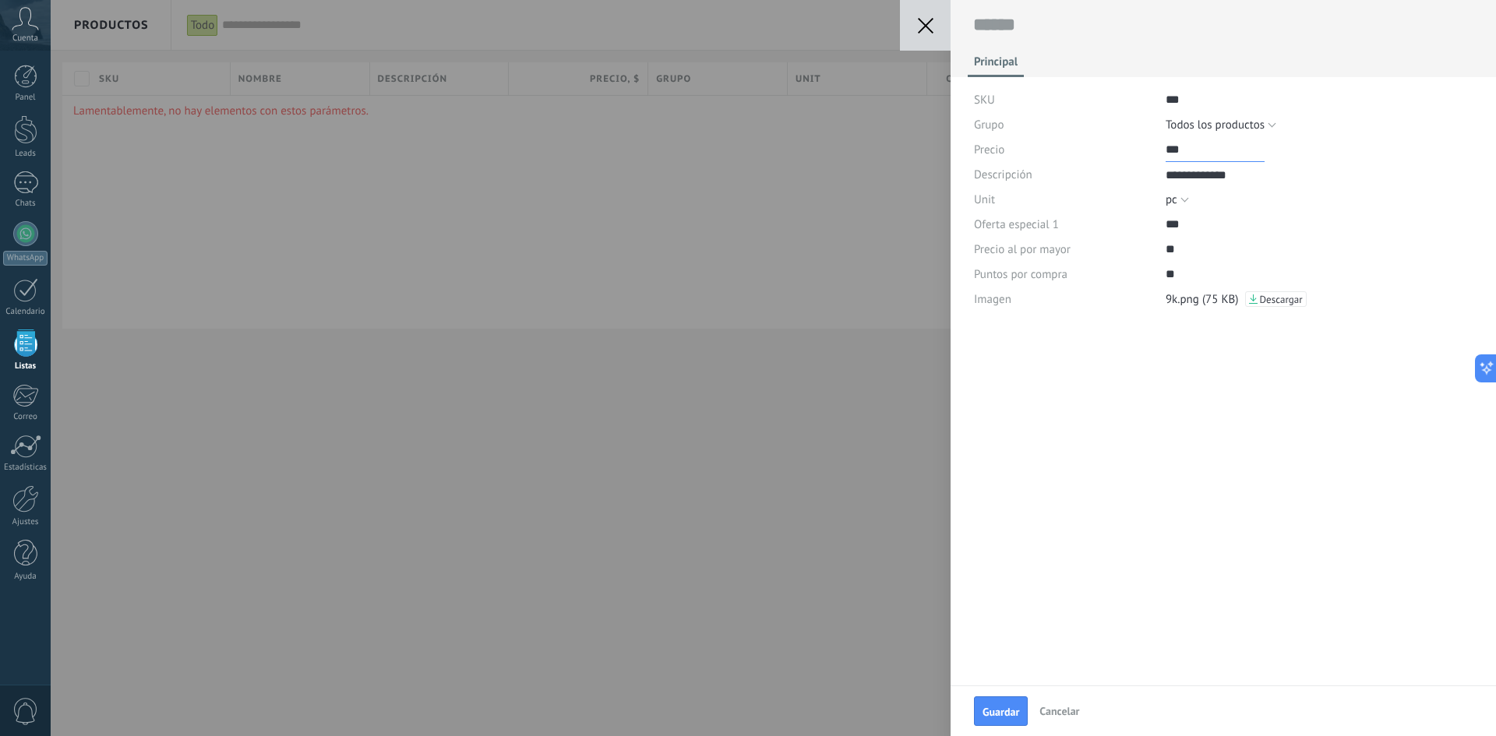
click at [1175, 152] on input "price" at bounding box center [1214, 149] width 99 height 25
type input "***"
click at [995, 707] on span "Guardar" at bounding box center [1000, 712] width 37 height 11
click at [1059, 33] on textarea at bounding box center [1223, 25] width 501 height 24
type textarea "*"
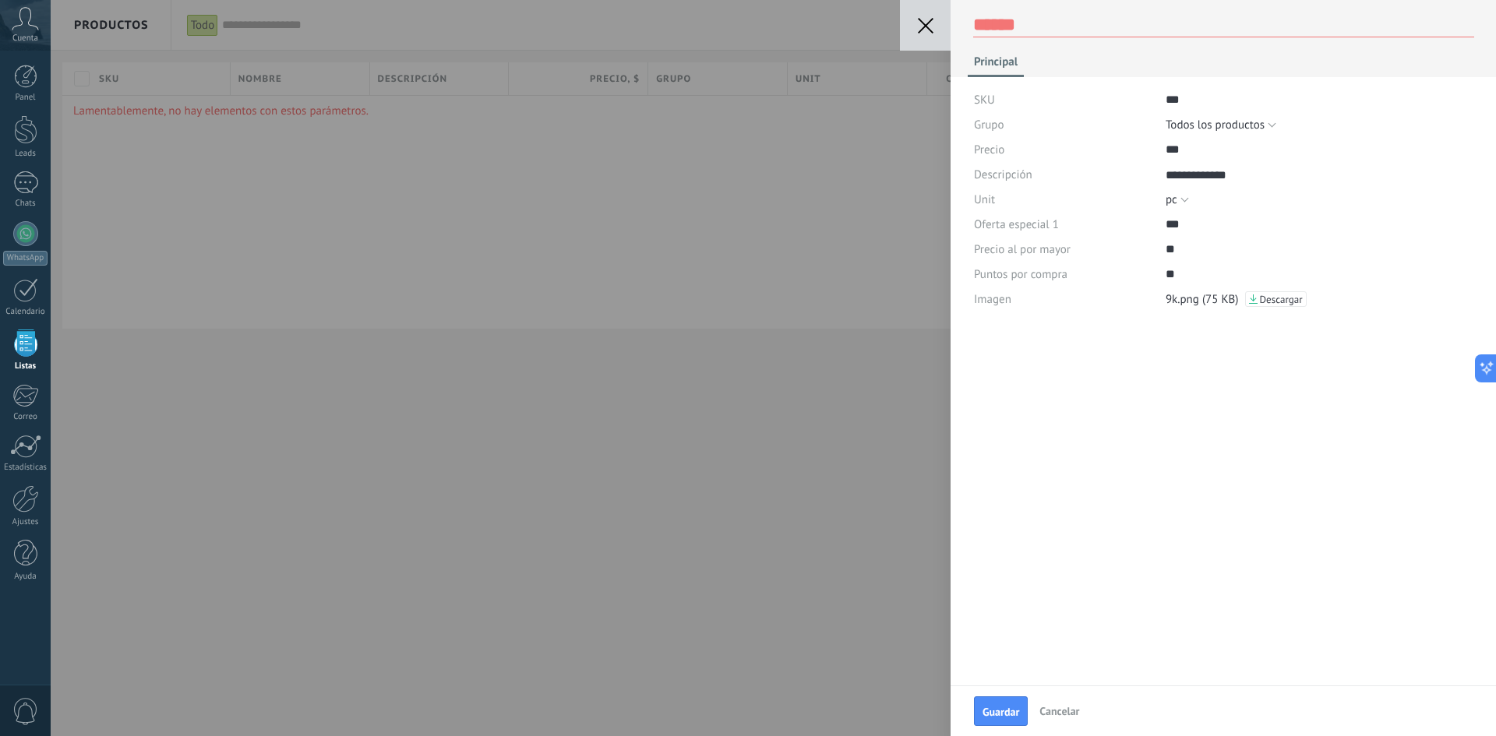
type textarea "*"
type textarea "**"
type textarea "***"
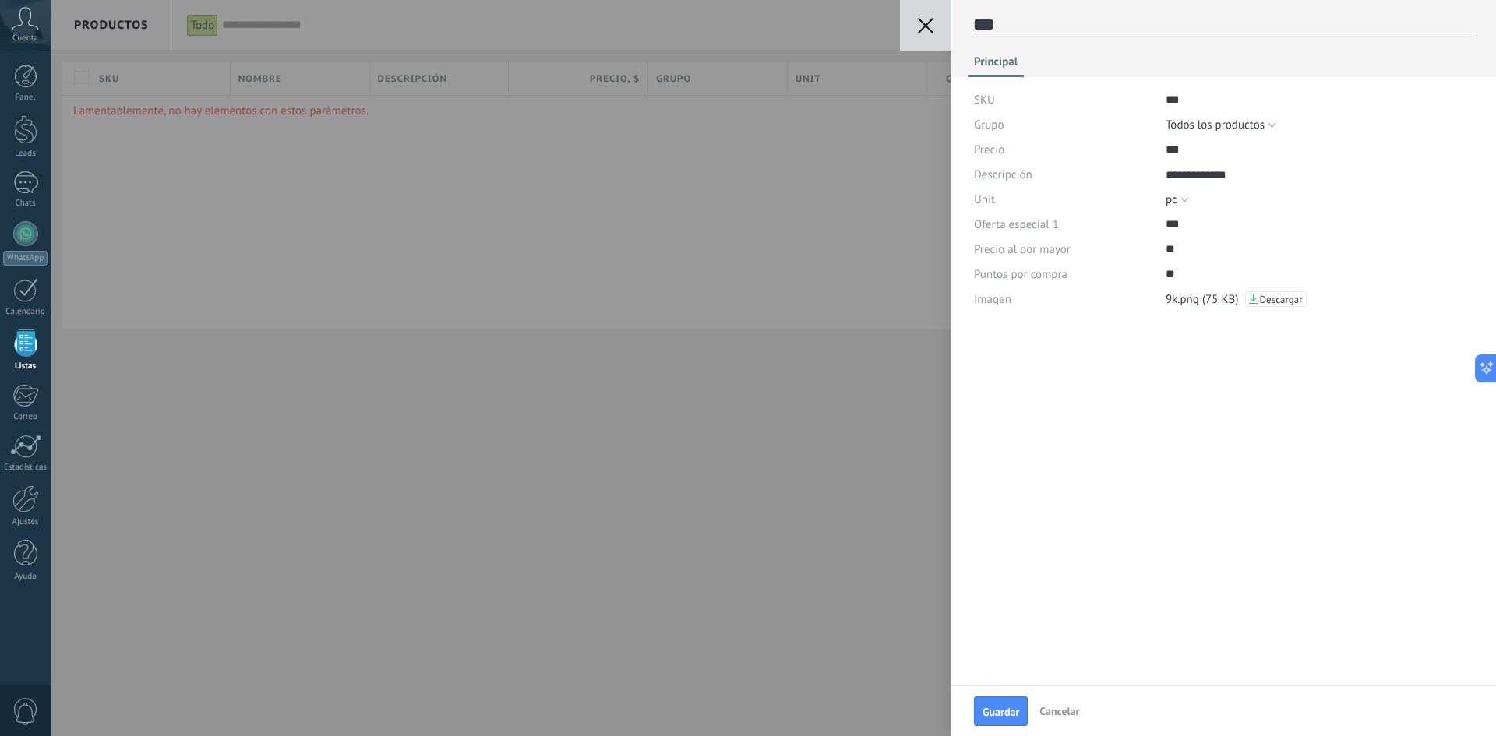
type textarea "****"
type textarea "*****"
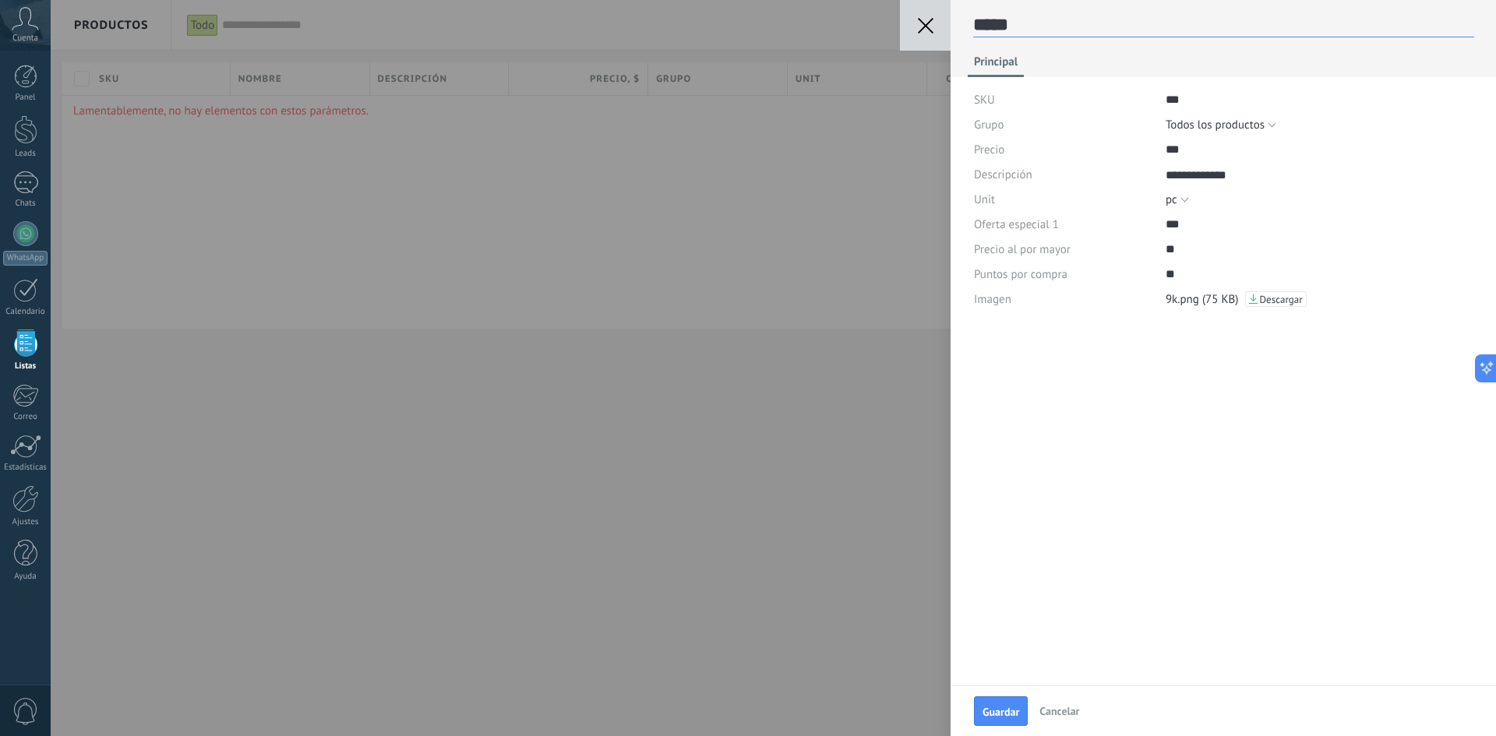
type textarea "******"
type textarea "********"
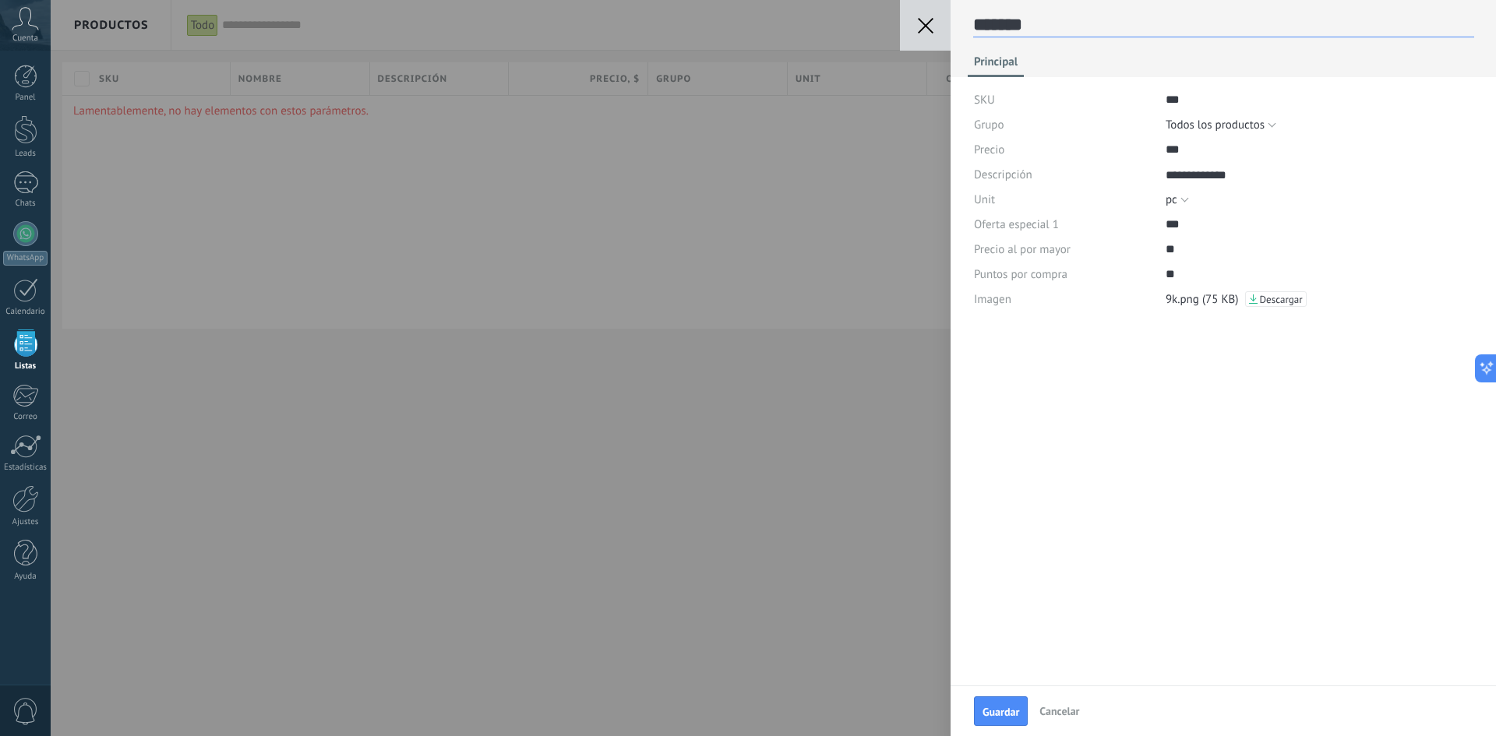
type textarea "********"
type textarea "*********"
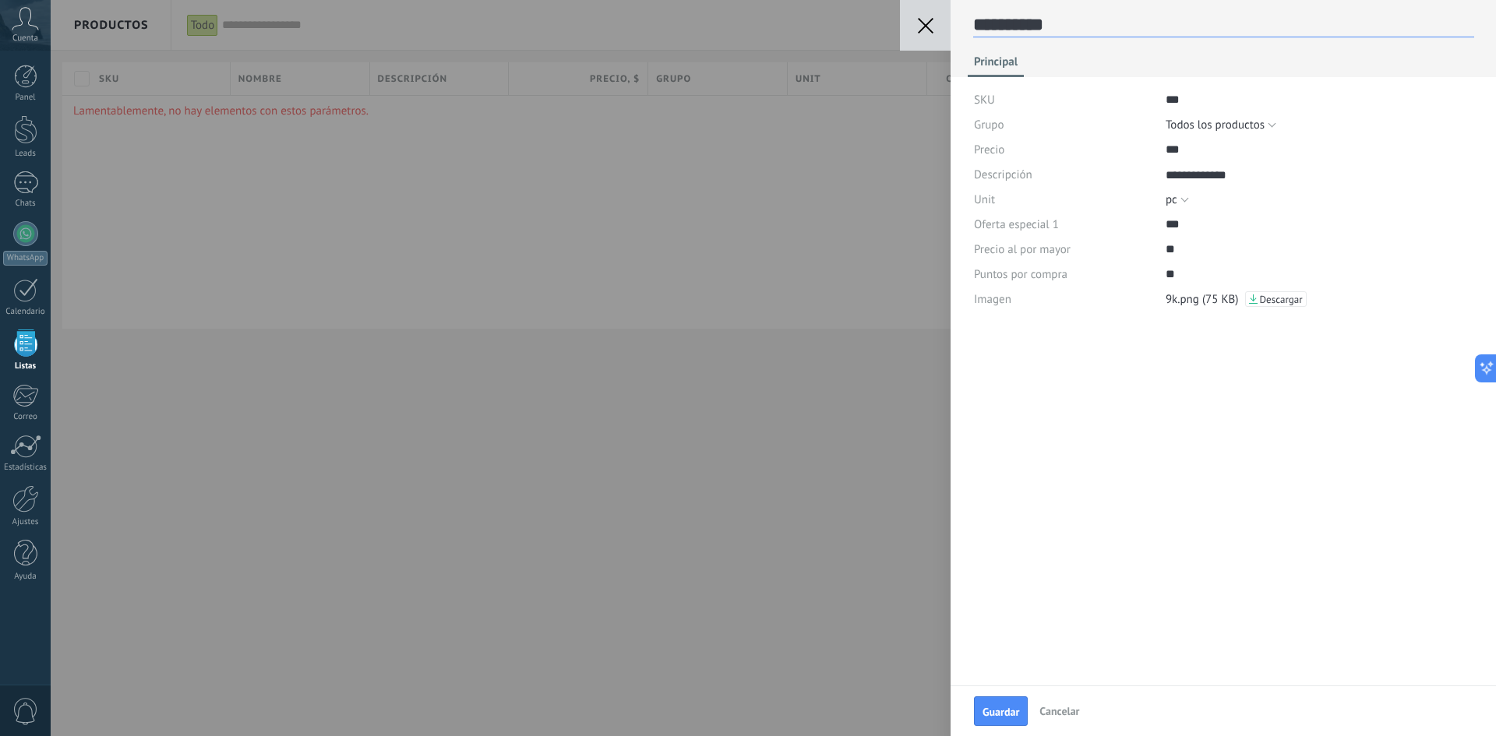
type textarea "**********"
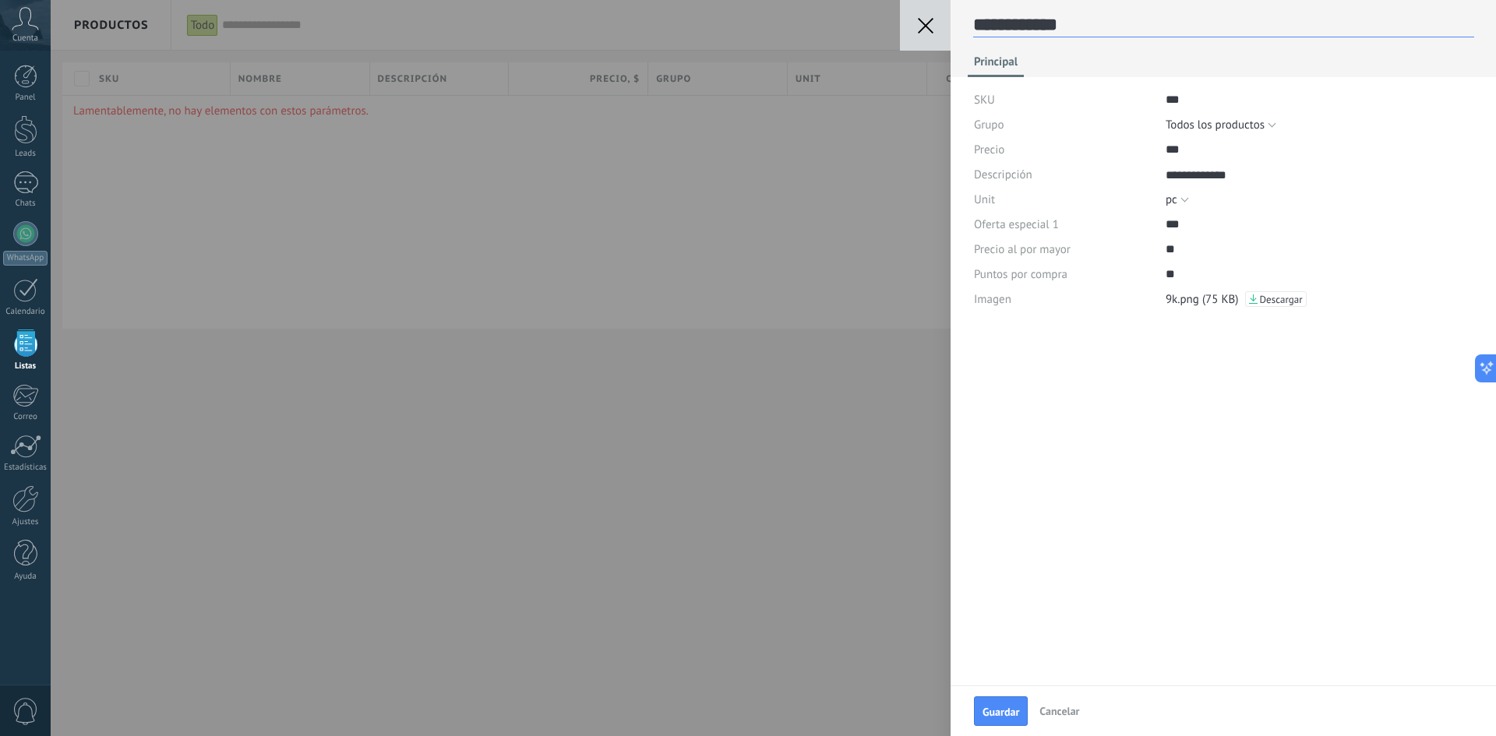
type textarea "**********"
click at [988, 703] on button "Guardar" at bounding box center [1001, 711] width 54 height 30
click at [1069, 713] on span "Cancelar" at bounding box center [1059, 711] width 40 height 14
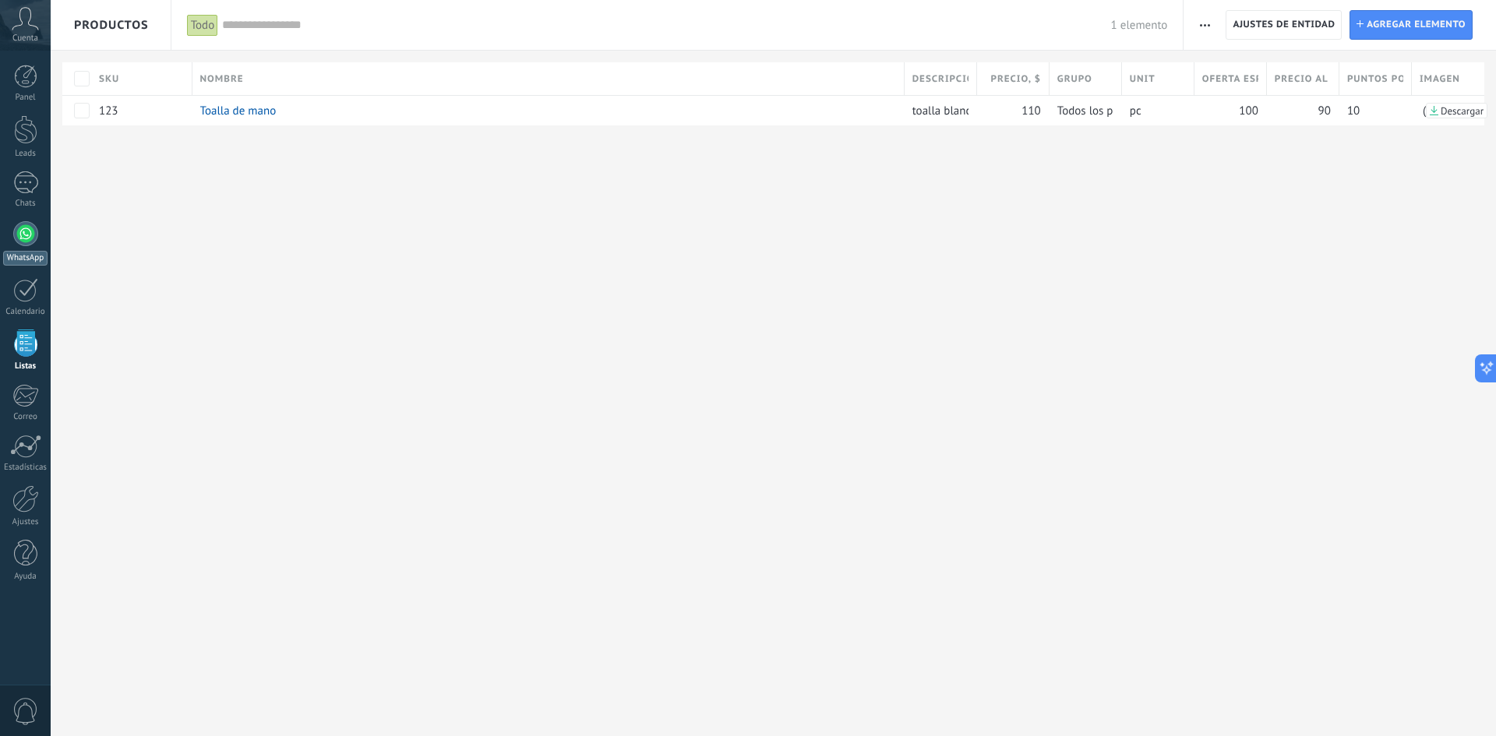
click at [40, 234] on link "WhatsApp" at bounding box center [25, 243] width 51 height 44
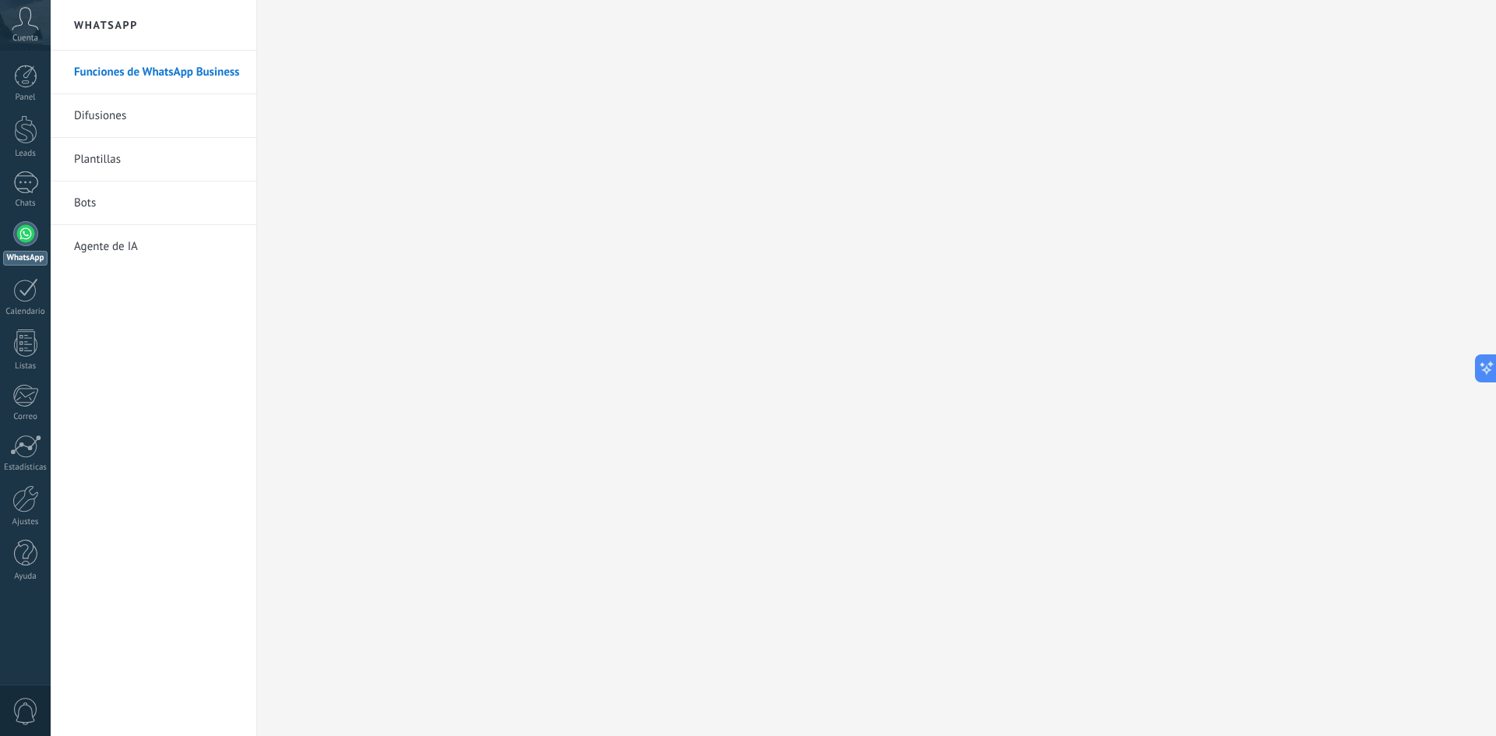
click at [121, 248] on link "Agente de IA" at bounding box center [157, 247] width 167 height 44
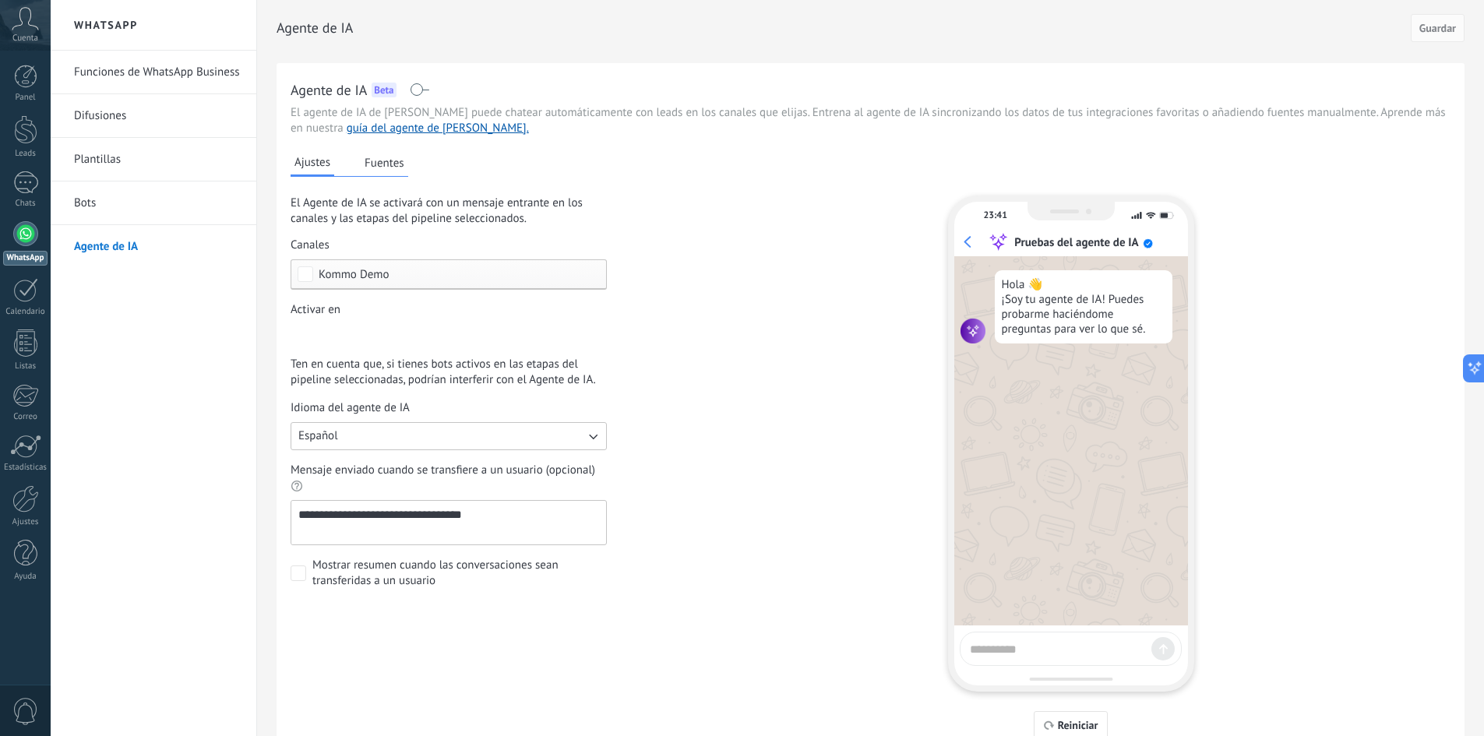
click at [1021, 661] on div at bounding box center [1071, 649] width 222 height 34
click at [1024, 650] on textarea at bounding box center [1057, 646] width 175 height 19
type textarea "**********"
click at [1171, 650] on div at bounding box center [1162, 648] width 23 height 23
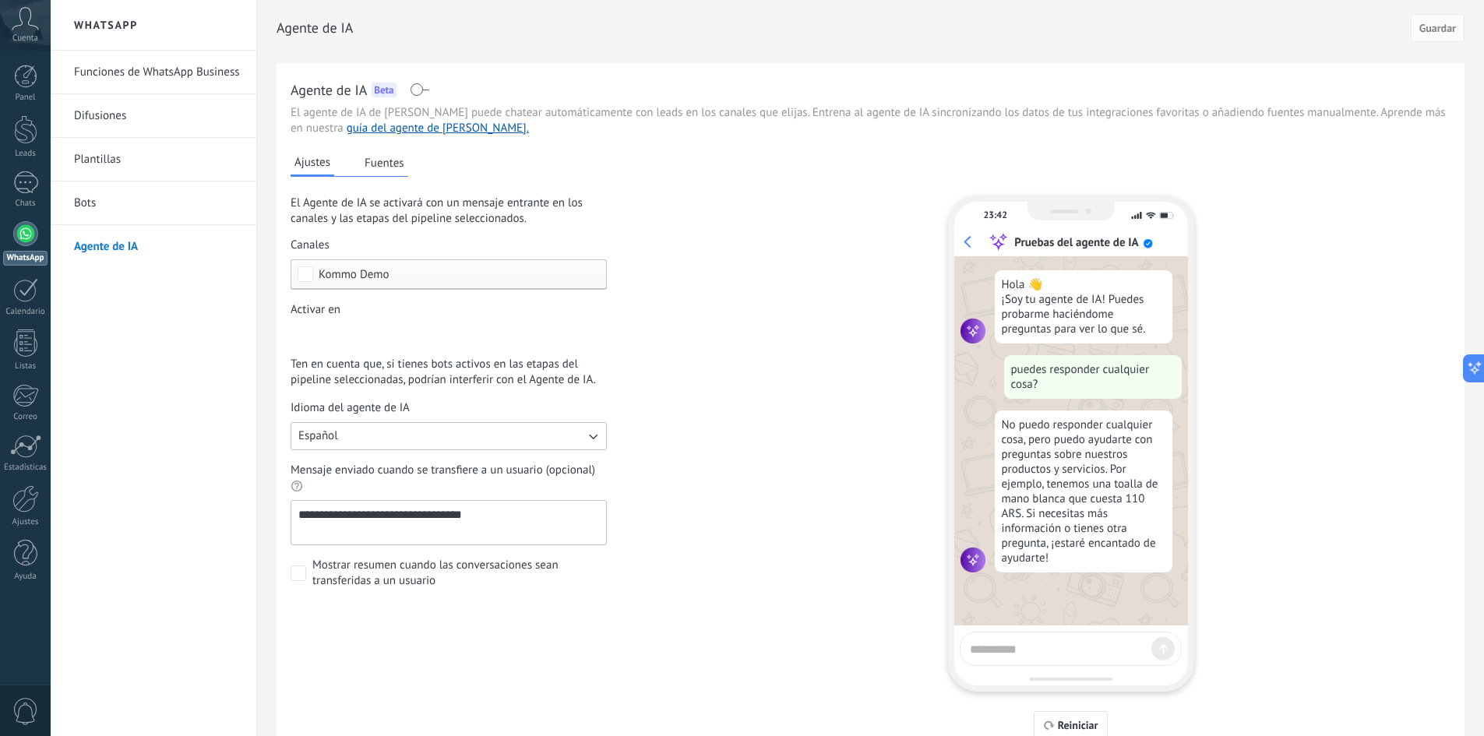
click at [1095, 654] on textarea at bounding box center [1057, 646] width 175 height 19
type textarea "**********"
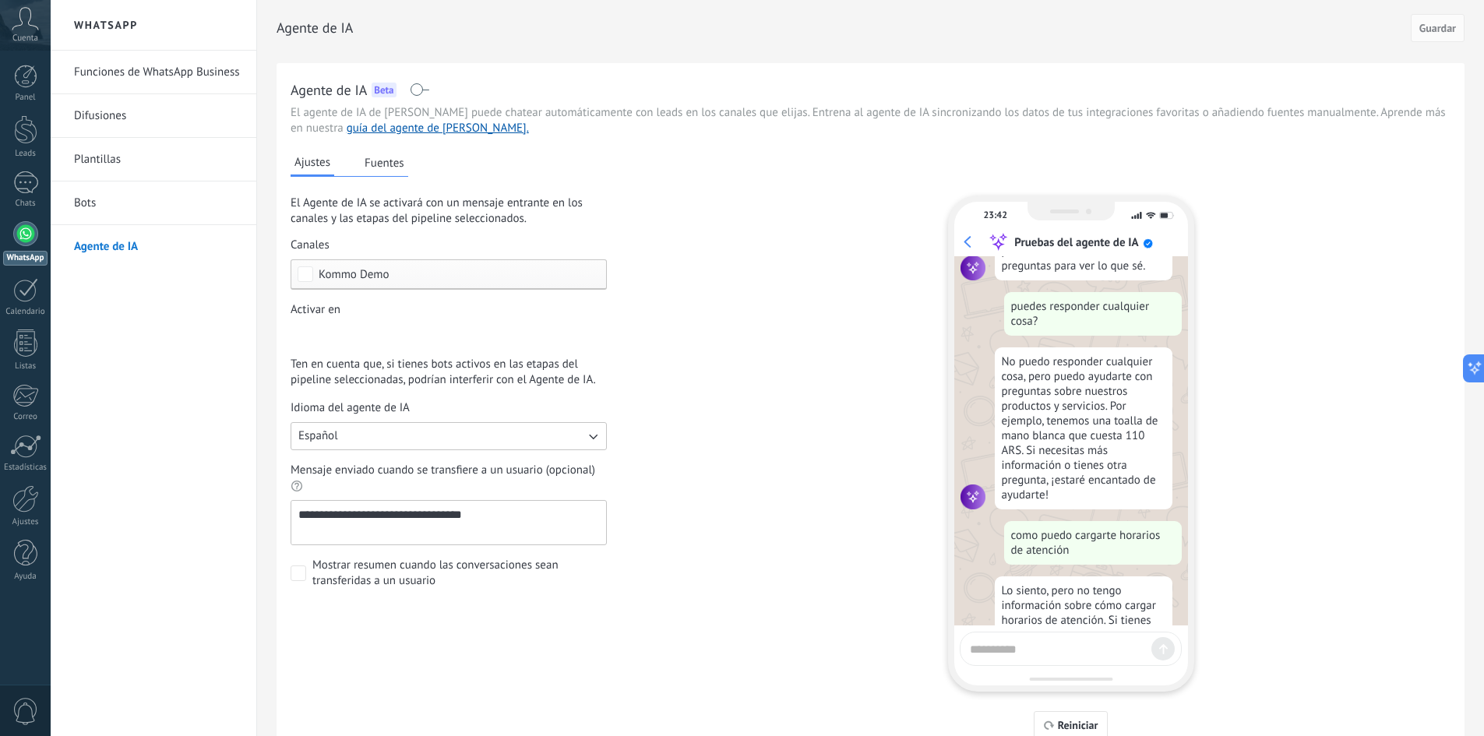
scroll to position [152, 0]
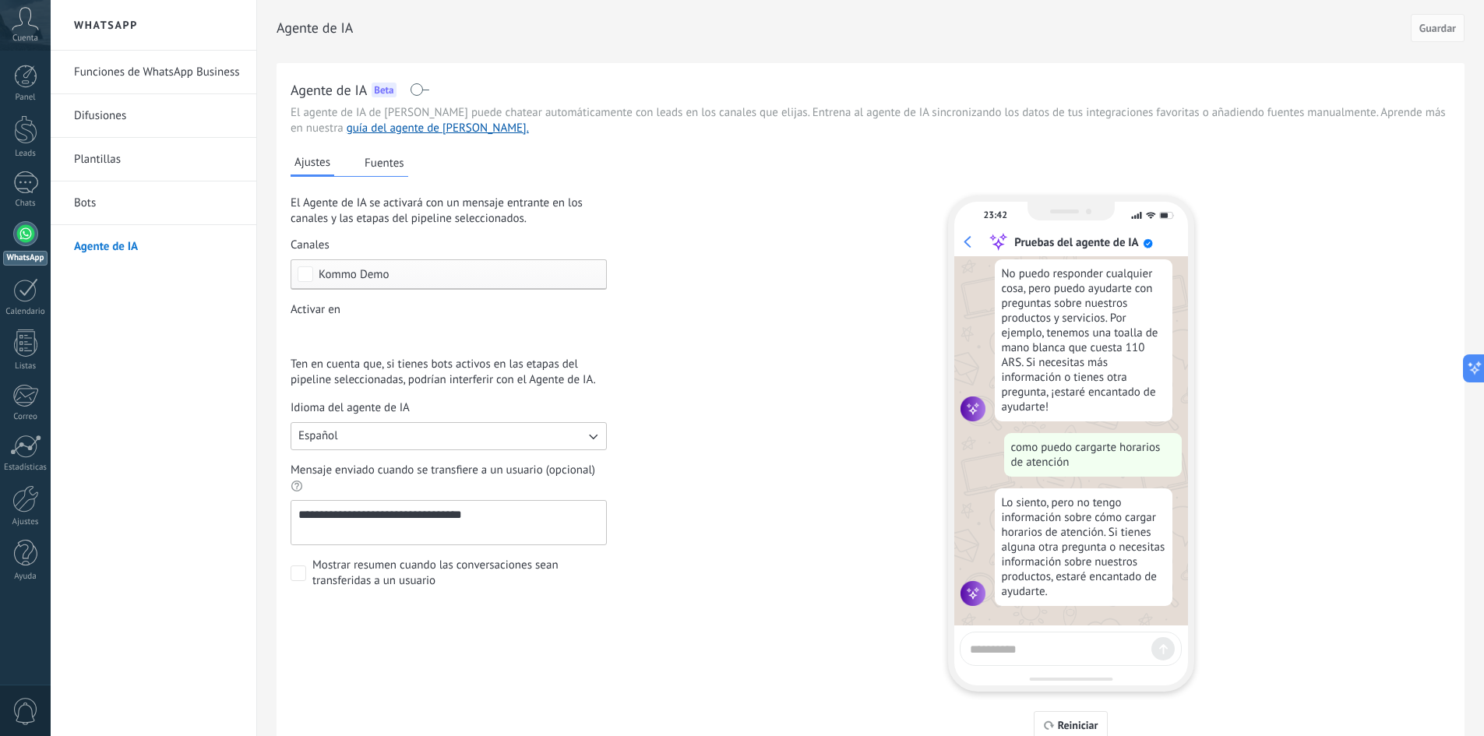
click at [395, 156] on button "Fuentes" at bounding box center [385, 162] width 48 height 23
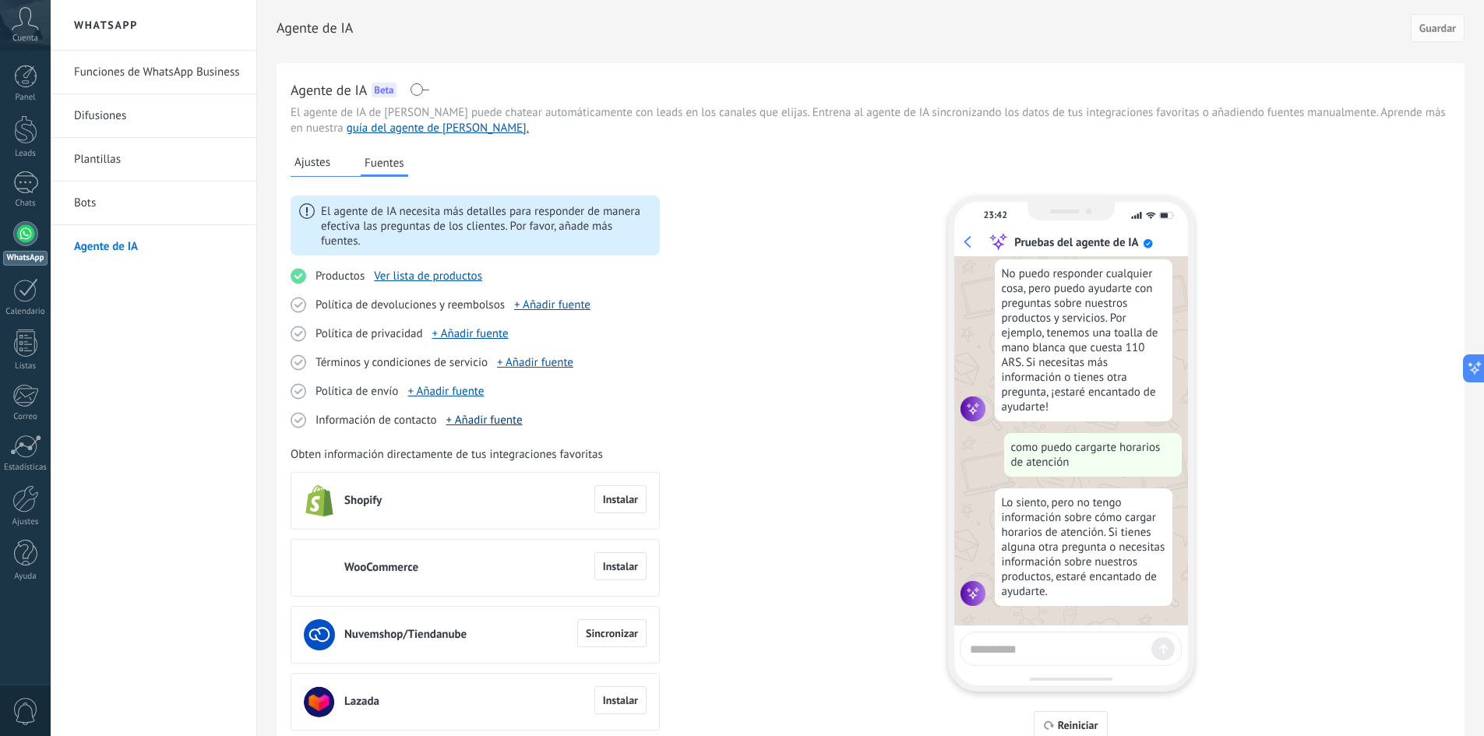
click at [495, 421] on link "+ Añadir fuente" at bounding box center [484, 420] width 76 height 15
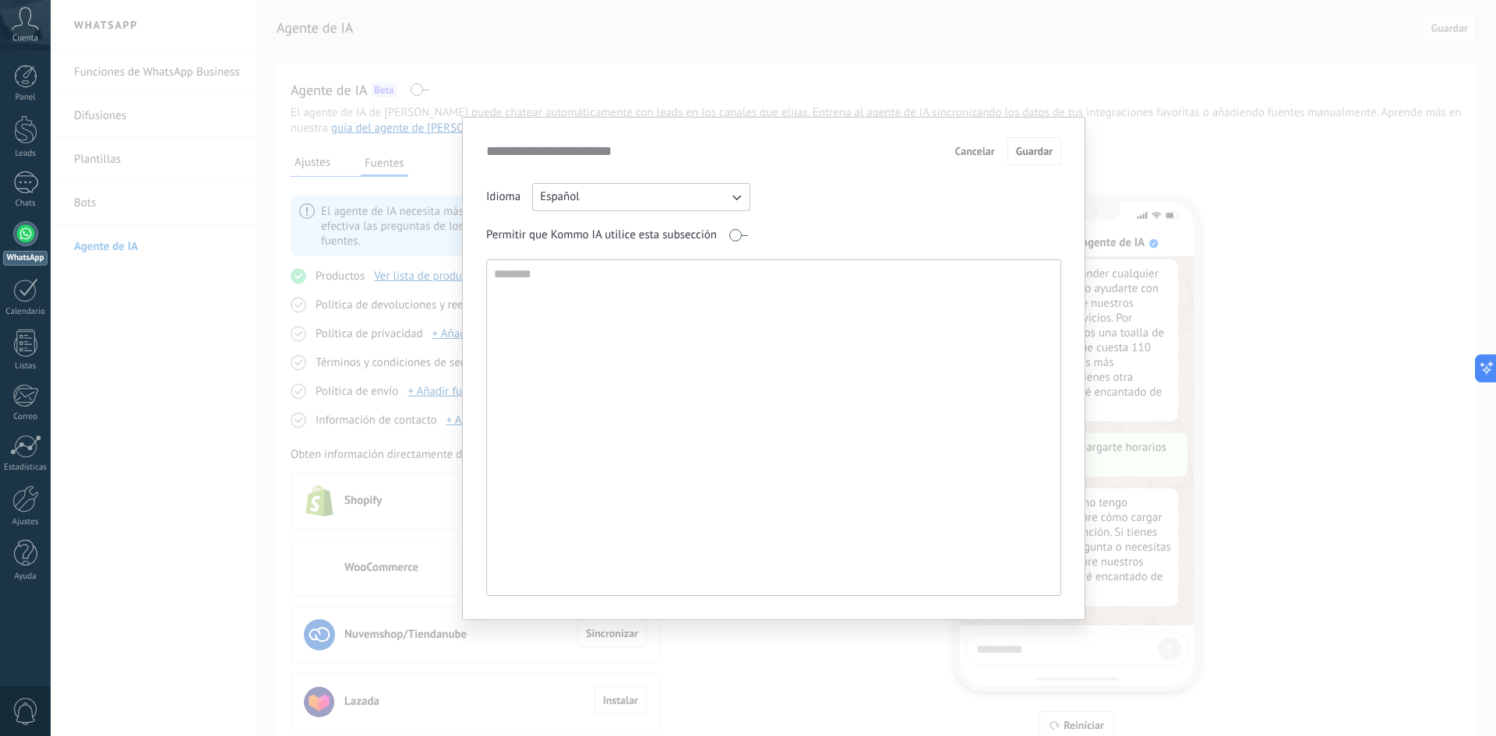
click at [601, 280] on textarea at bounding box center [772, 427] width 570 height 335
click at [976, 153] on span "Cancelar" at bounding box center [975, 151] width 40 height 11
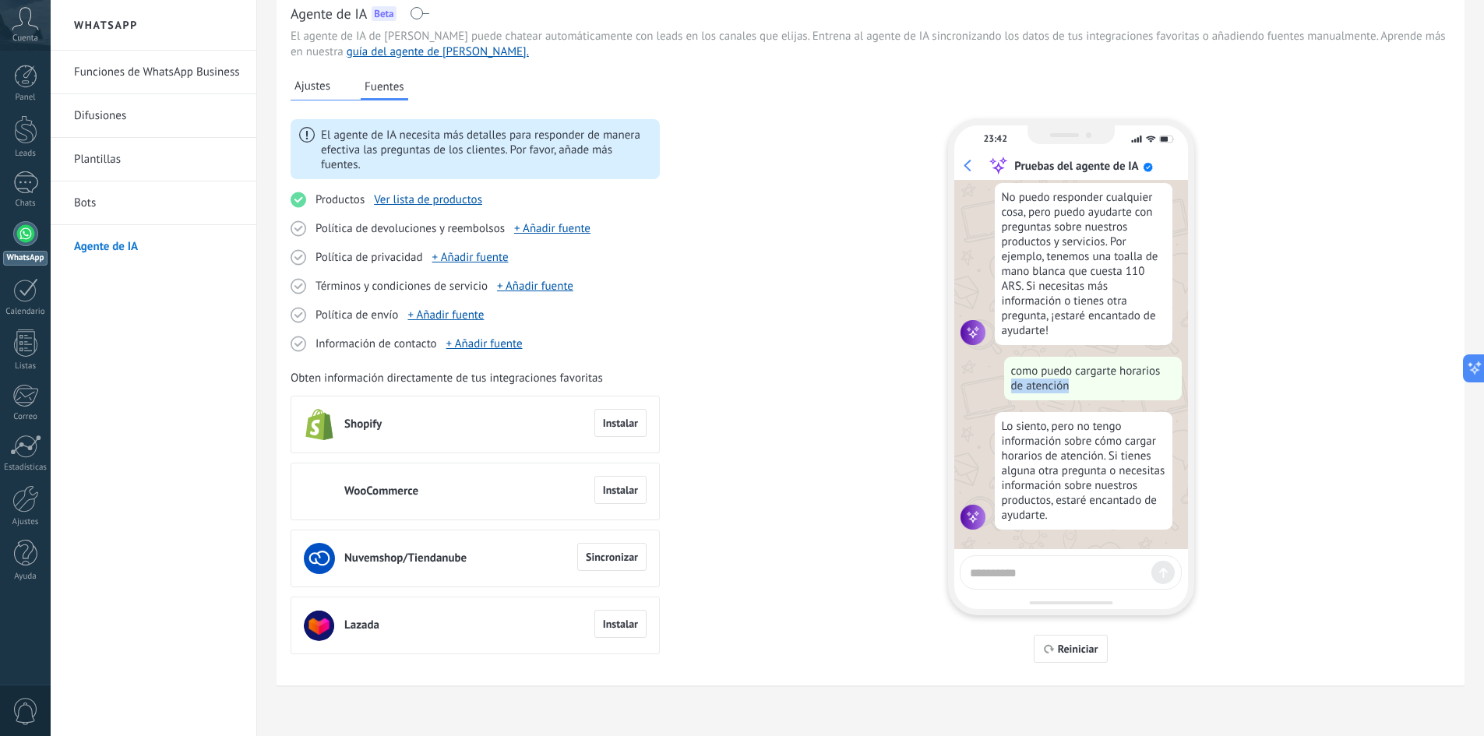
drag, startPoint x: 1082, startPoint y: 396, endPoint x: 967, endPoint y: 383, distance: 115.3
click at [967, 383] on div "como puedo cargarte horarios de atención" at bounding box center [1070, 379] width 221 height 44
click at [1023, 361] on div "como puedo cargarte horarios de atención" at bounding box center [1093, 379] width 178 height 44
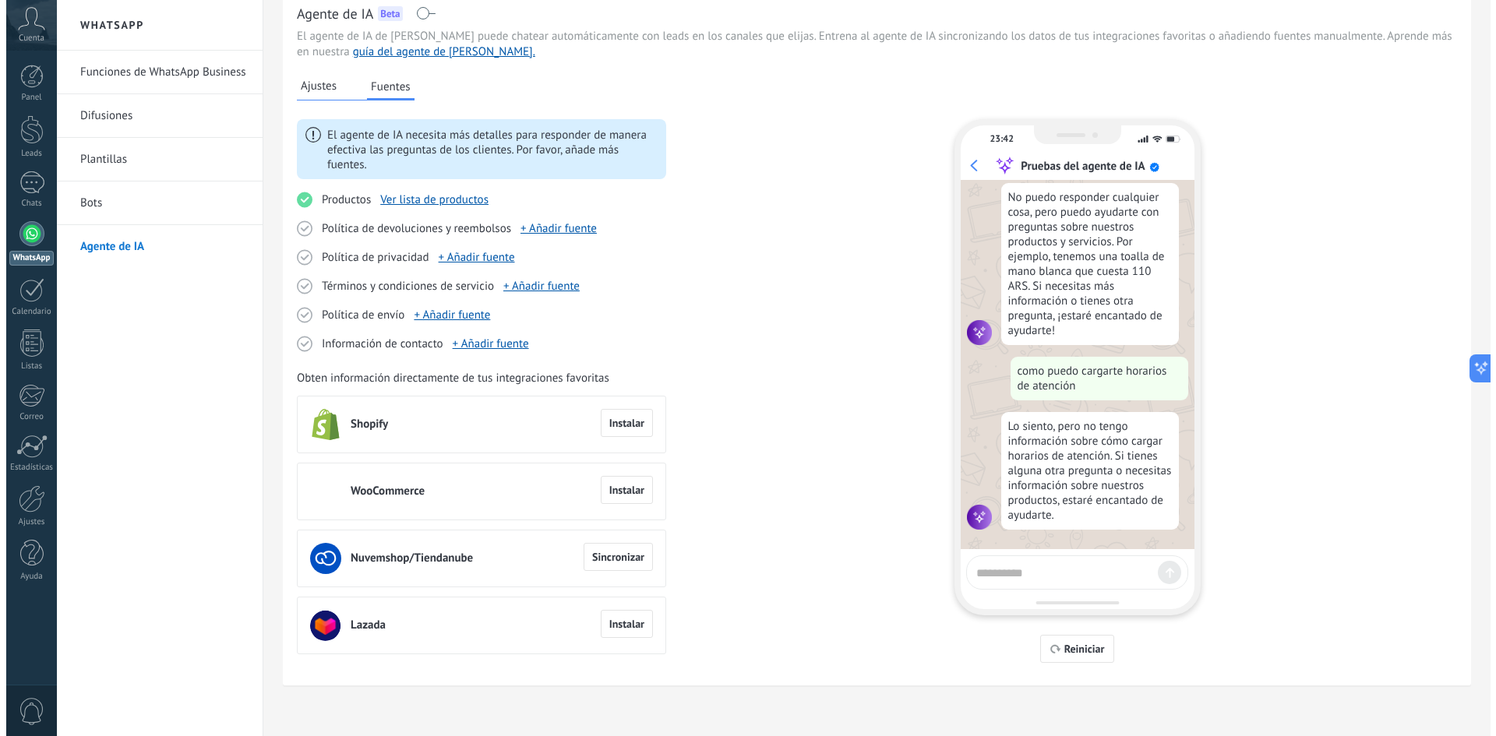
scroll to position [0, 0]
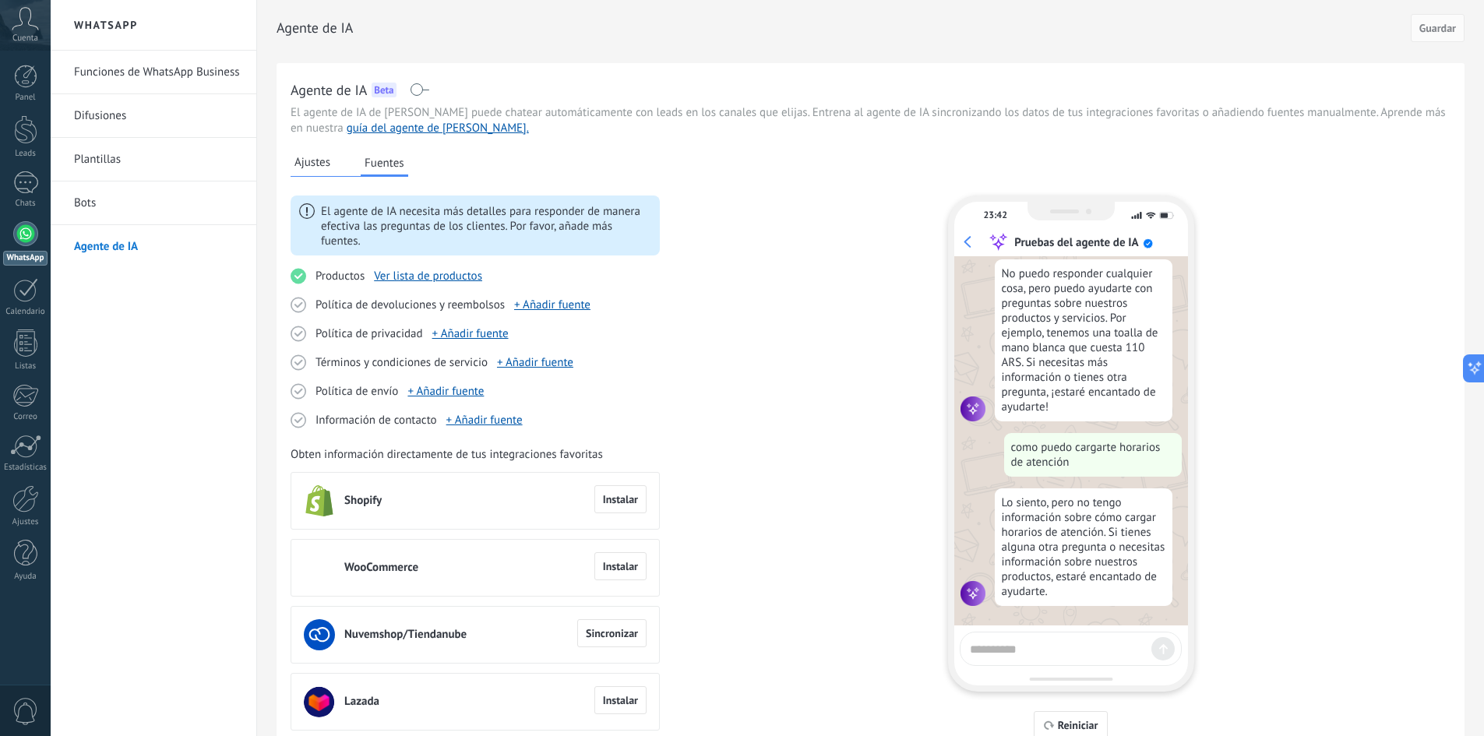
click at [118, 153] on link "Plantillas" at bounding box center [157, 160] width 167 height 44
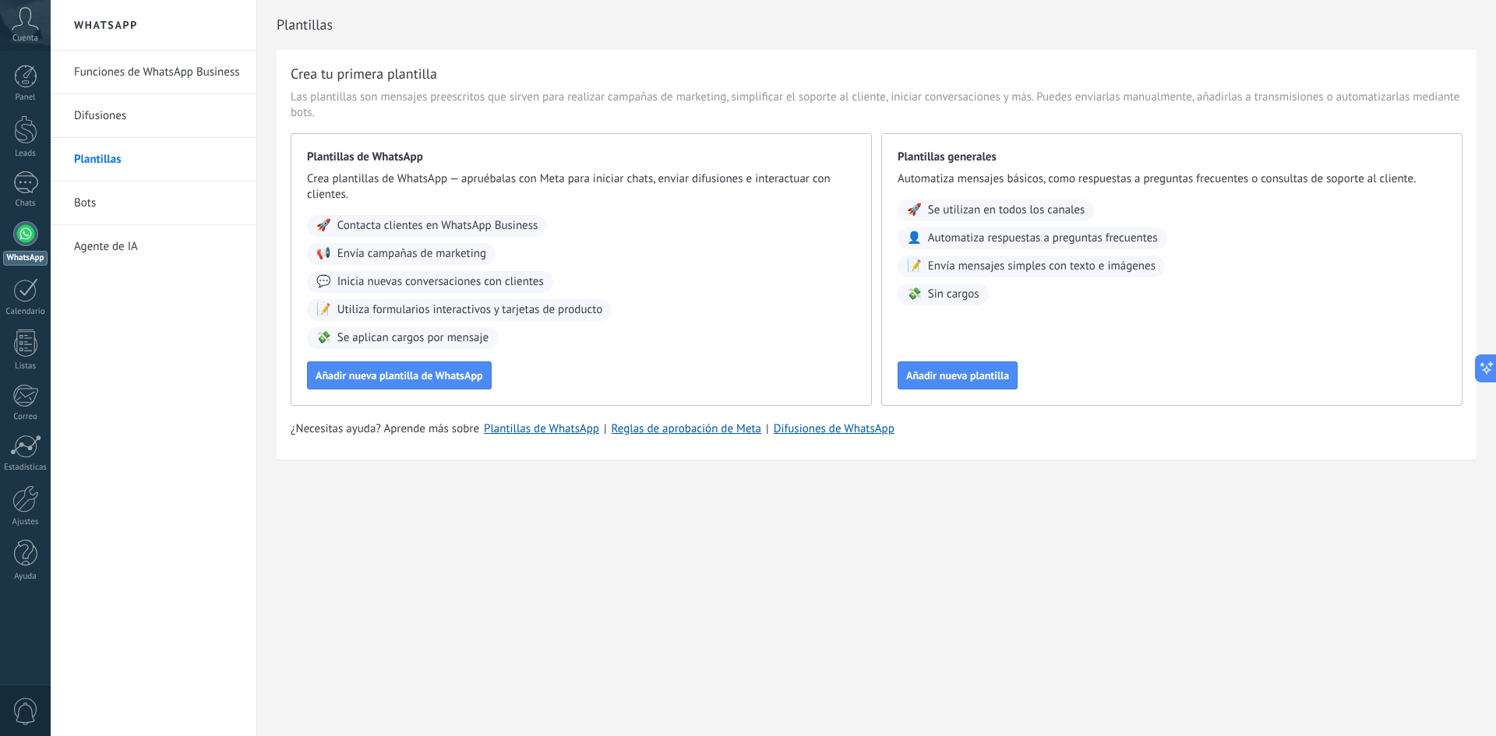
click at [650, 205] on div "Plantillas de WhatsApp Crea plantillas de WhatsApp — apruébalas con Meta para i…" at bounding box center [581, 269] width 581 height 273
click at [103, 110] on link "Difusiones" at bounding box center [157, 116] width 167 height 44
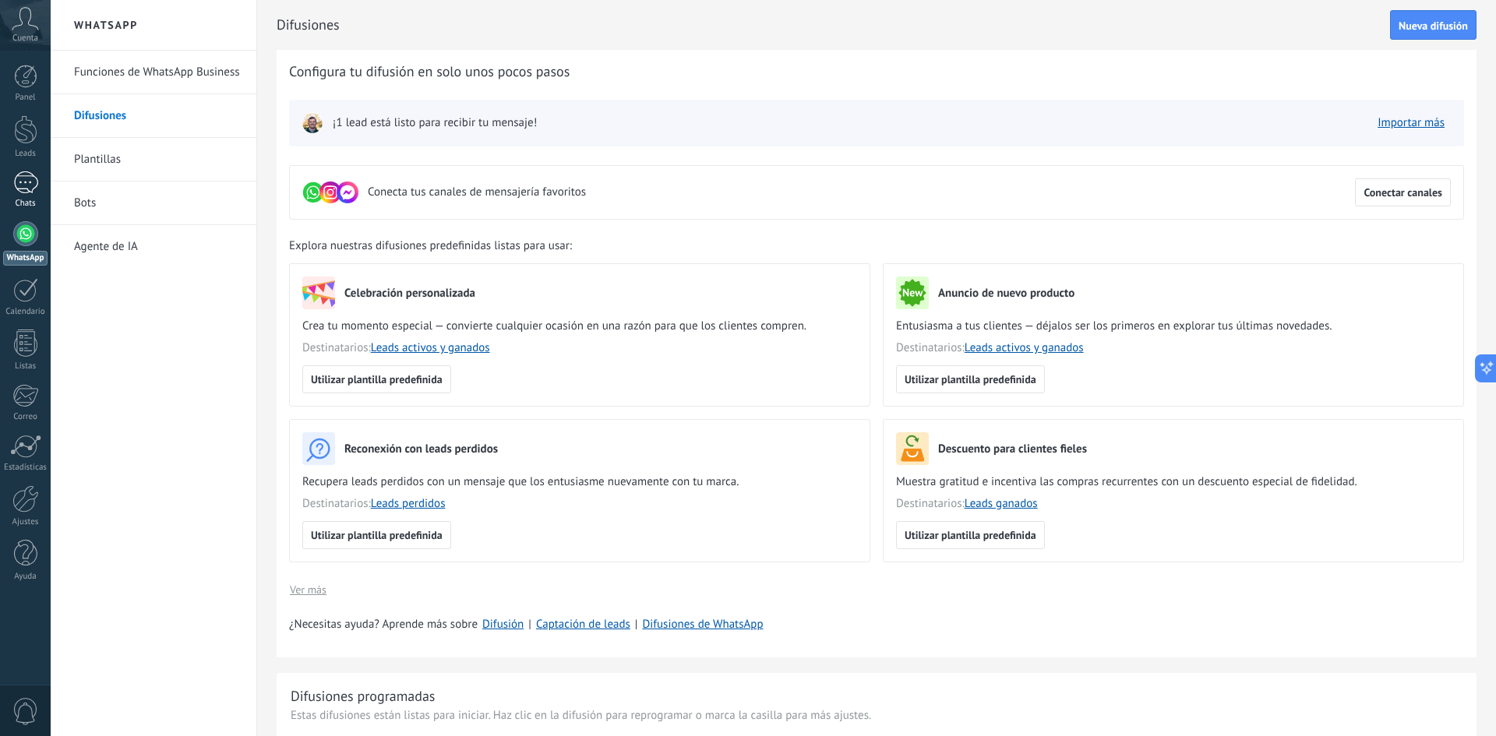
click at [27, 201] on div "Chats" at bounding box center [25, 204] width 45 height 10
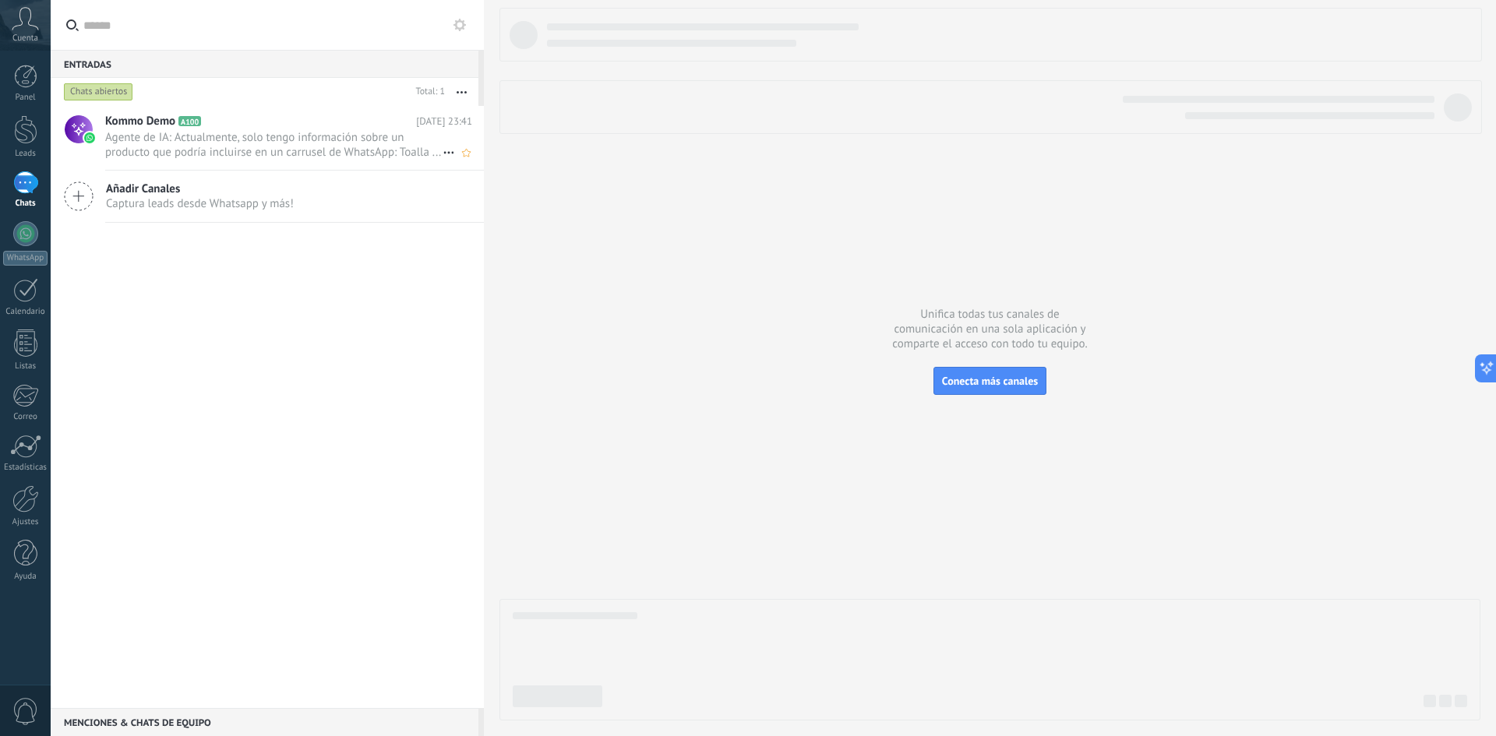
click at [211, 146] on span "Agente de IA: Actualmente, solo tengo información sobre un producto que podría …" at bounding box center [273, 145] width 337 height 30
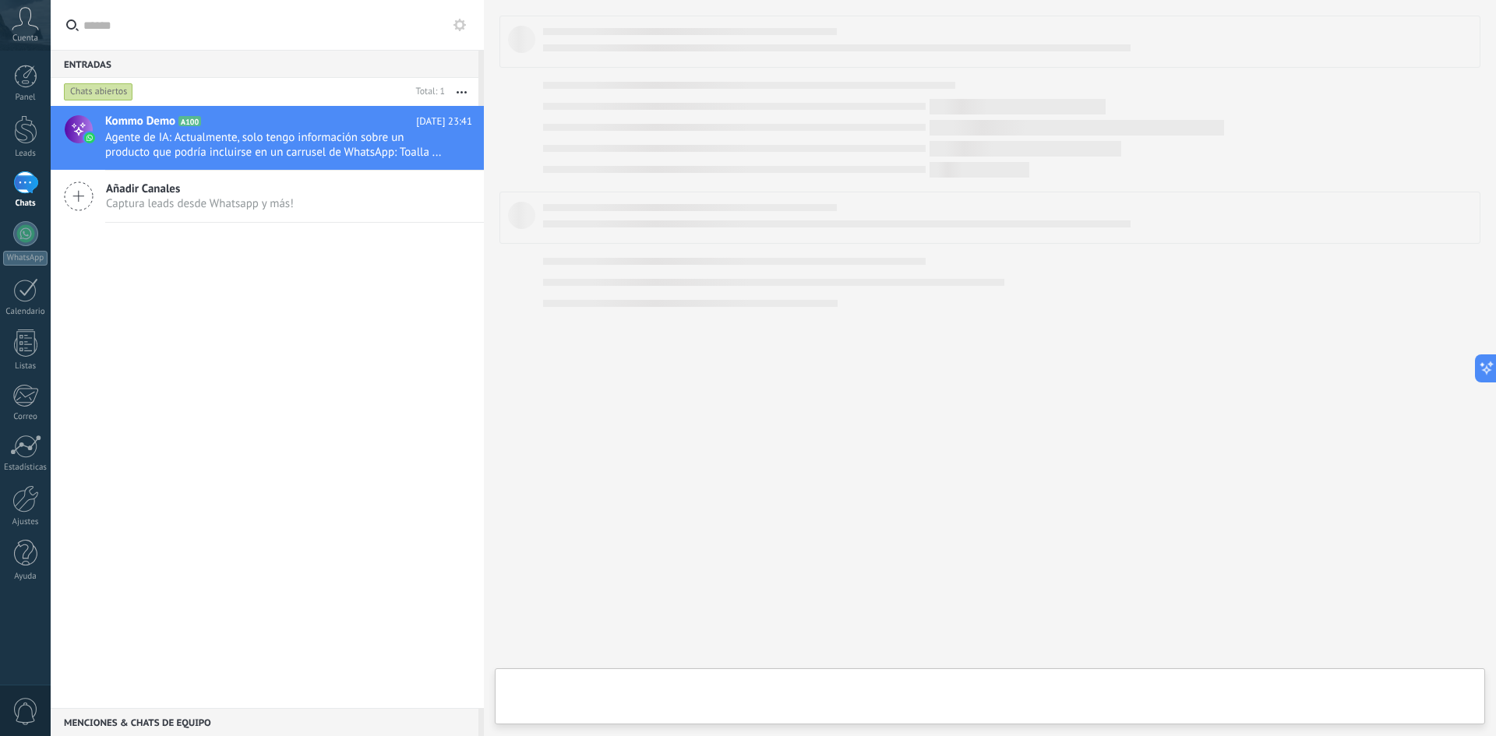
type textarea "**********"
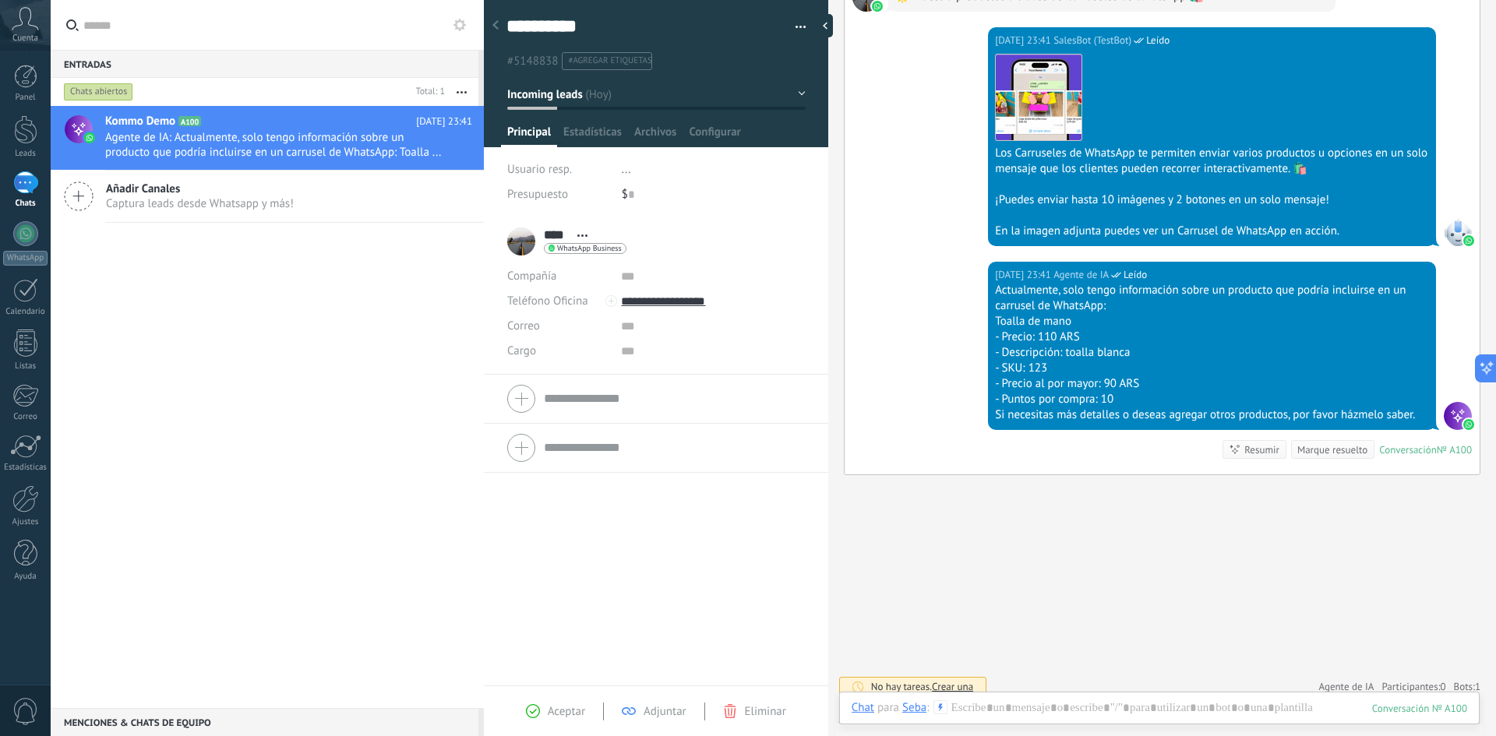
scroll to position [1214, 0]
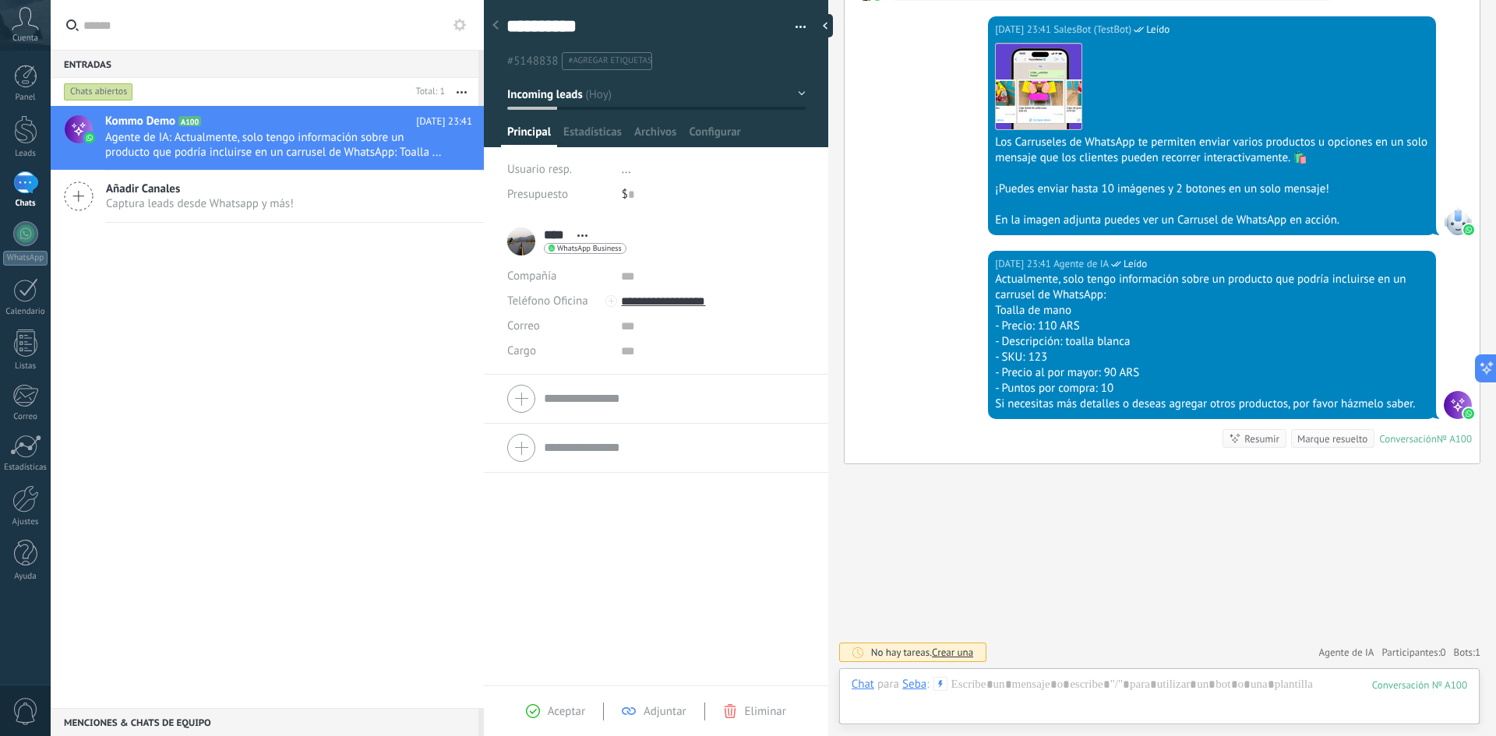
click at [1183, 676] on div "Chat Correo Nota Tarea Chat para Seba : 100 Enviar Cancelar Rastrear clics en l…" at bounding box center [1159, 696] width 640 height 56
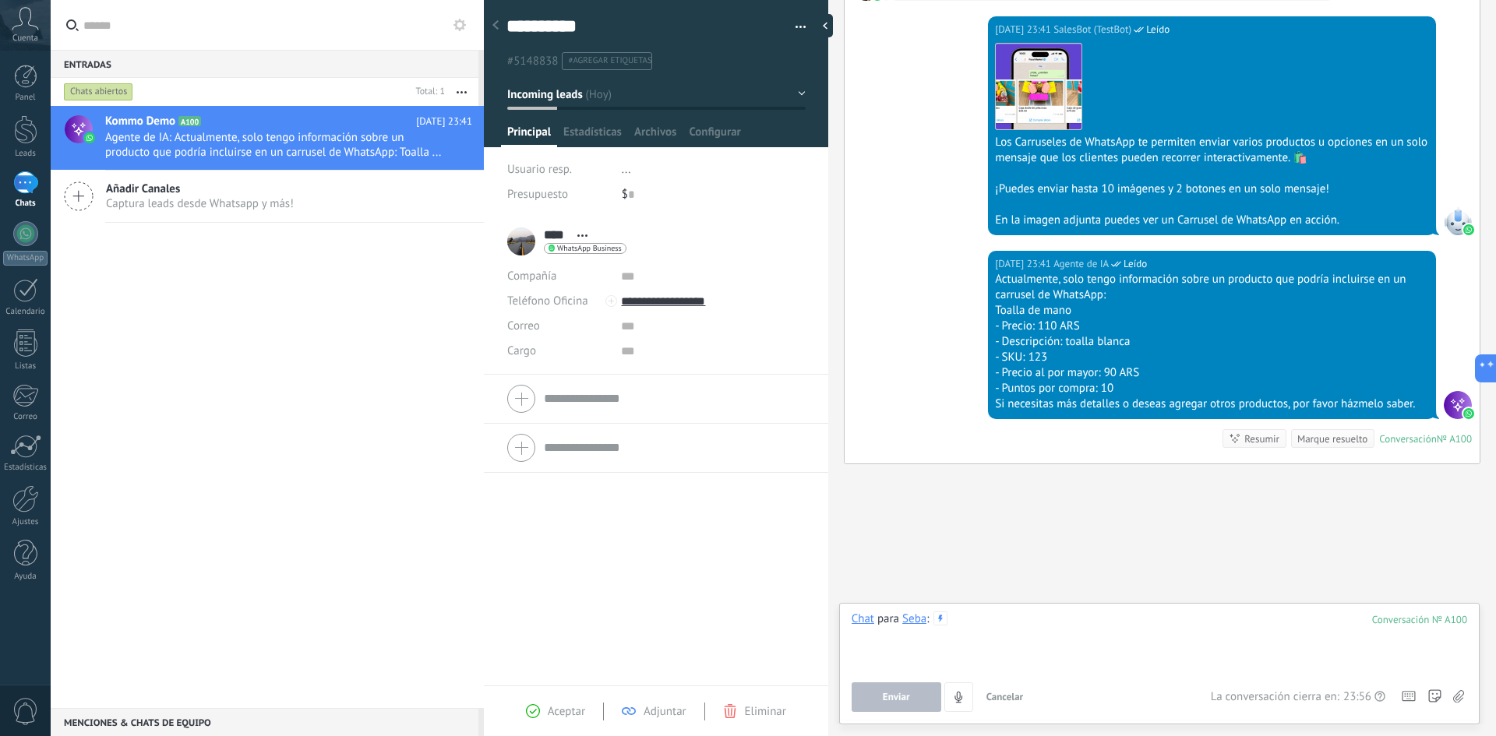
click at [995, 625] on div at bounding box center [1158, 640] width 615 height 59
click at [1326, 443] on div "Marque resuelto" at bounding box center [1332, 439] width 70 height 15
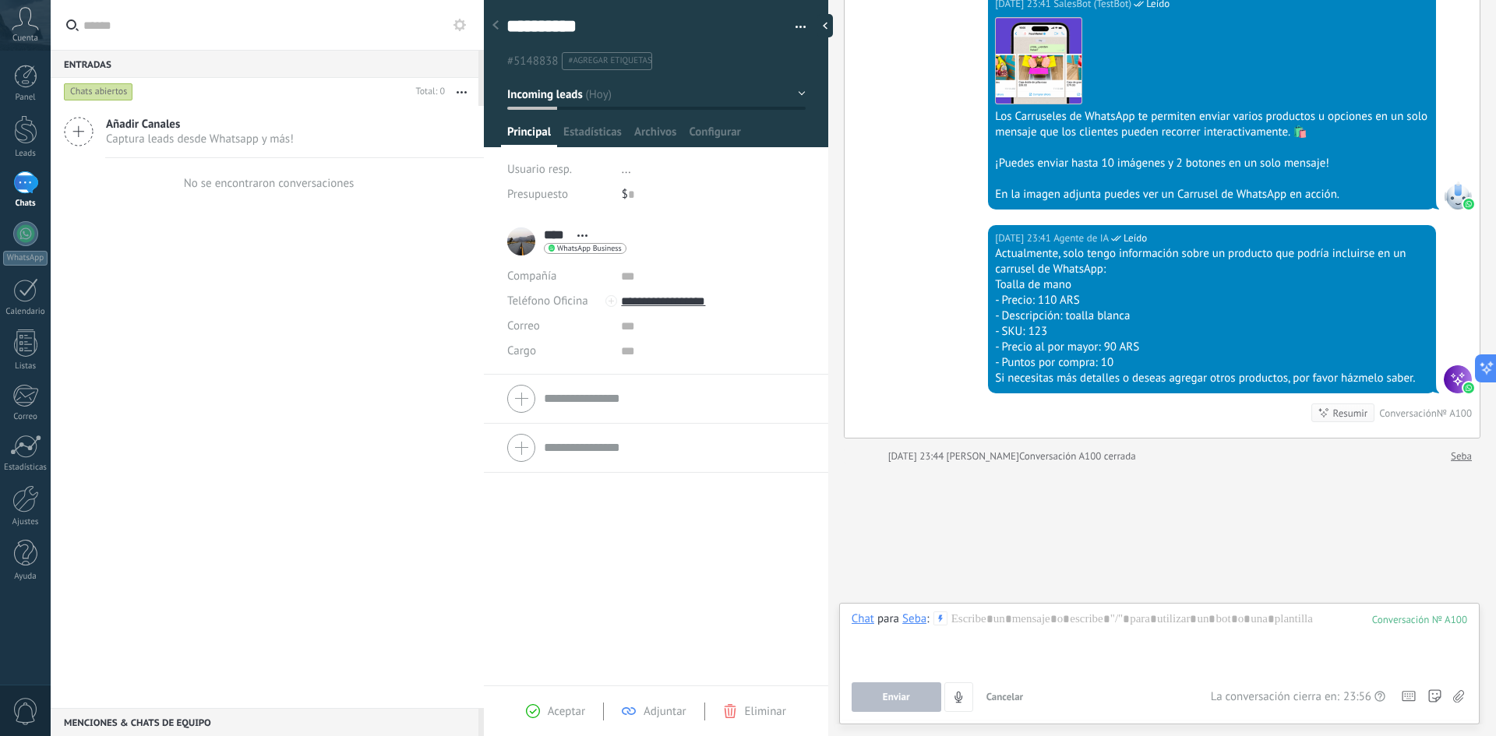
click at [1338, 414] on div "Resumir" at bounding box center [1350, 413] width 35 height 15
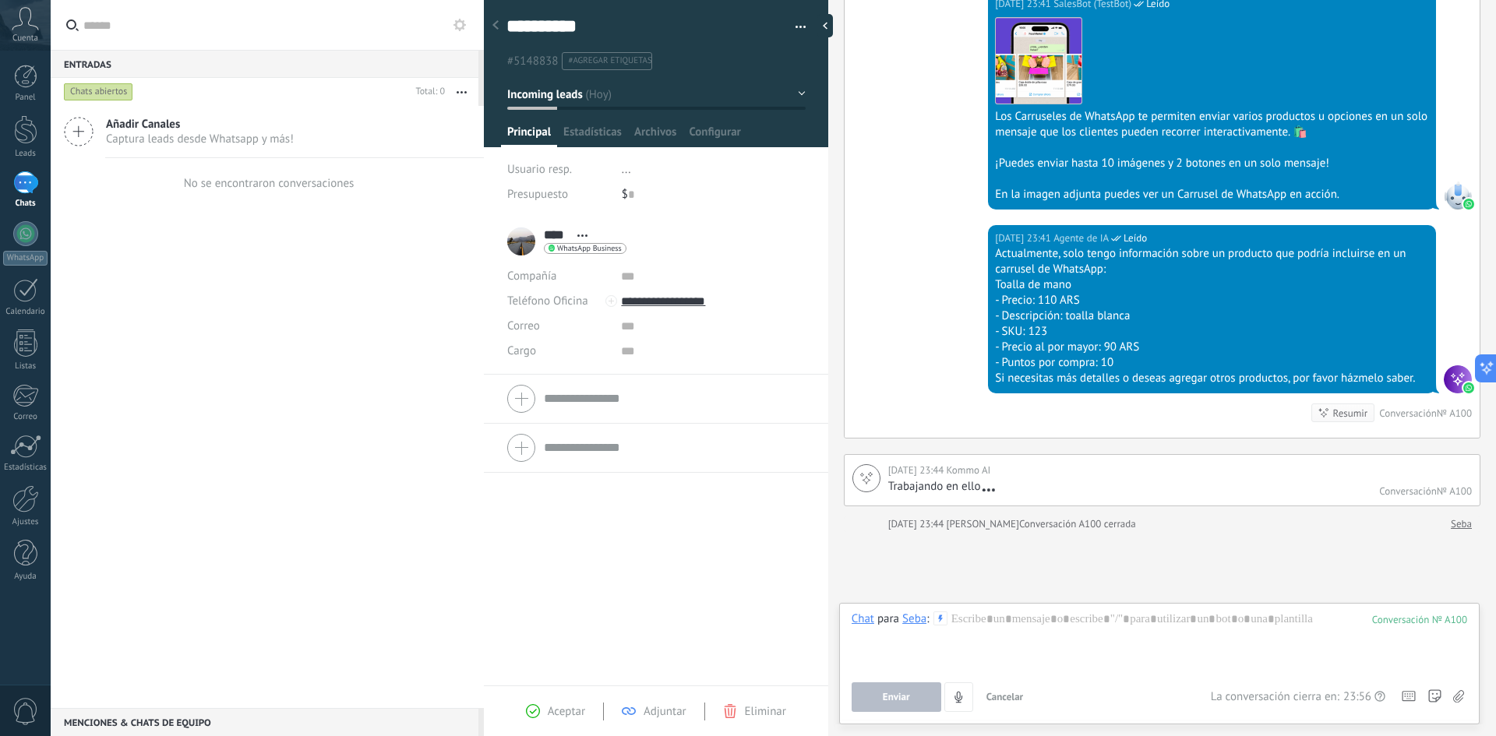
scroll to position [1308, 0]
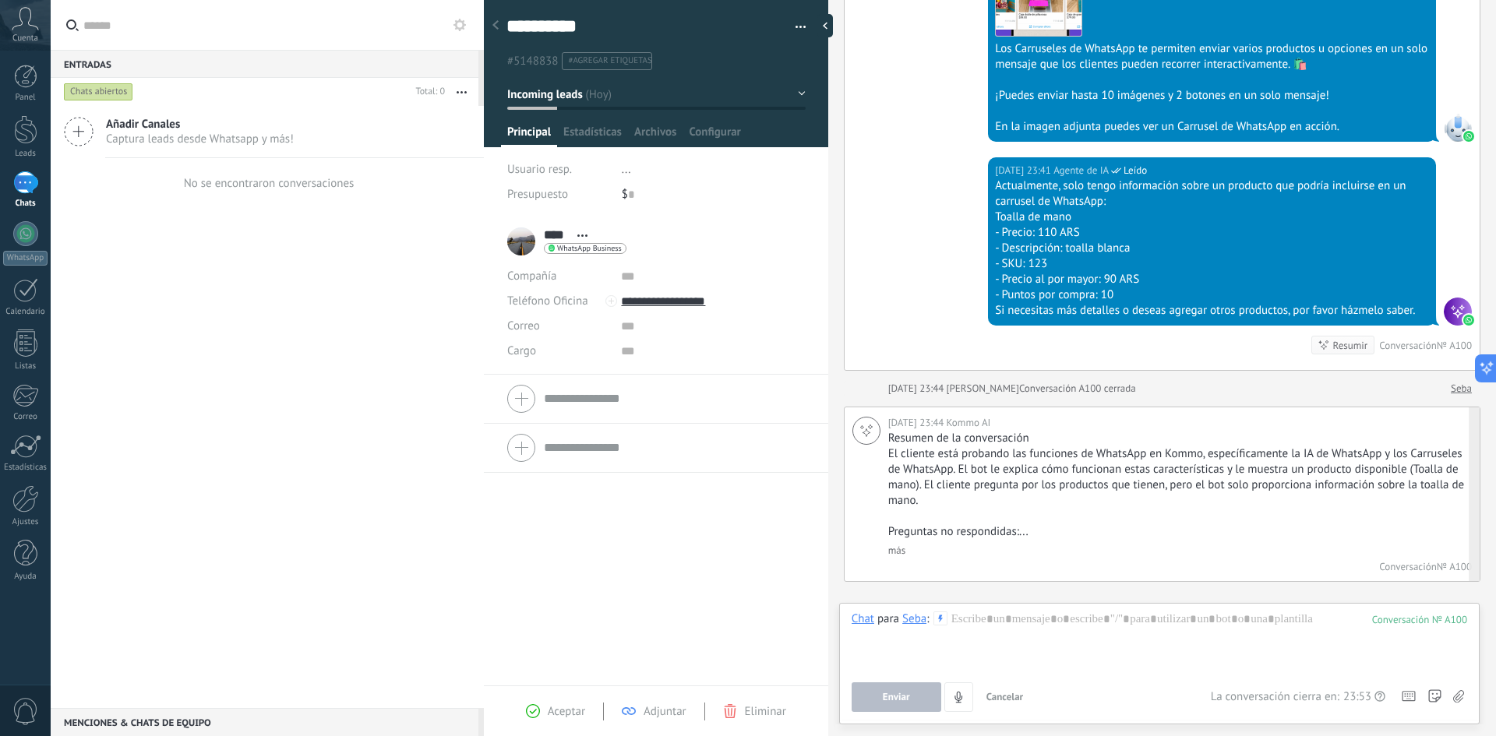
click at [903, 548] on link "más" at bounding box center [896, 550] width 17 height 13
click at [1030, 468] on p "El cliente está probando las funciones de WhatsApp en Kommo, específicamente la…" at bounding box center [1174, 477] width 572 height 62
